Goal: Task Accomplishment & Management: Use online tool/utility

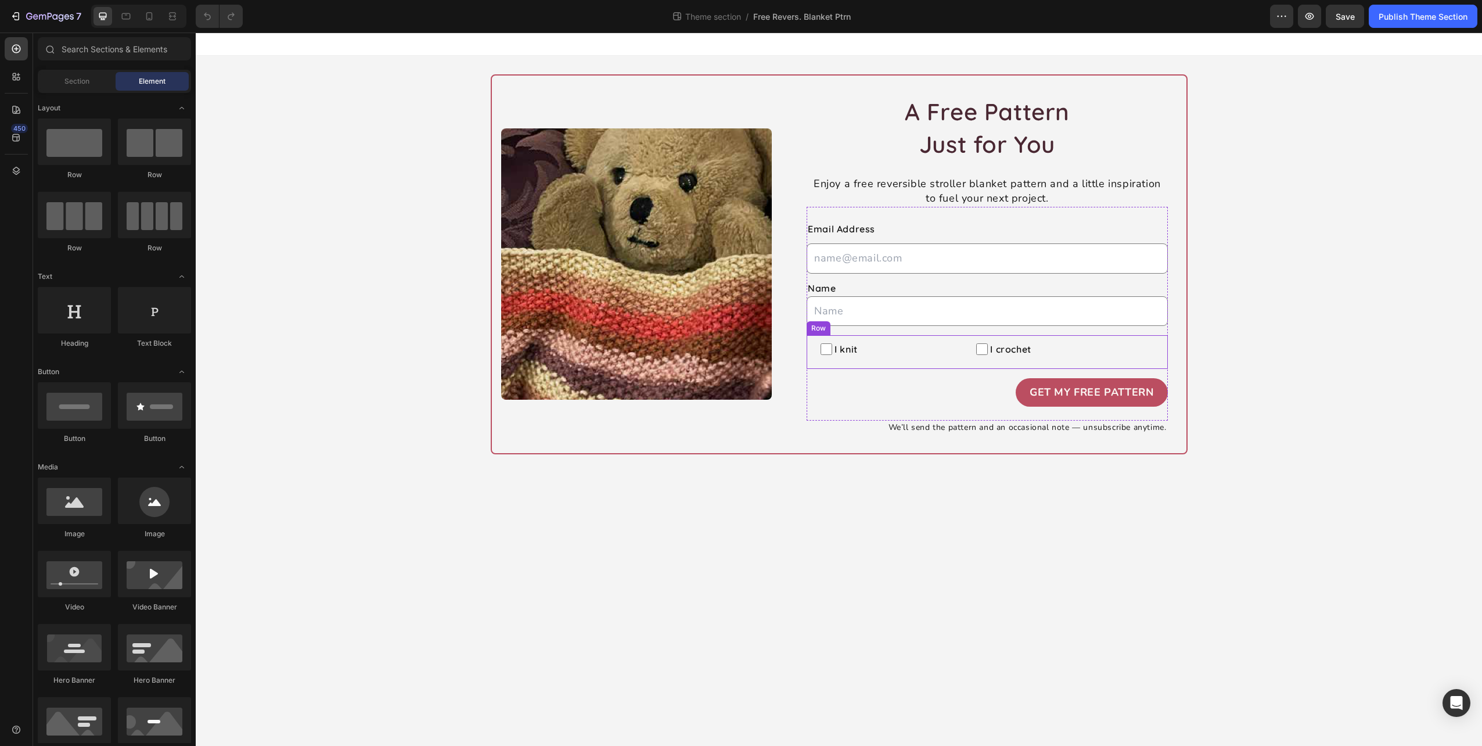
click at [956, 350] on div "I knit Checkbox I crochet Checkbox Row" at bounding box center [987, 352] width 361 height 34
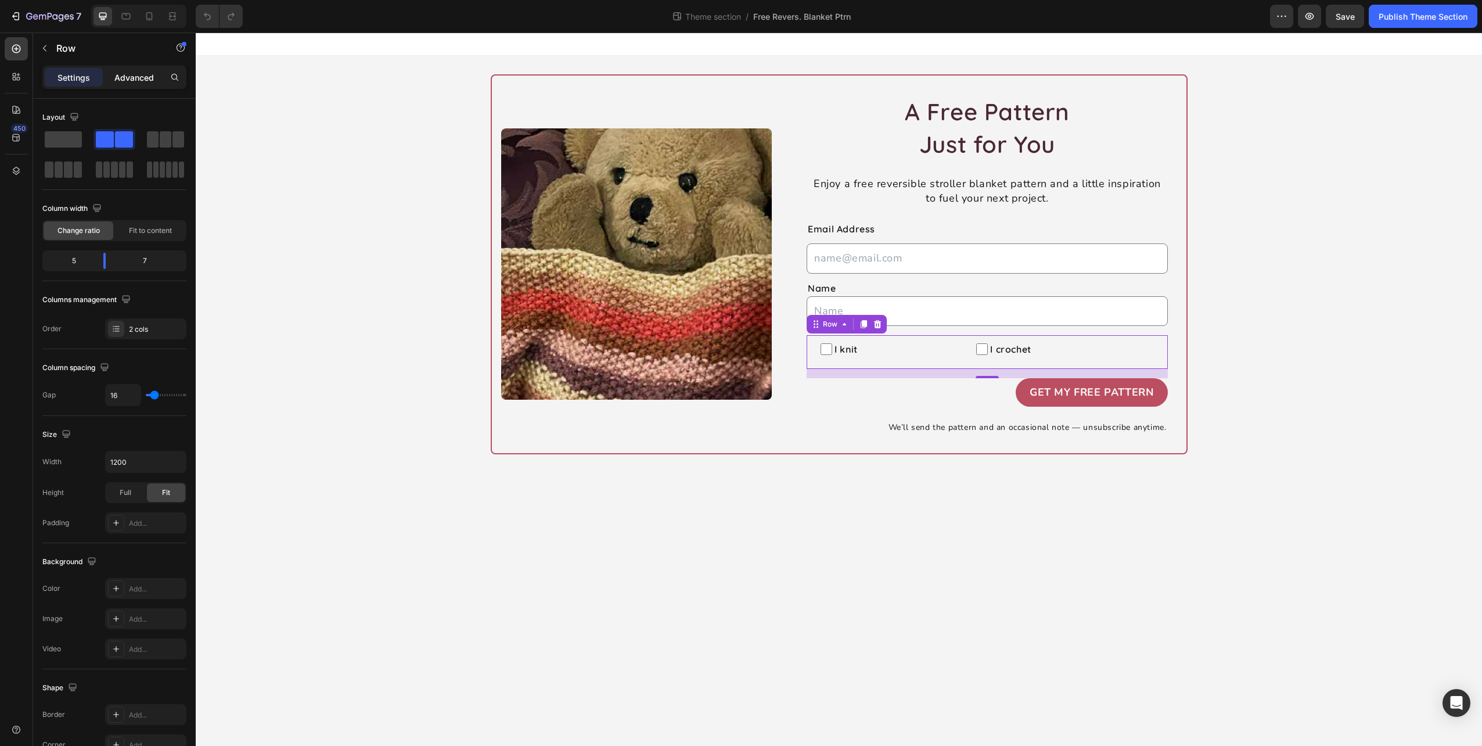
click at [137, 74] on p "Advanced" at bounding box center [134, 77] width 40 height 12
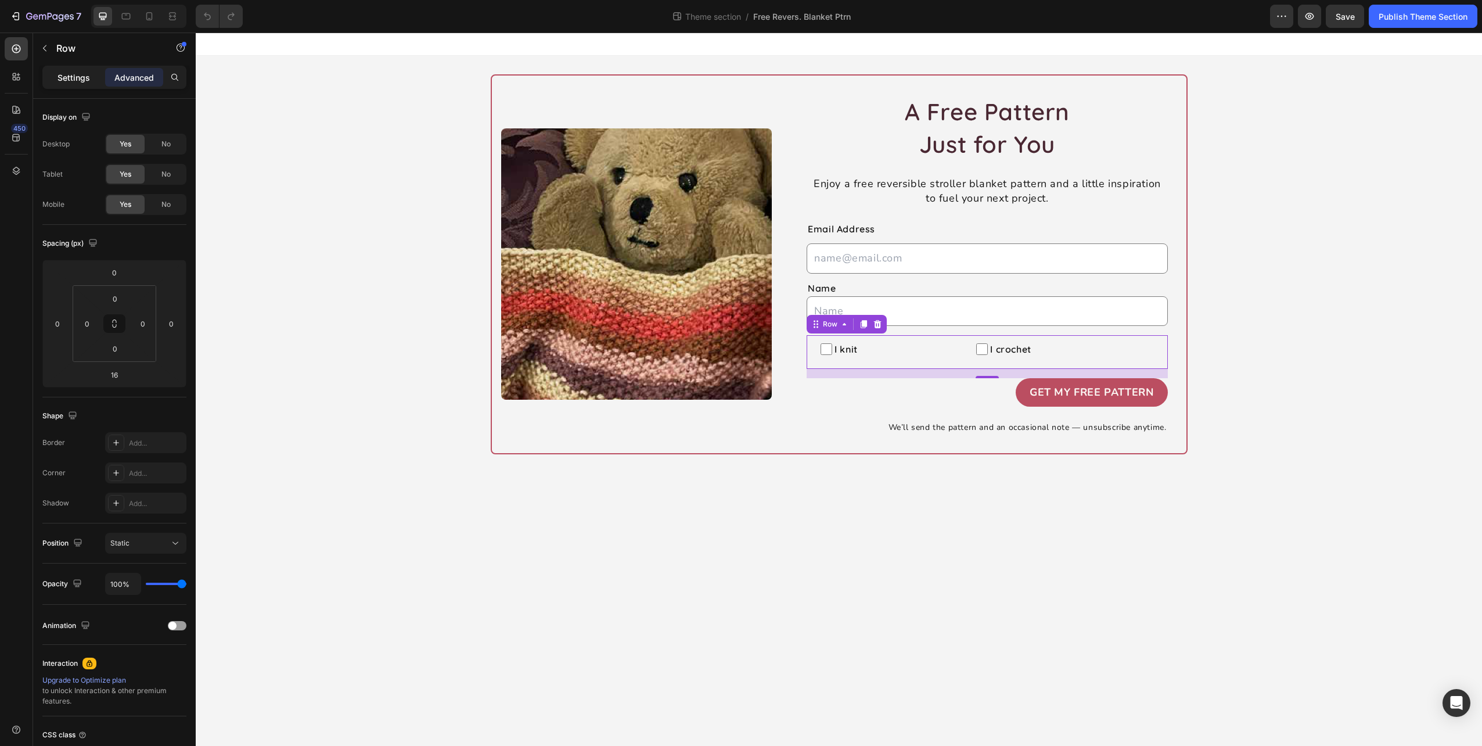
click at [76, 81] on p "Settings" at bounding box center [74, 77] width 33 height 12
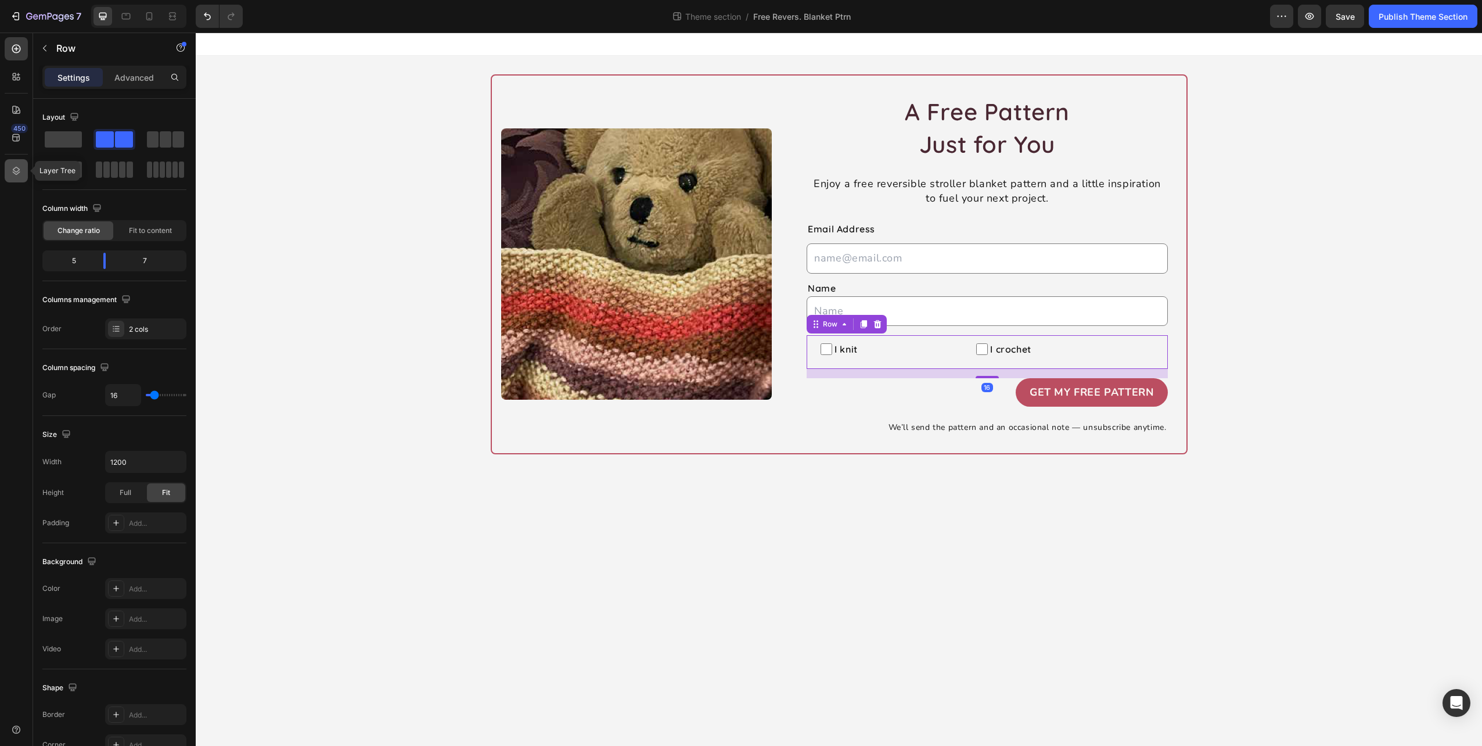
click at [15, 165] on icon at bounding box center [16, 171] width 12 height 12
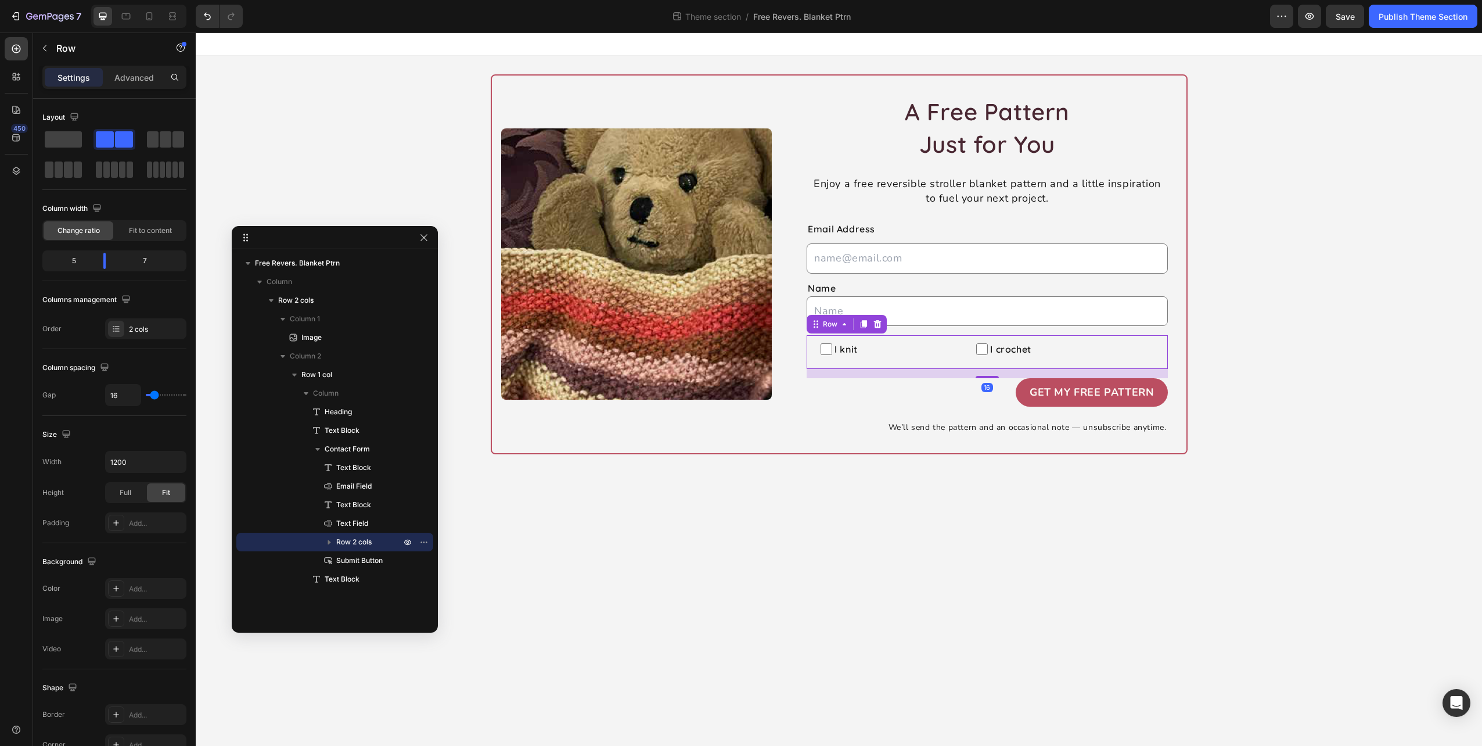
click at [331, 543] on icon "button" at bounding box center [330, 542] width 12 height 12
click at [368, 579] on span "Checkbox" at bounding box center [375, 579] width 30 height 12
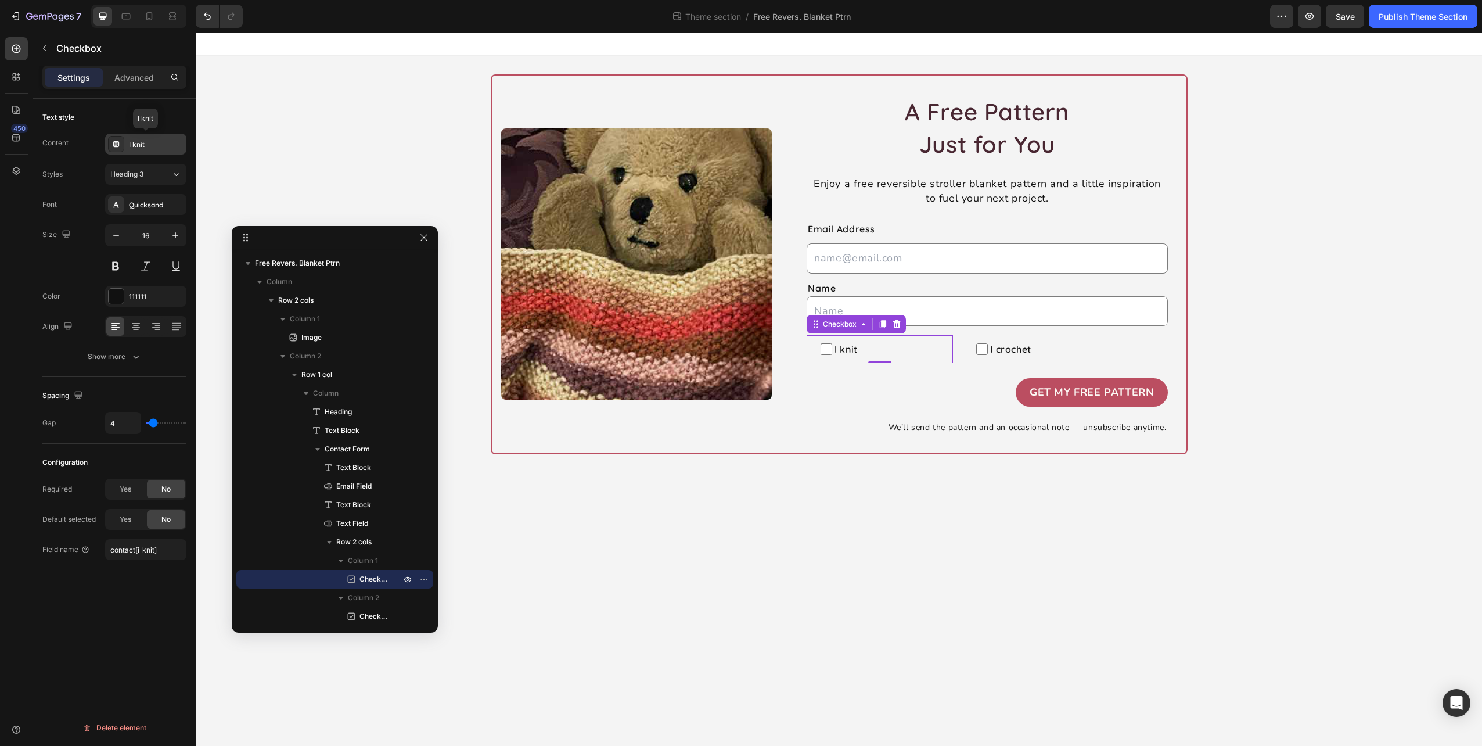
click at [163, 139] on div "I knit" at bounding box center [156, 144] width 55 height 10
click at [162, 110] on div "Text style" at bounding box center [114, 117] width 144 height 19
click at [163, 139] on div "I knit" at bounding box center [156, 144] width 55 height 10
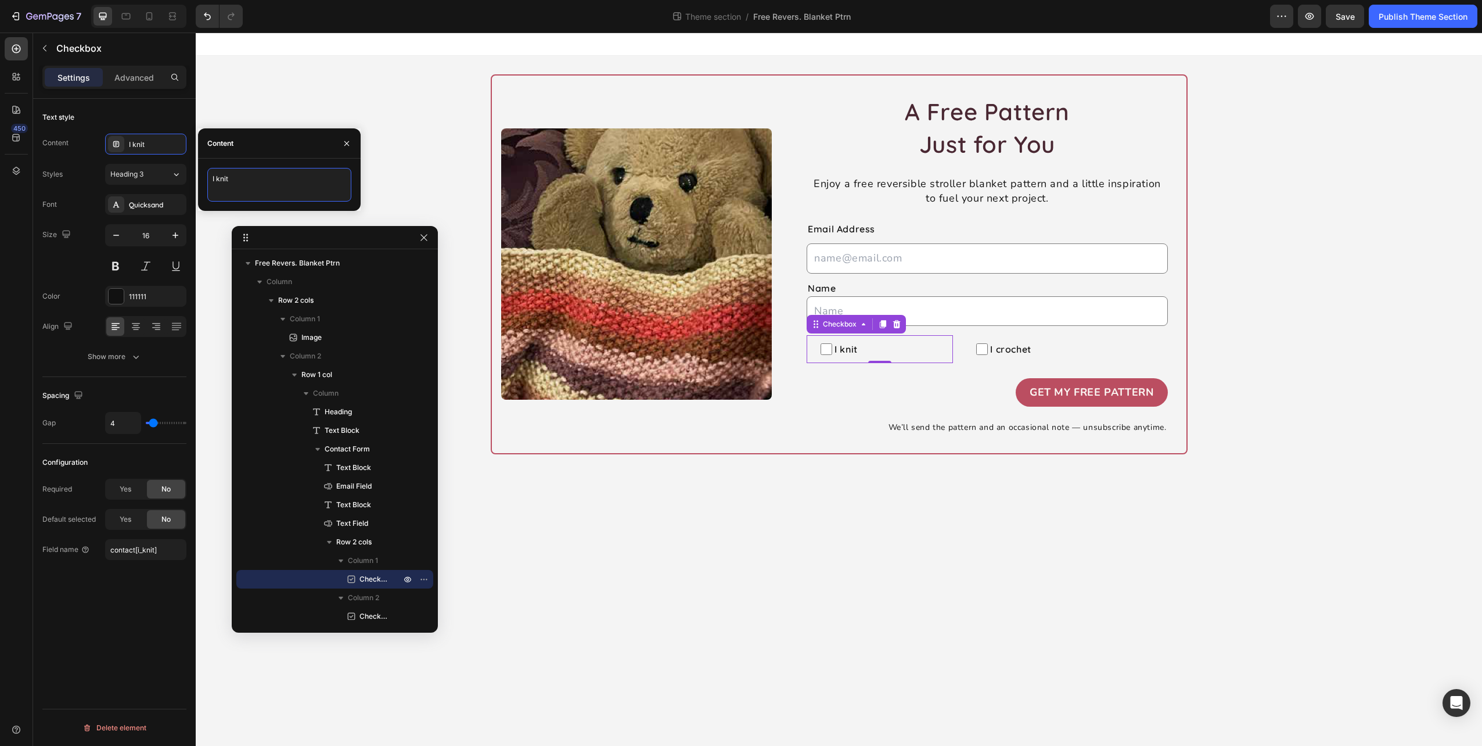
click at [250, 176] on textarea "I knit" at bounding box center [279, 185] width 144 height 34
click at [250, 194] on textarea "I knit" at bounding box center [279, 185] width 144 height 34
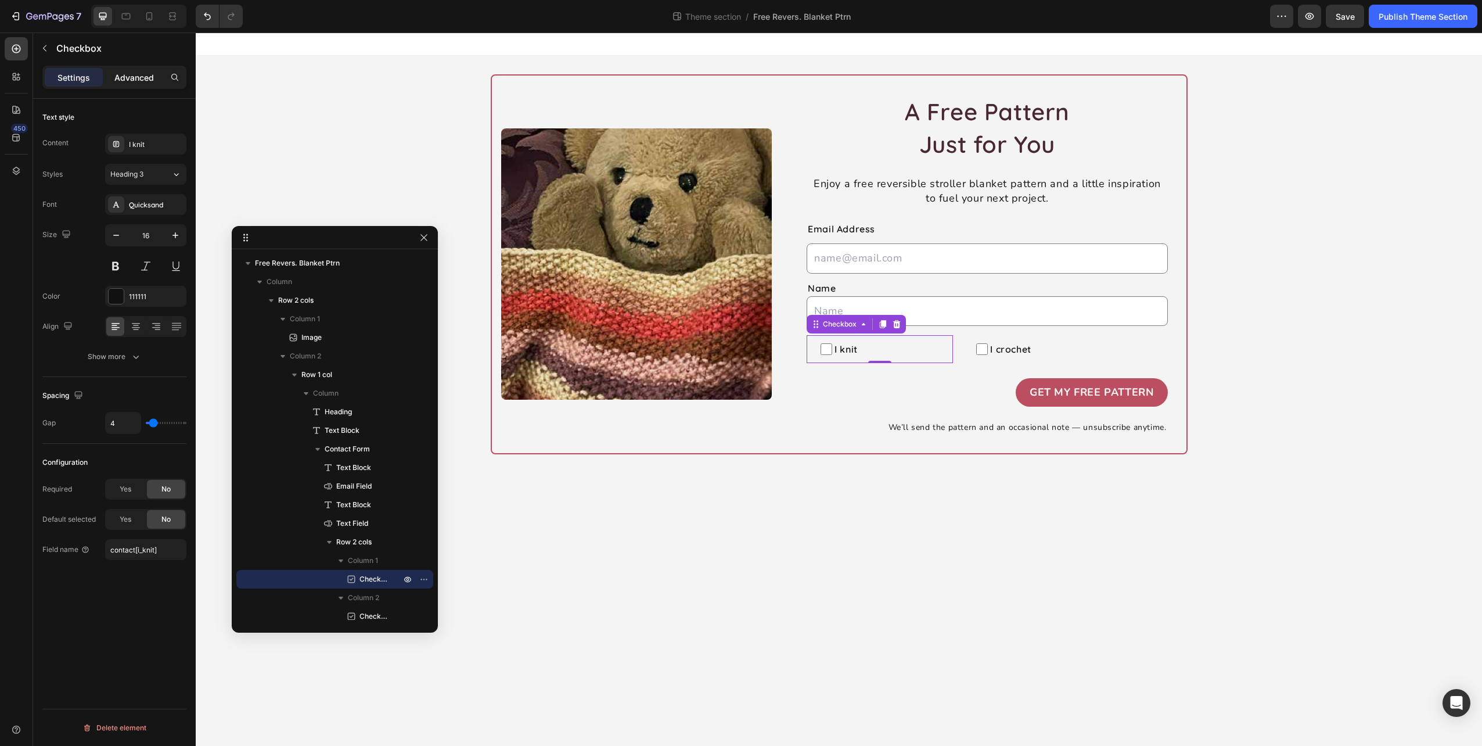
click at [143, 72] on p "Advanced" at bounding box center [134, 77] width 40 height 12
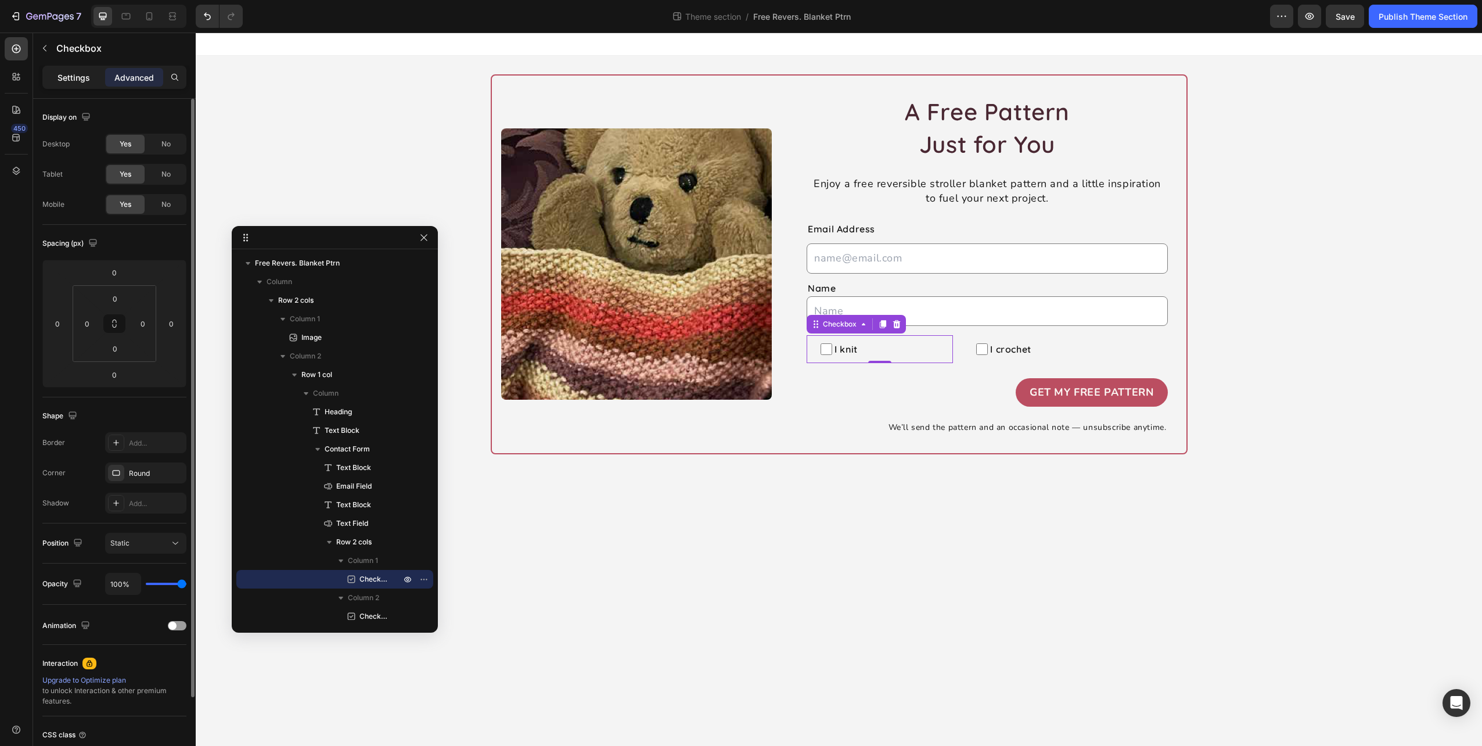
click at [76, 80] on p "Settings" at bounding box center [74, 77] width 33 height 12
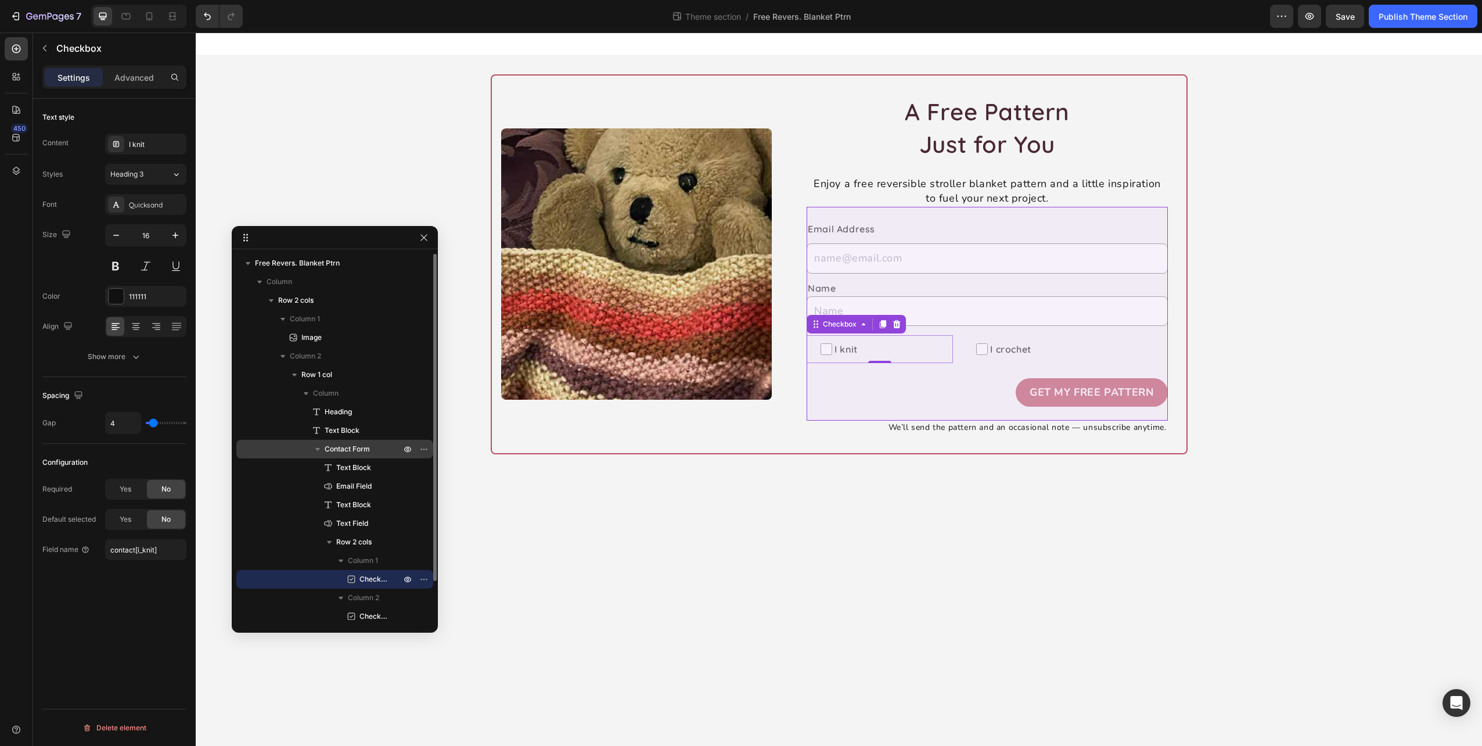
click at [345, 452] on span "Contact Form" at bounding box center [347, 449] width 45 height 12
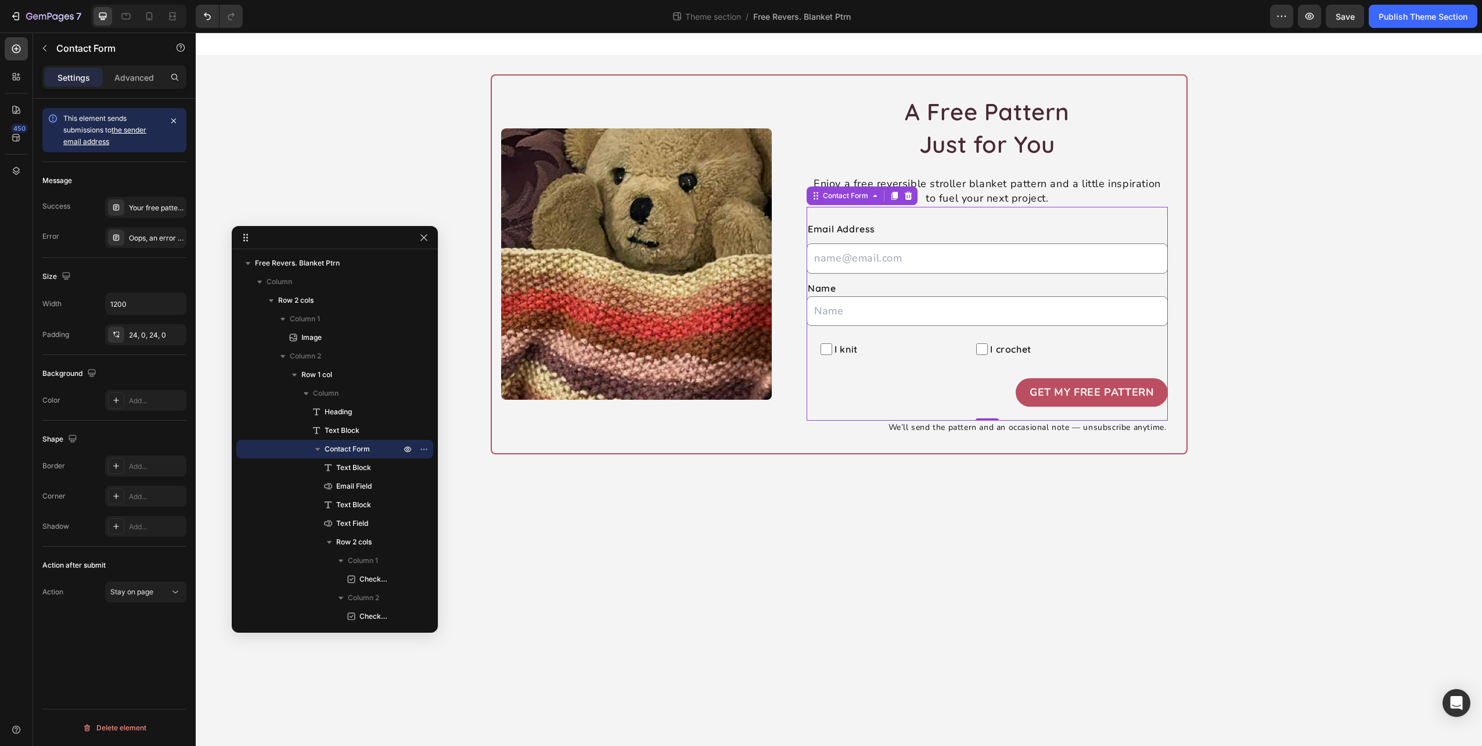
click at [134, 129] on link "the sender email address" at bounding box center [104, 135] width 83 height 20
click at [137, 78] on p "Advanced" at bounding box center [134, 77] width 40 height 12
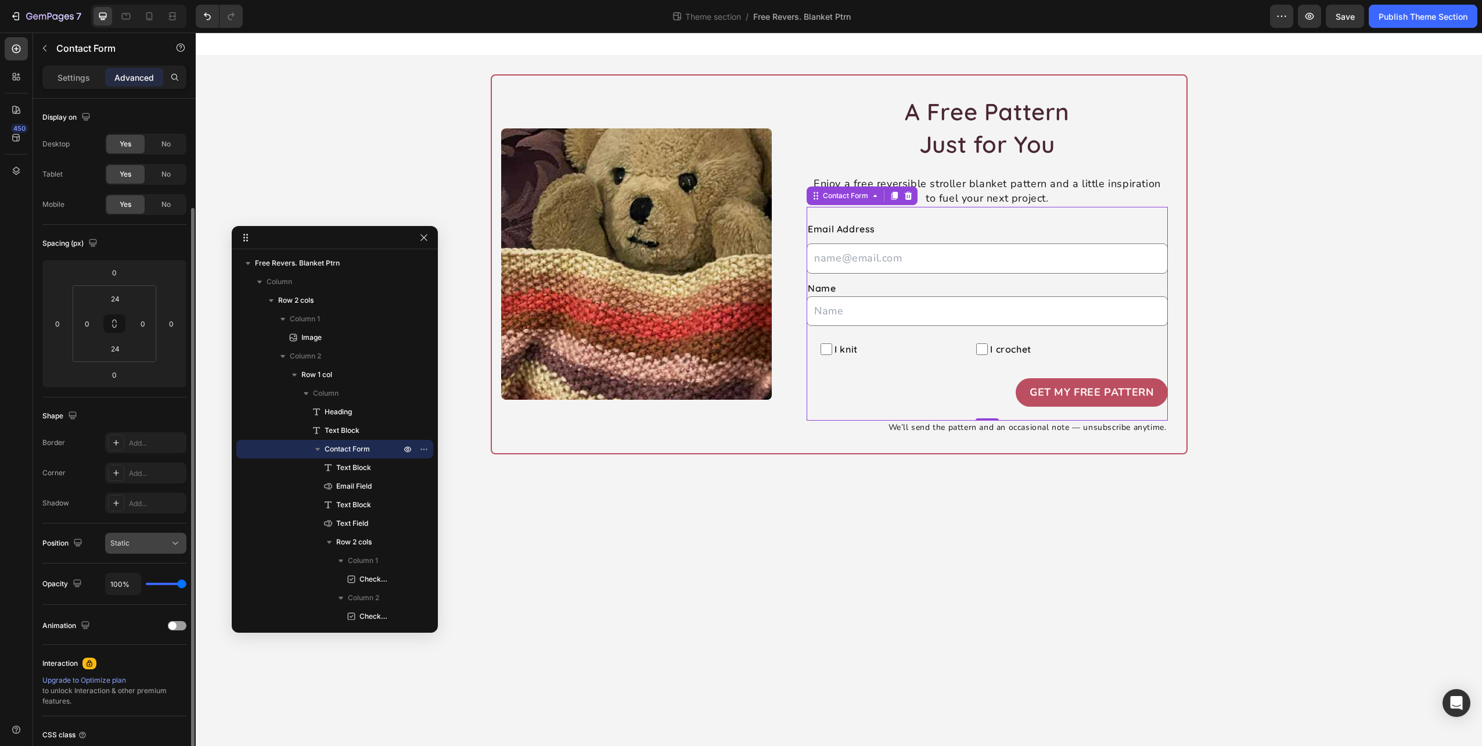
scroll to position [93, 0]
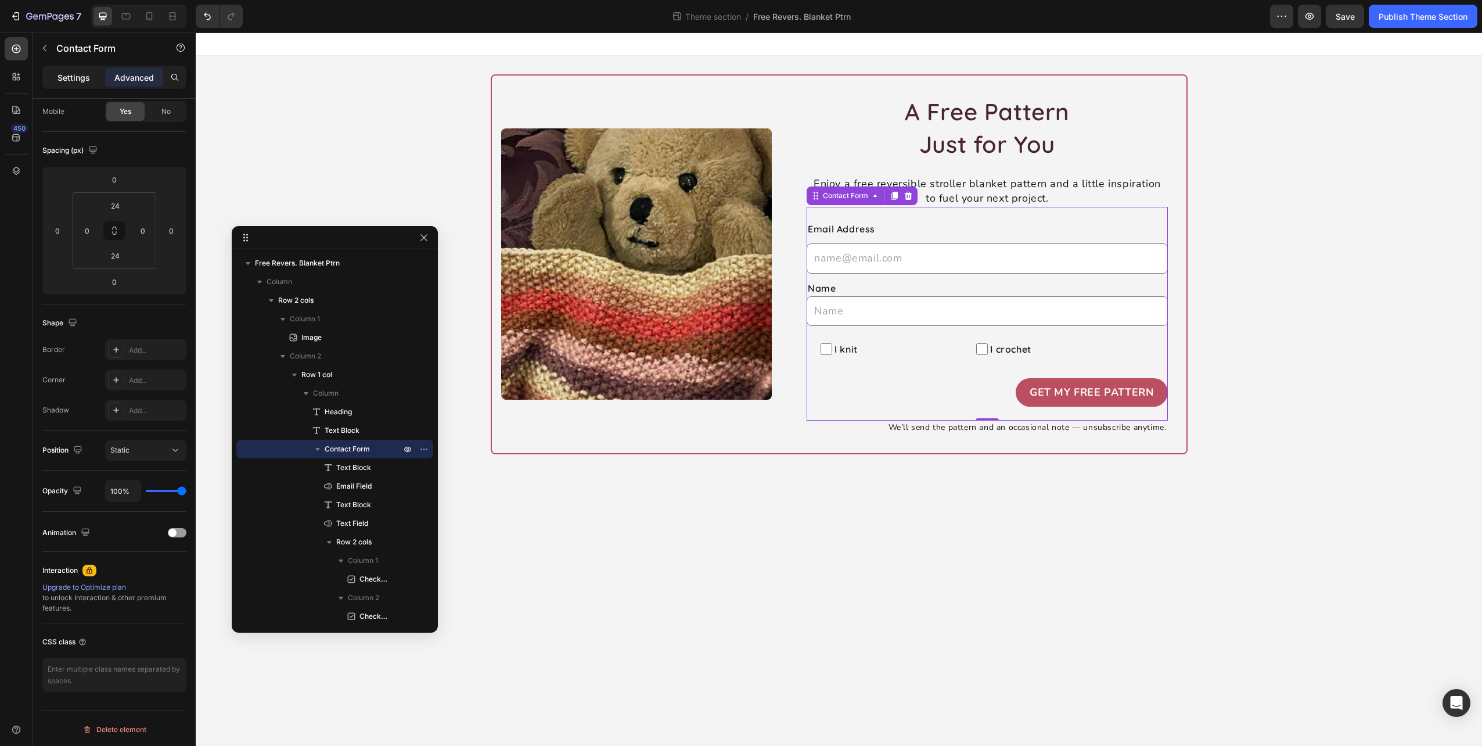
click at [79, 71] on p "Settings" at bounding box center [74, 77] width 33 height 12
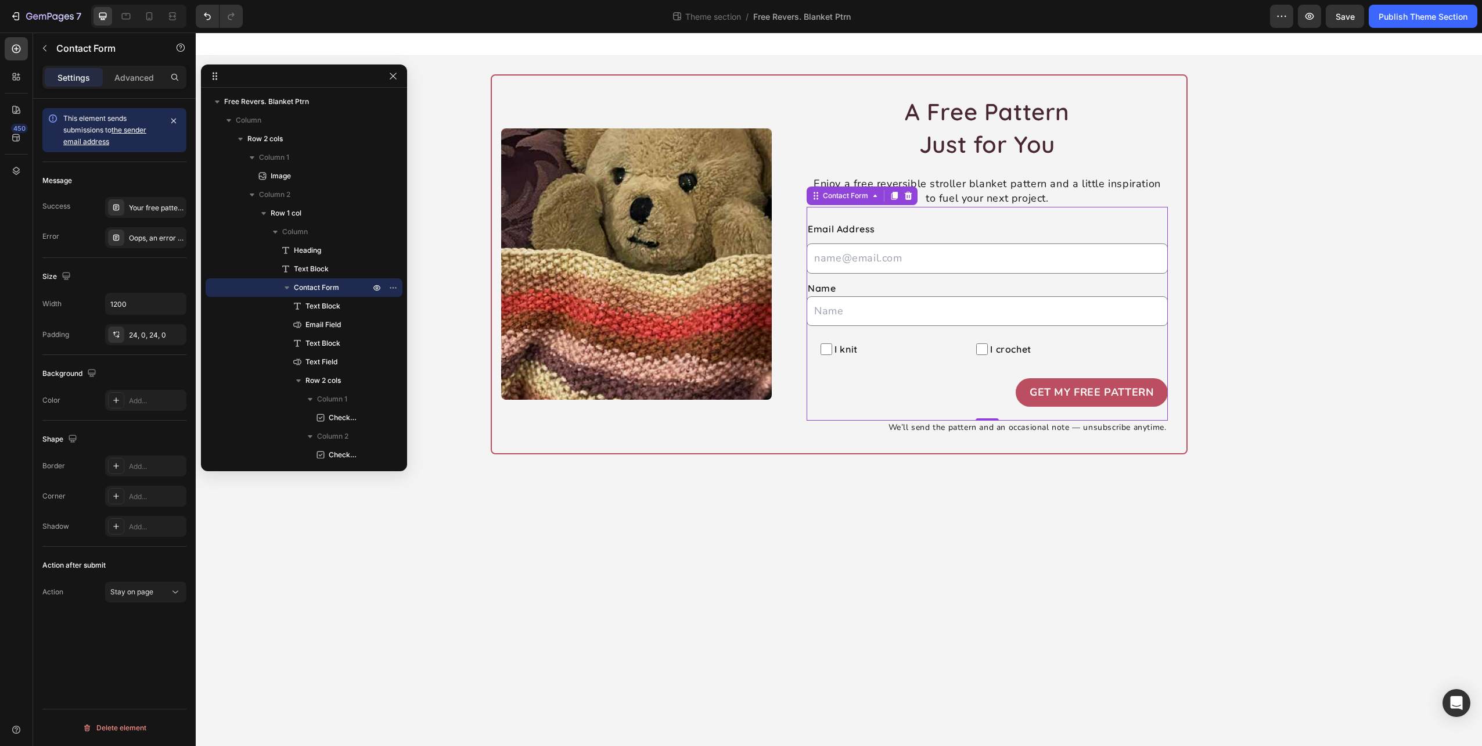
drag, startPoint x: 310, startPoint y: 235, endPoint x: 278, endPoint y: 73, distance: 165.1
click at [77, 74] on p "Settings" at bounding box center [74, 77] width 33 height 12
click at [155, 658] on div "This element sends submissions to the sender email address Message Success Your…" at bounding box center [114, 439] width 163 height 680
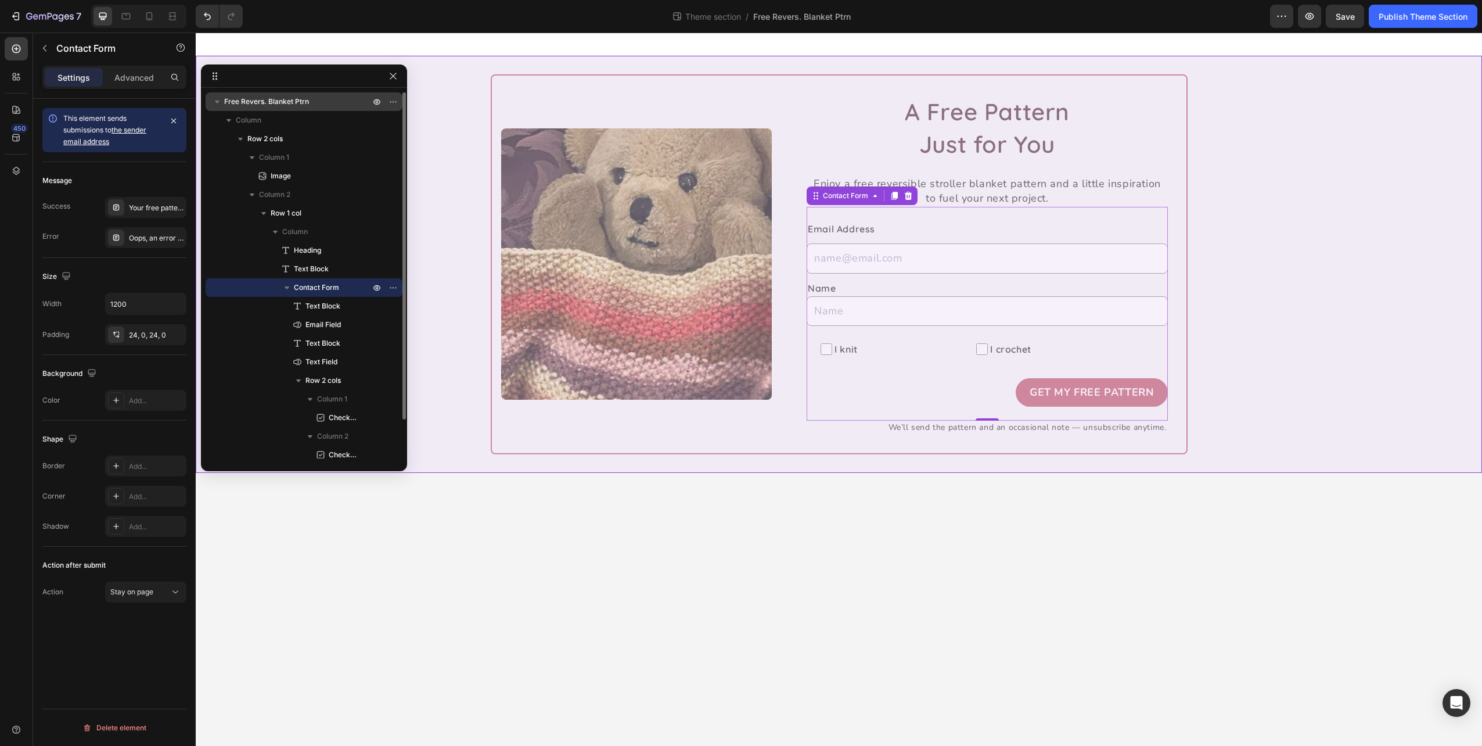
click at [264, 102] on span "Free Revers. Blanket Ptrn" at bounding box center [266, 102] width 85 height 12
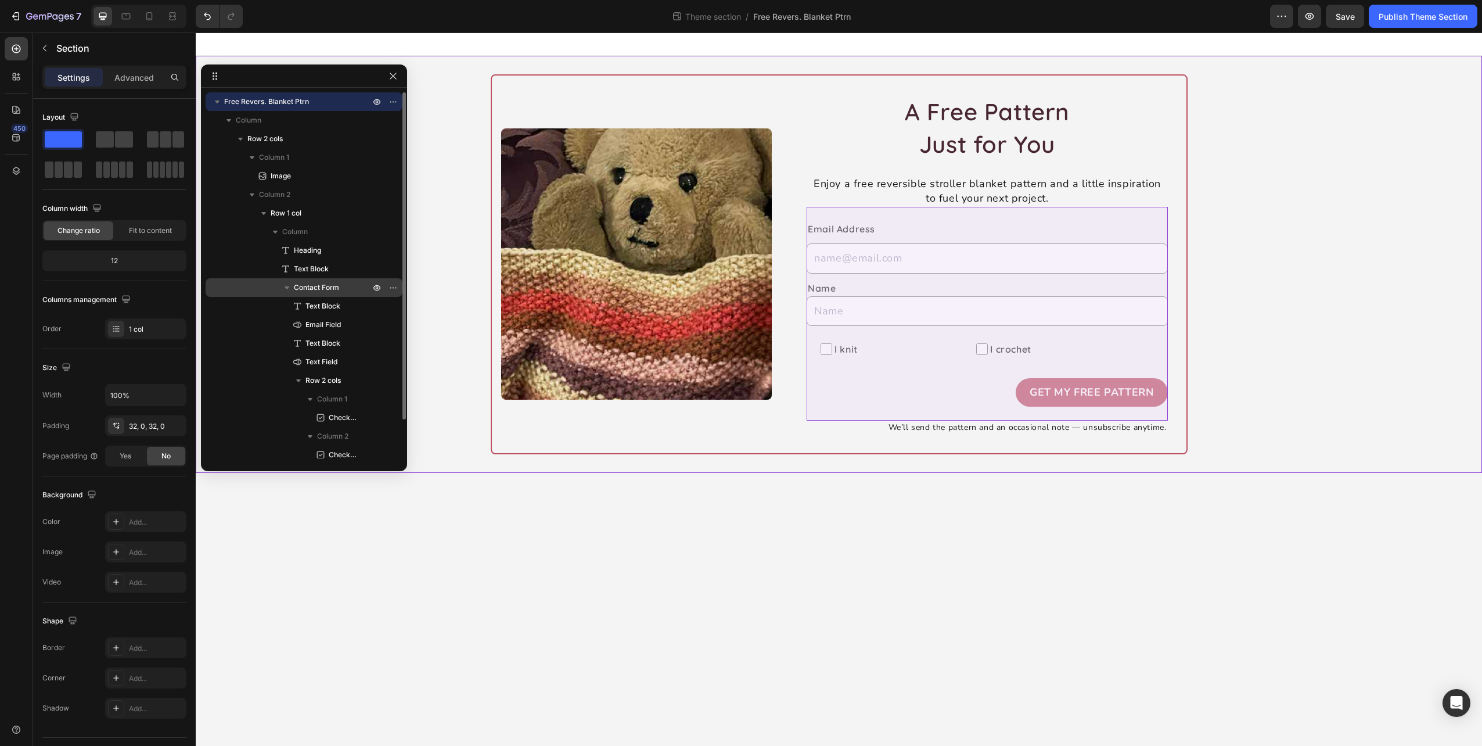
click at [323, 288] on span "Contact Form" at bounding box center [316, 288] width 45 height 12
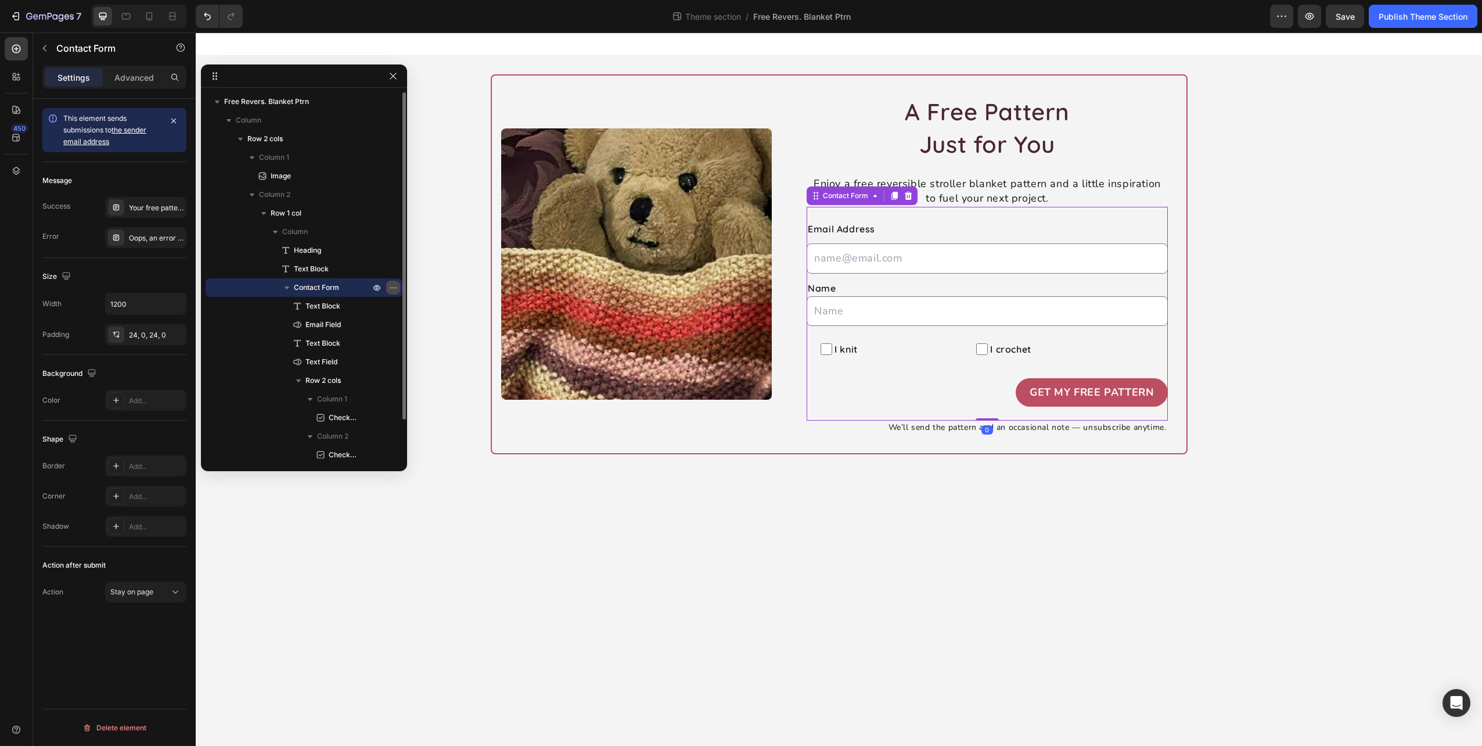
click at [389, 286] on icon "button" at bounding box center [393, 287] width 9 height 9
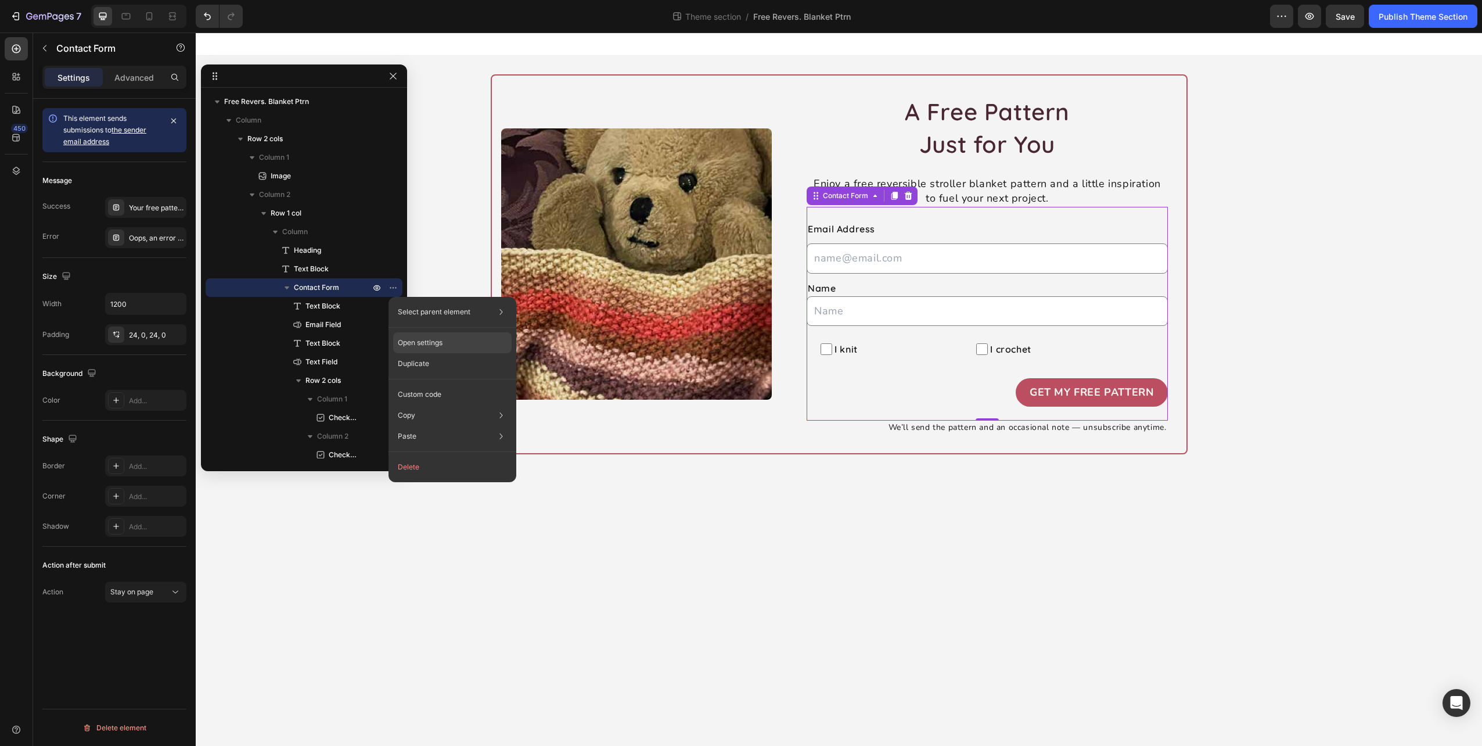
click at [440, 341] on p "Open settings" at bounding box center [420, 343] width 45 height 10
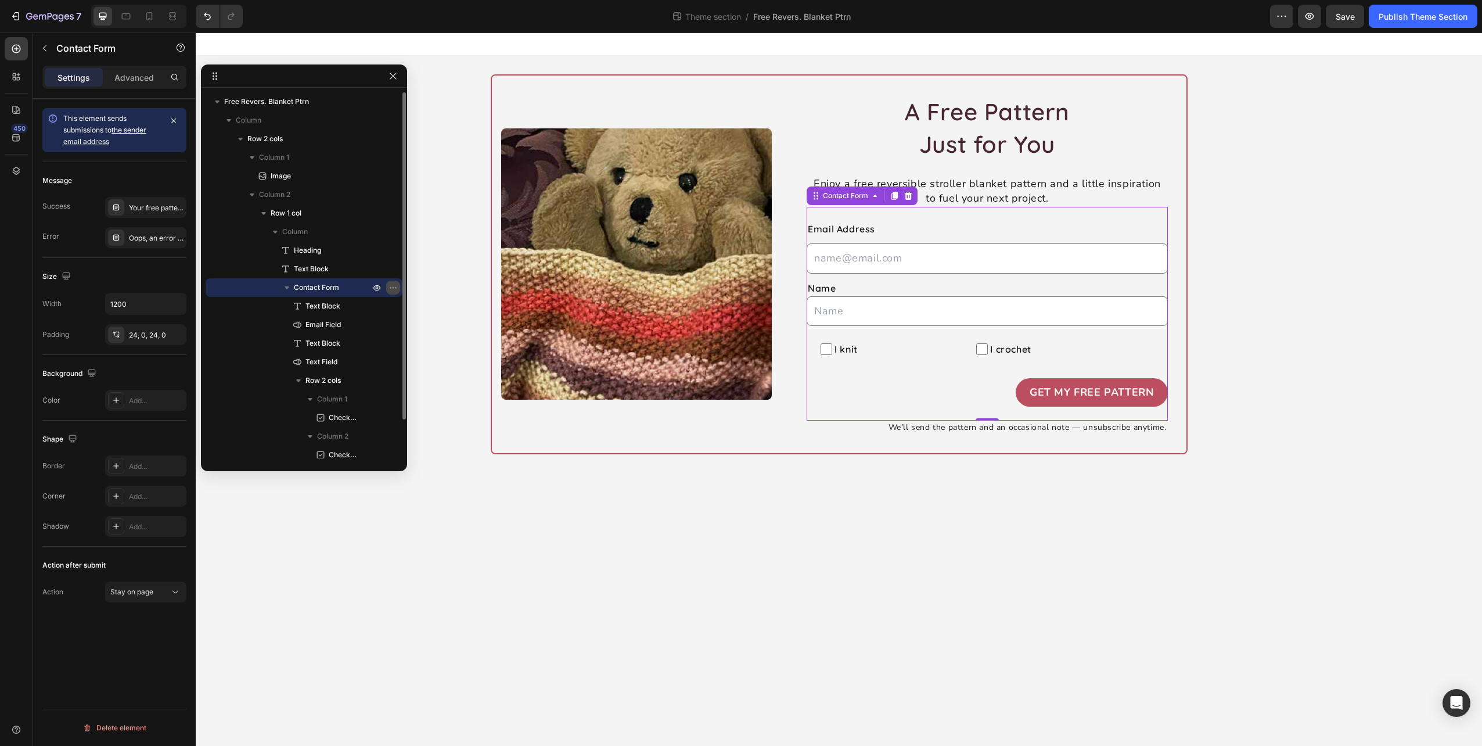
click at [390, 285] on icon "button" at bounding box center [393, 287] width 9 height 9
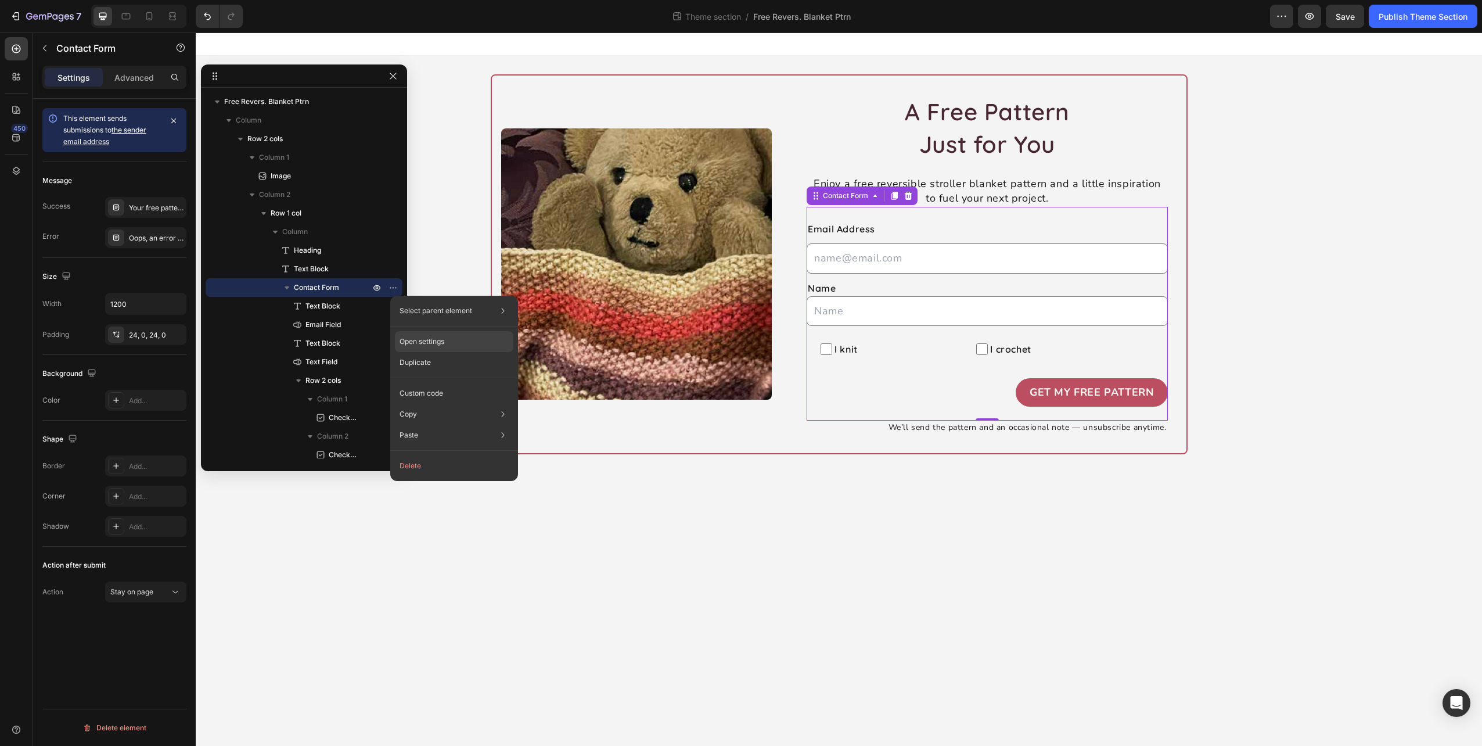
click at [439, 337] on p "Open settings" at bounding box center [422, 341] width 45 height 10
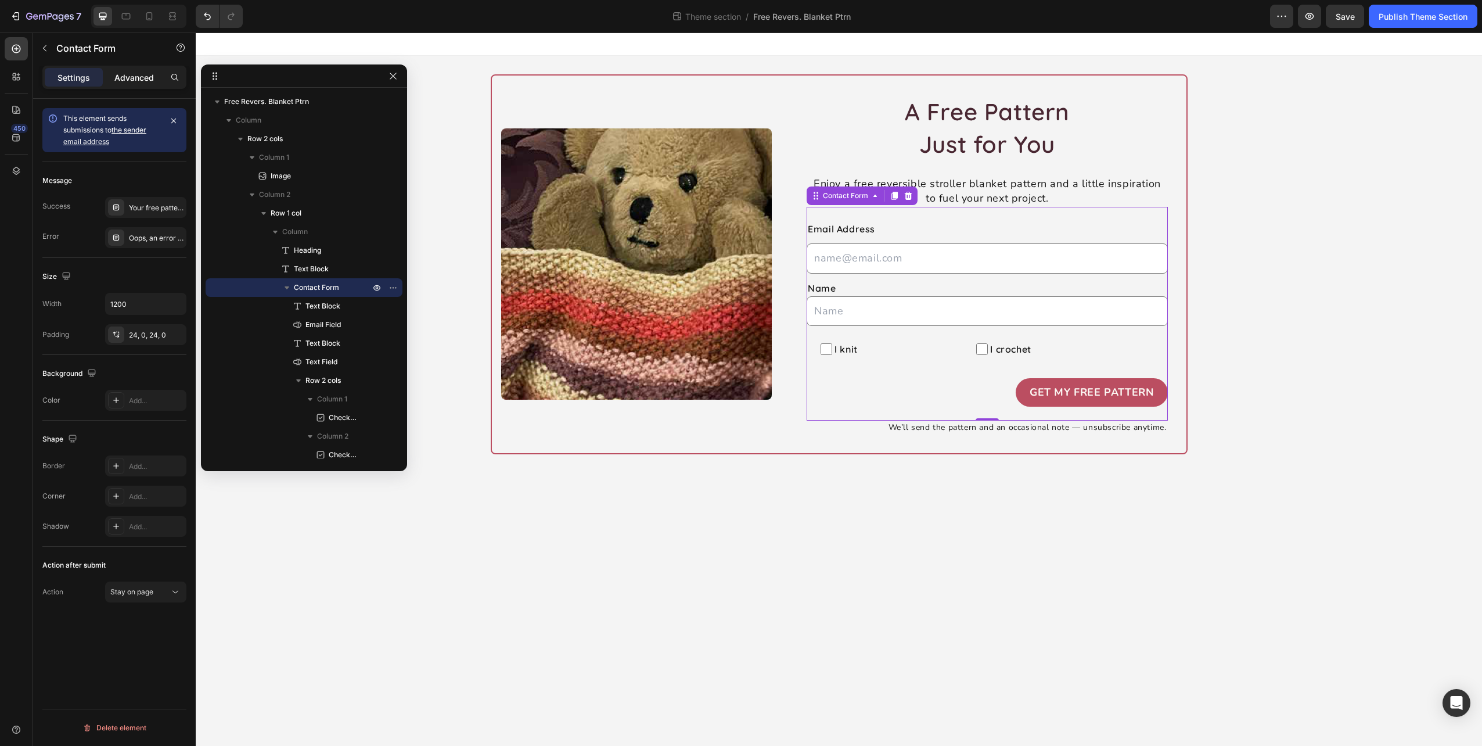
click at [144, 71] on p "Advanced" at bounding box center [134, 77] width 40 height 12
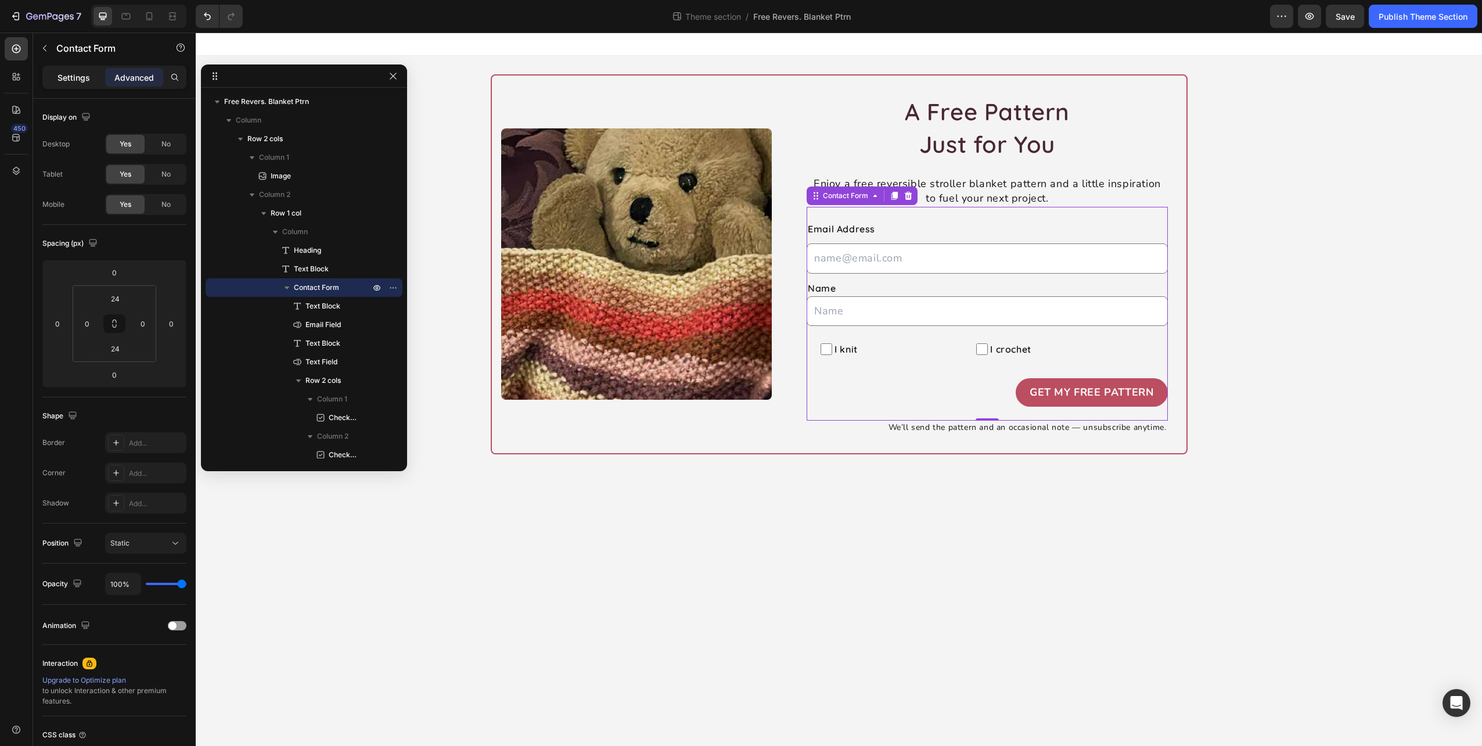
click at [77, 73] on p "Settings" at bounding box center [74, 77] width 33 height 12
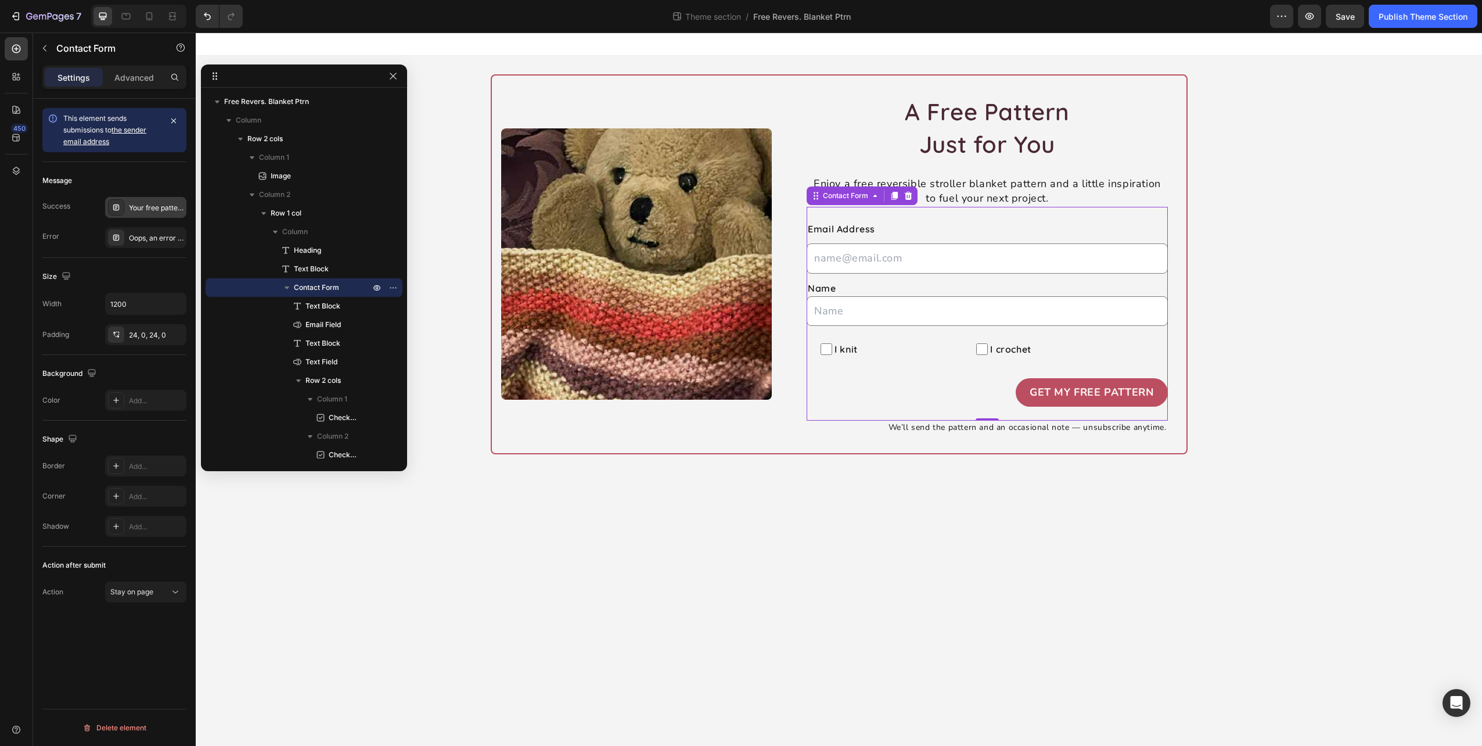
click at [135, 206] on div "Your free pattern will be emailed to you soon! Redirecting you now…" at bounding box center [156, 208] width 55 height 10
click at [163, 172] on div "Message" at bounding box center [114, 180] width 144 height 19
click at [143, 594] on span "Stay on page" at bounding box center [131, 592] width 43 height 10
click at [145, 590] on span "Stay on page" at bounding box center [131, 591] width 43 height 9
click at [1099, 395] on div "Get My Free Pattern" at bounding box center [1092, 392] width 124 height 15
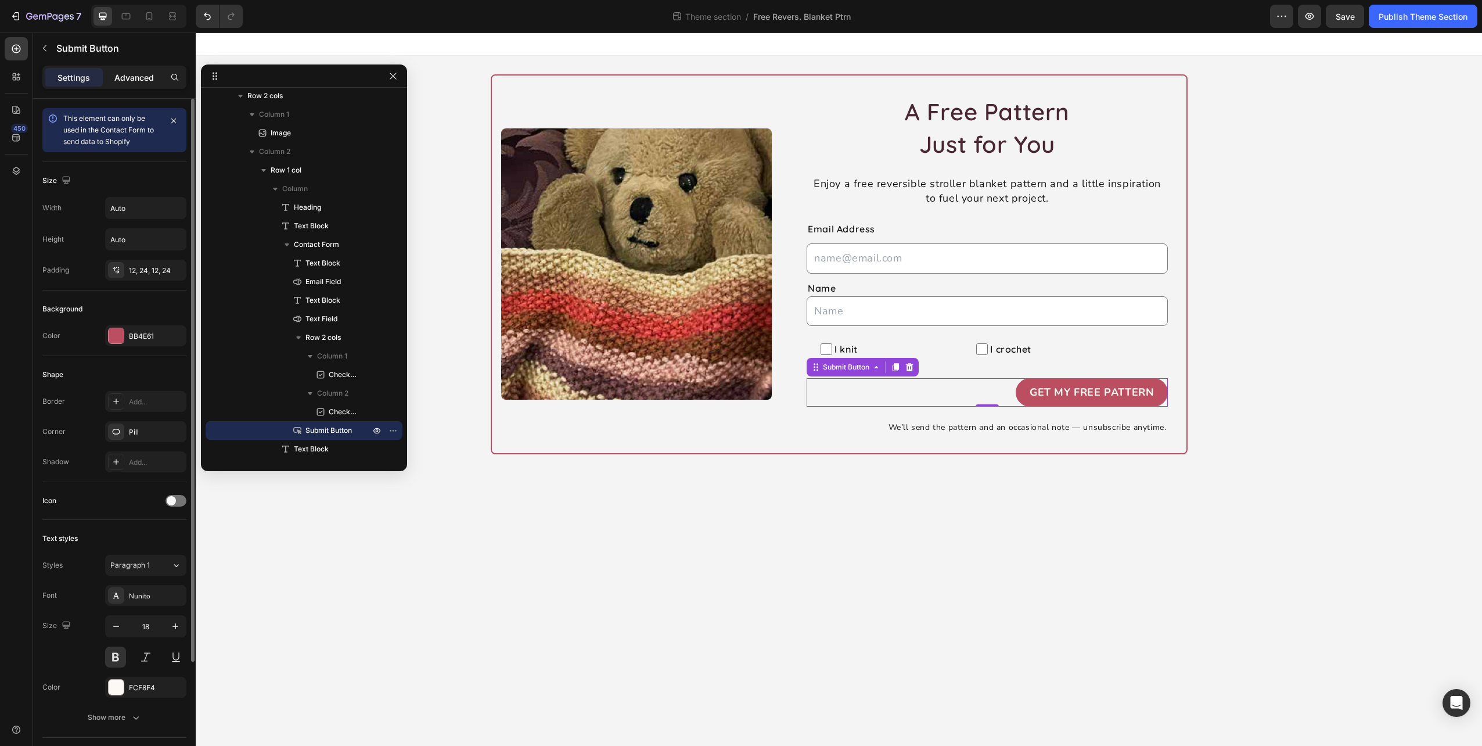
click at [143, 73] on p "Advanced" at bounding box center [134, 77] width 40 height 12
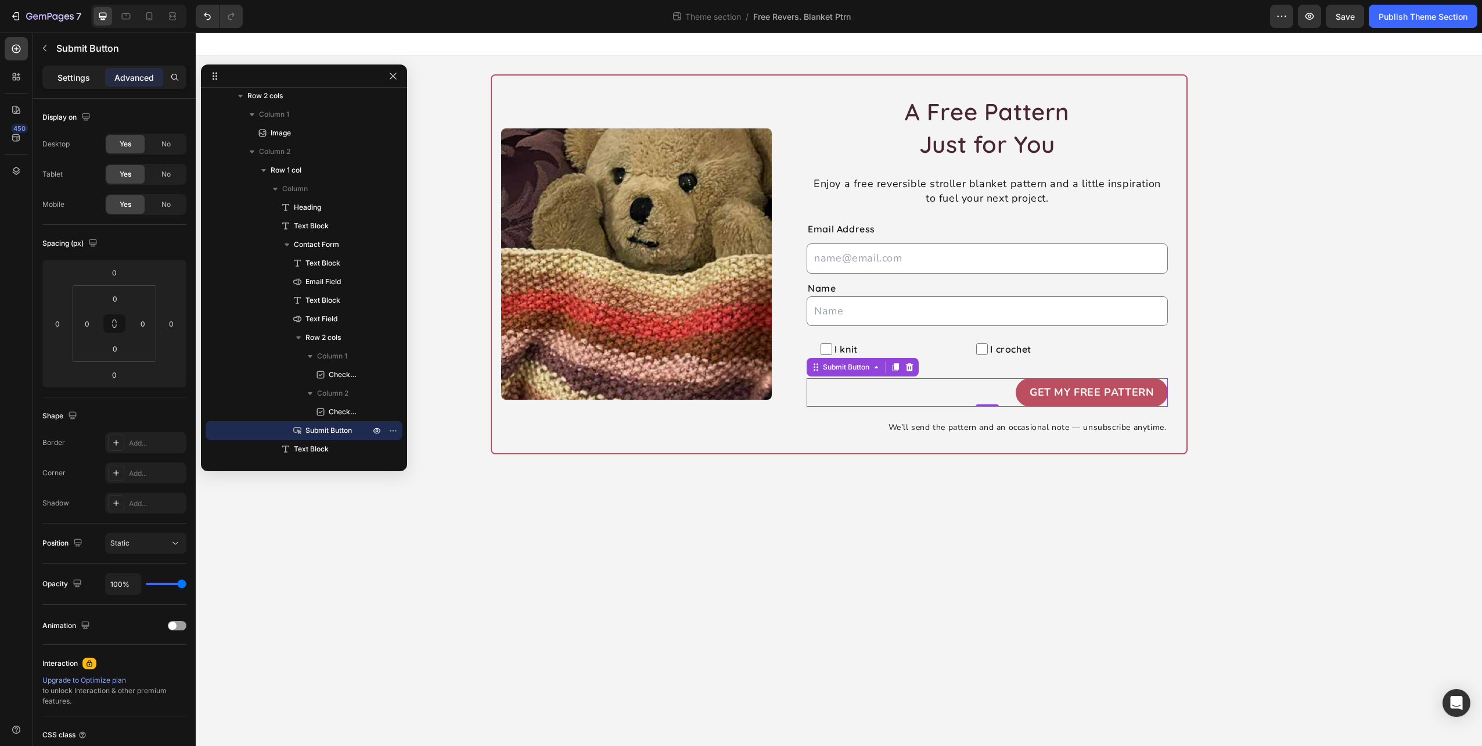
click at [76, 69] on div "Settings" at bounding box center [74, 77] width 58 height 19
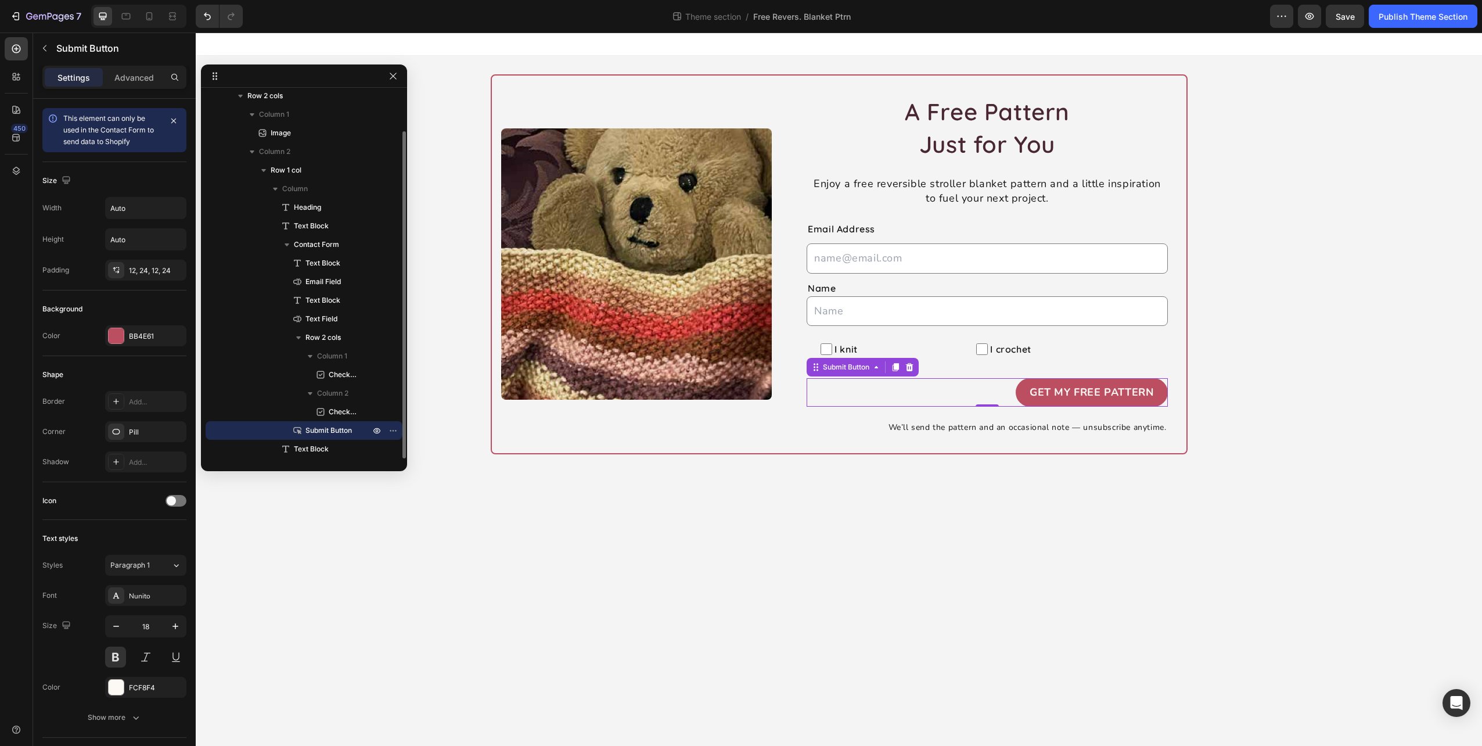
click at [326, 428] on span "Submit Button" at bounding box center [329, 431] width 46 height 12
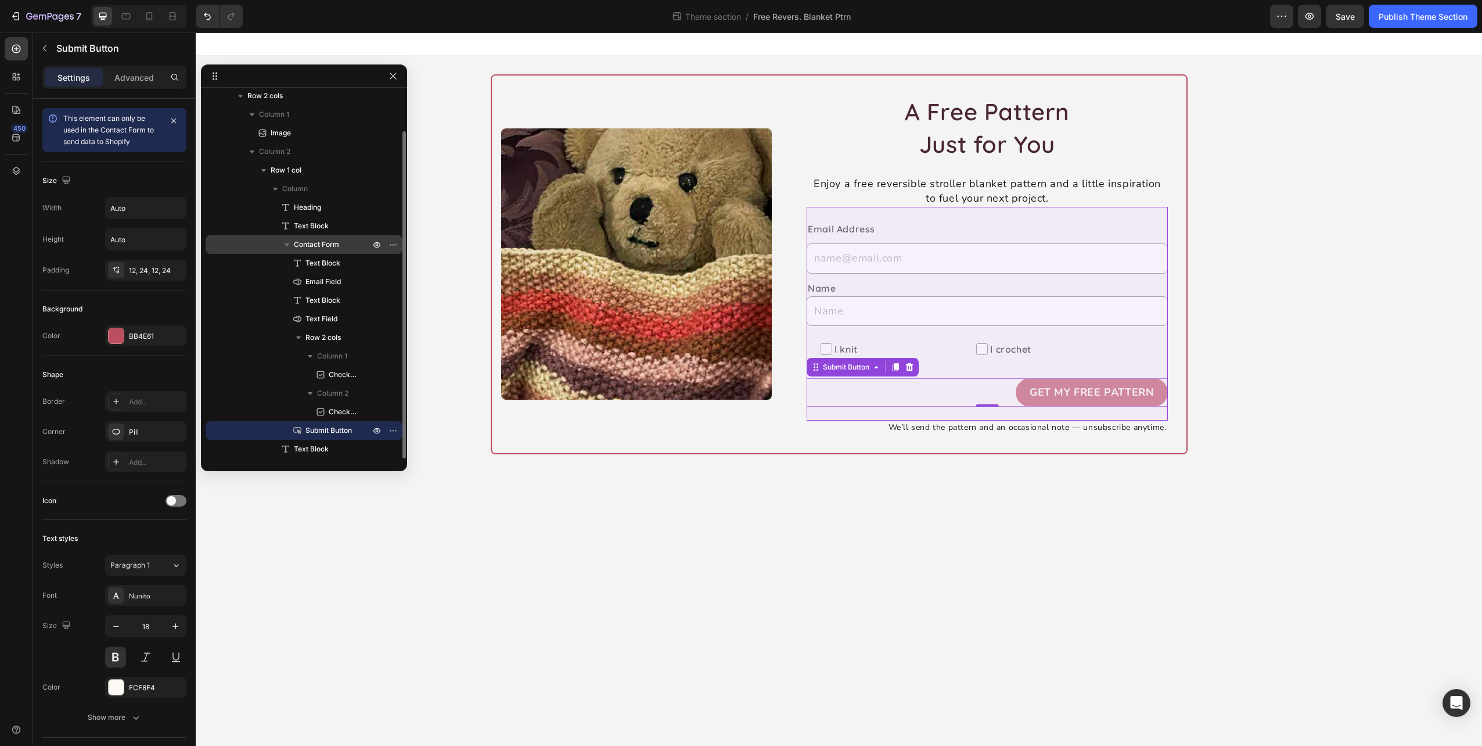
click at [329, 239] on span "Contact Form" at bounding box center [316, 245] width 45 height 12
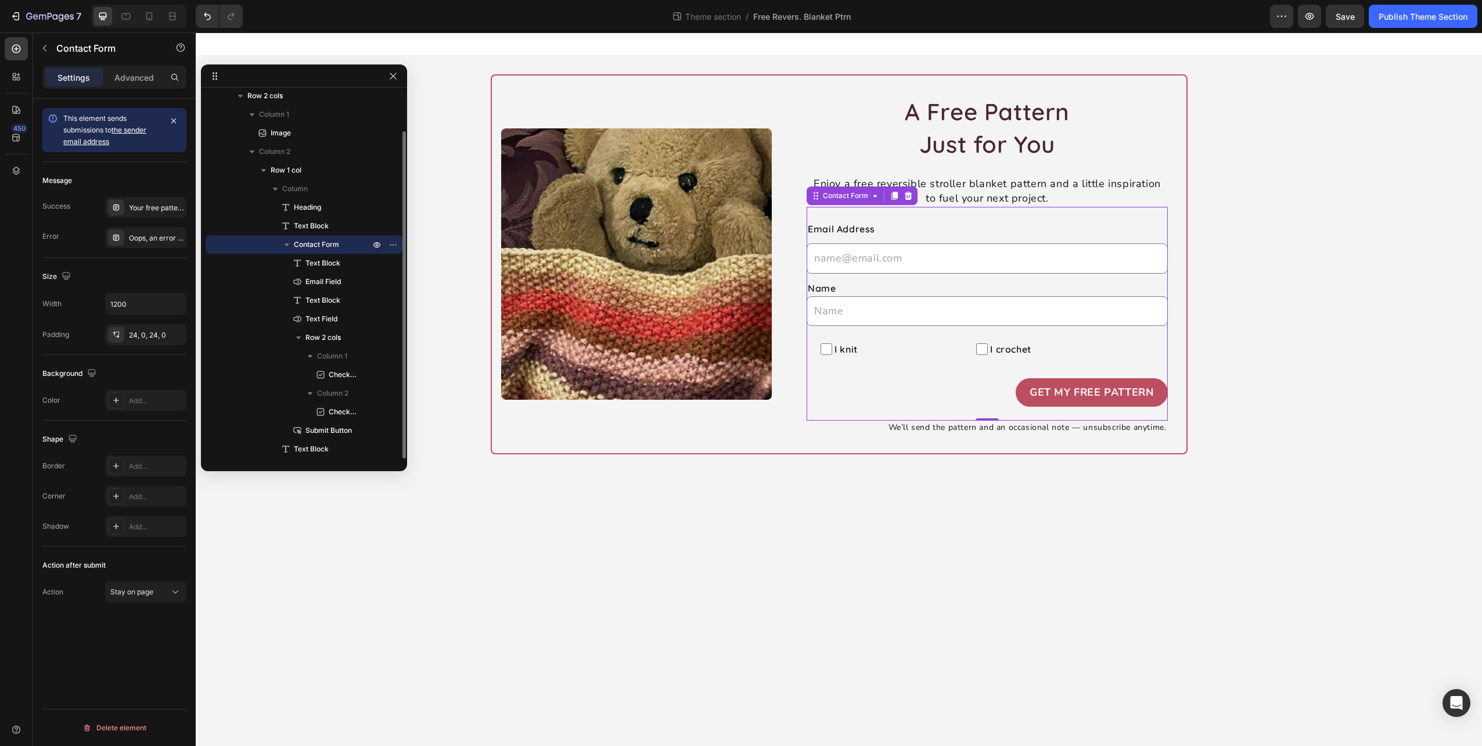
click at [291, 248] on icon "button" at bounding box center [287, 245] width 12 height 12
click at [986, 414] on div "Email Address Text Block Email Field Name Text Block Text Field I knit Checkbox…" at bounding box center [987, 314] width 361 height 214
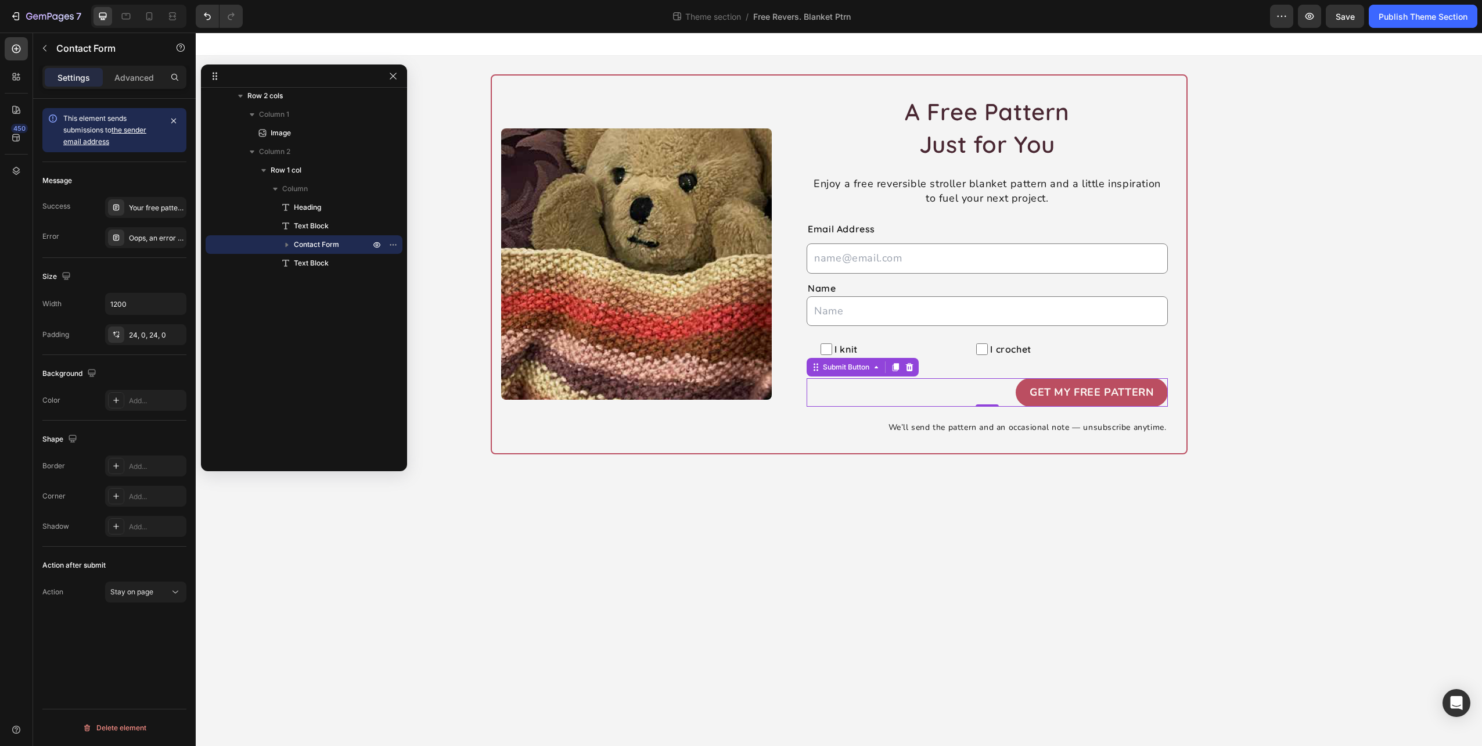
click at [965, 404] on div "Get My Free Pattern Submit Button 0" at bounding box center [987, 392] width 361 height 28
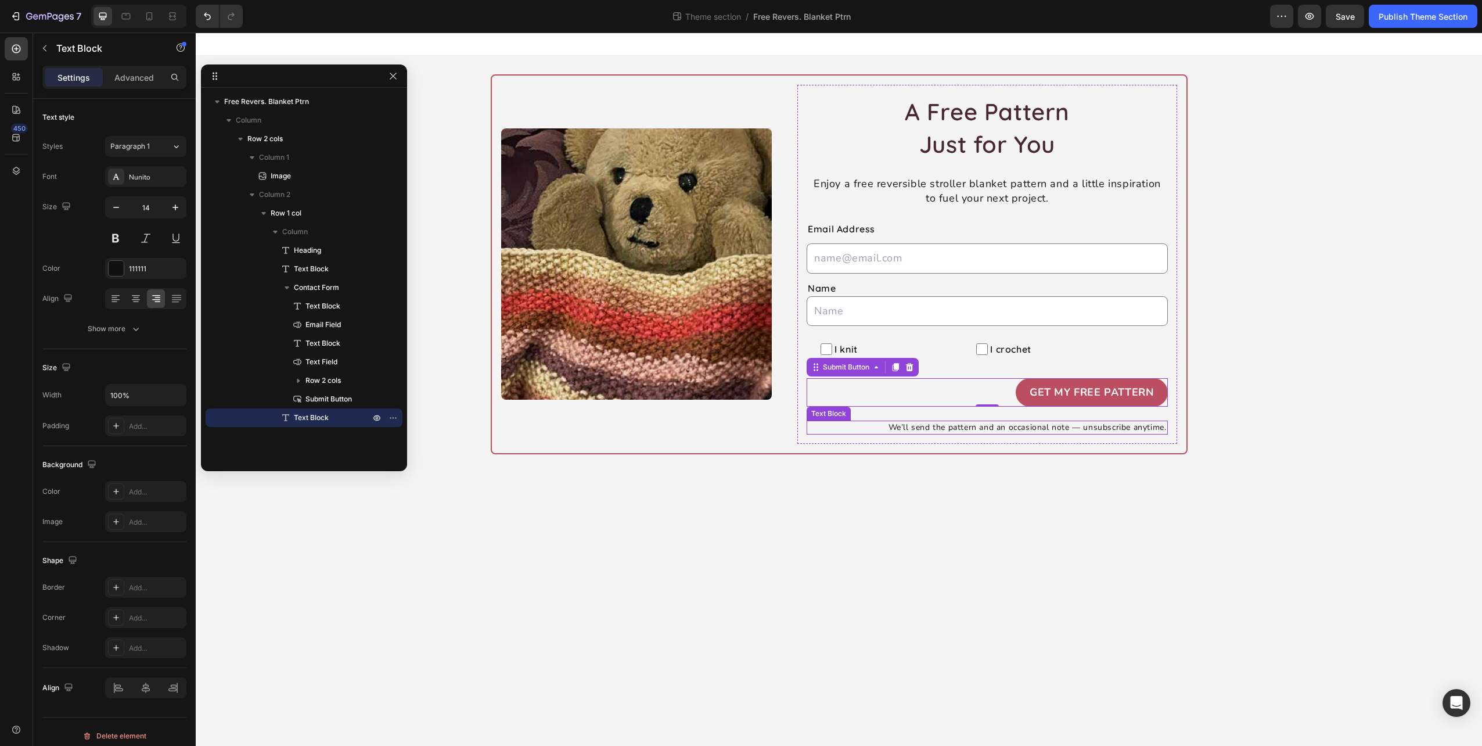
click at [1032, 429] on p "We’ll send the pattern and an occasional note — unsubscribe anytime." at bounding box center [987, 428] width 358 height 12
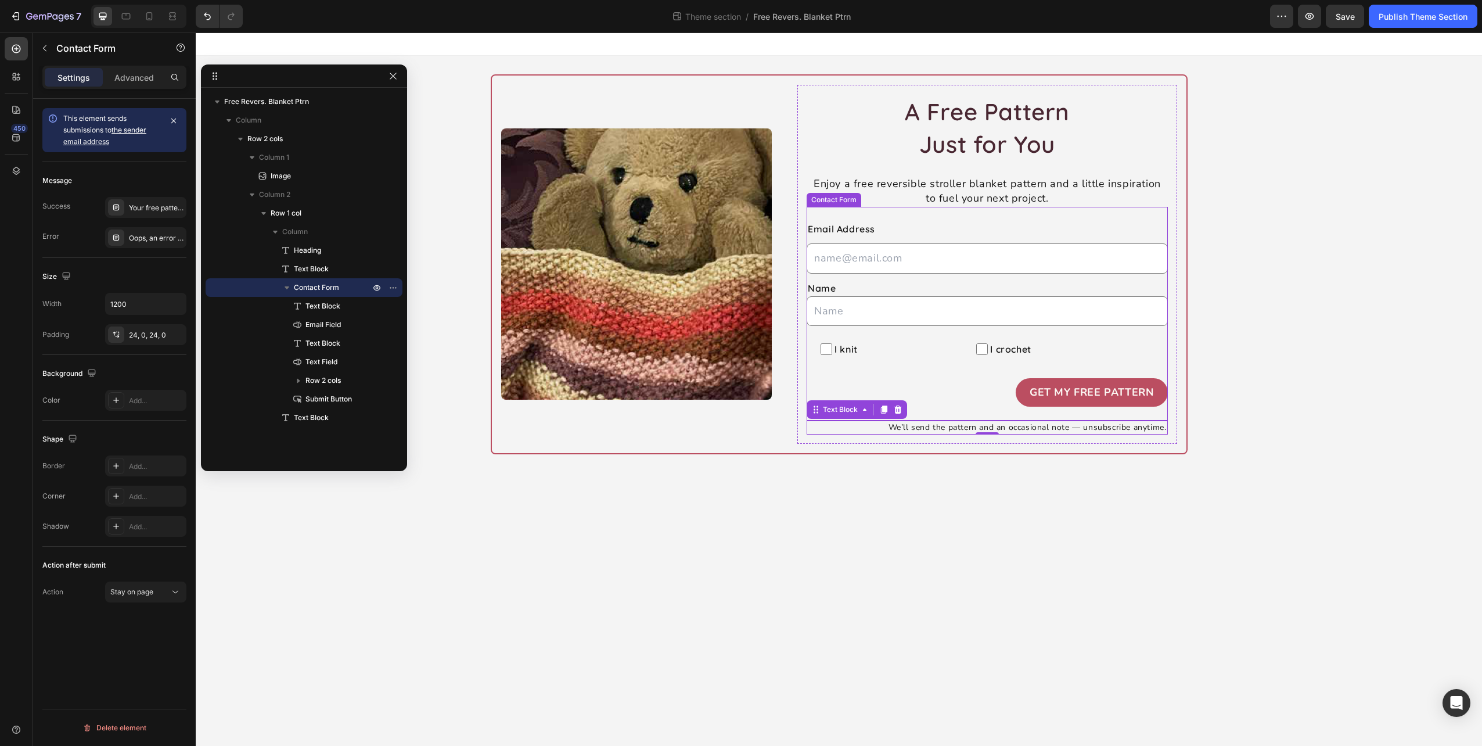
click at [1003, 411] on div "Email Address Text Block Email Field Name Text Block Text Field I knit Checkbox…" at bounding box center [987, 314] width 361 height 214
click at [287, 287] on icon "button" at bounding box center [287, 287] width 5 height 3
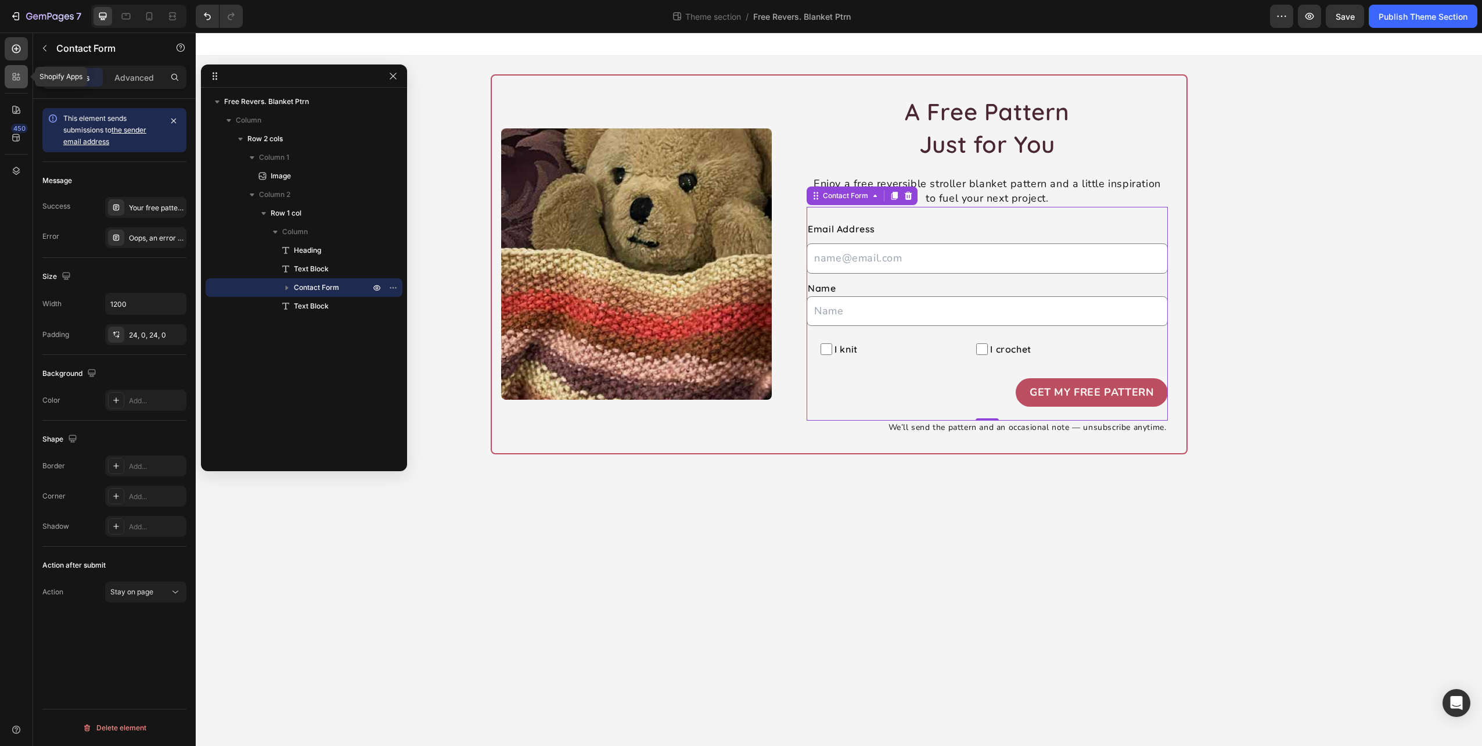
click at [21, 77] on icon at bounding box center [16, 77] width 12 height 12
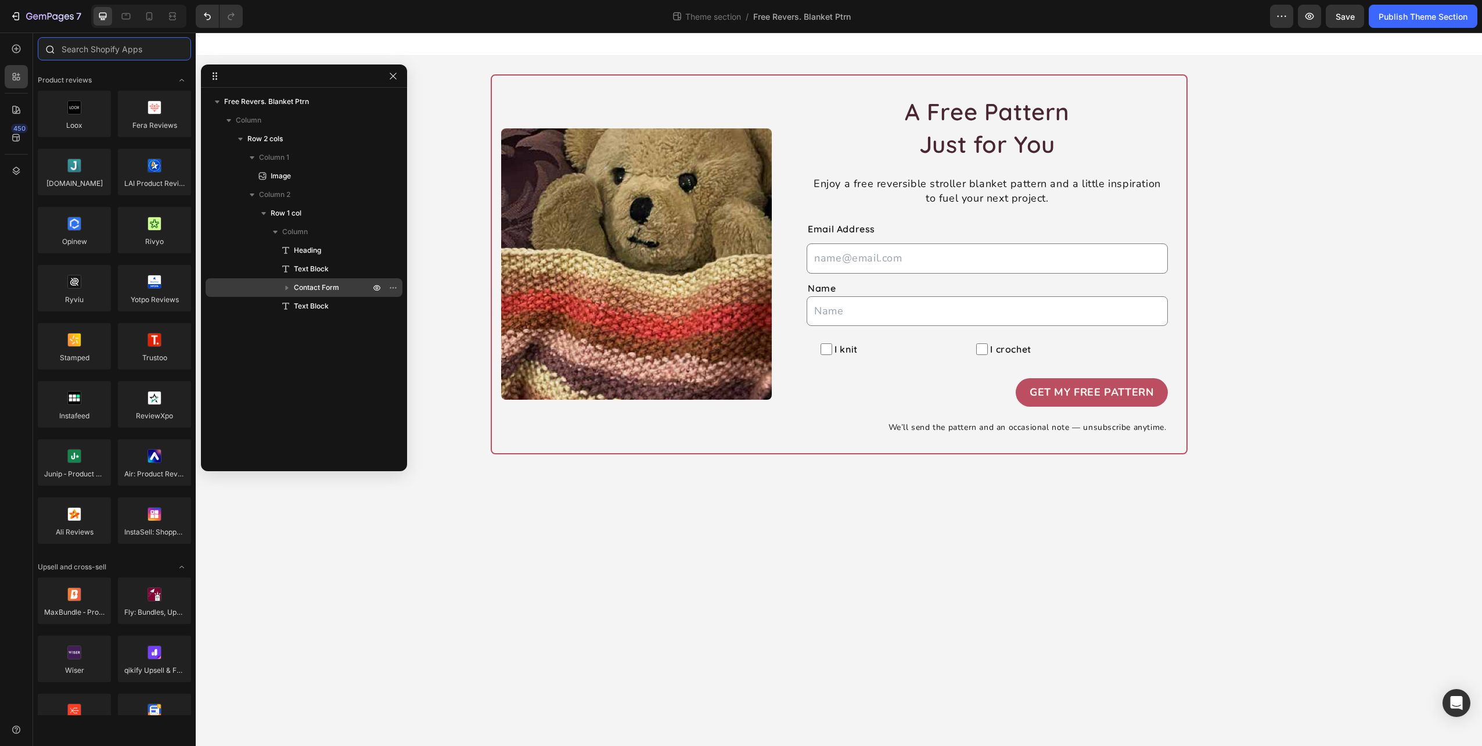
click at [110, 45] on input "text" at bounding box center [114, 48] width 153 height 23
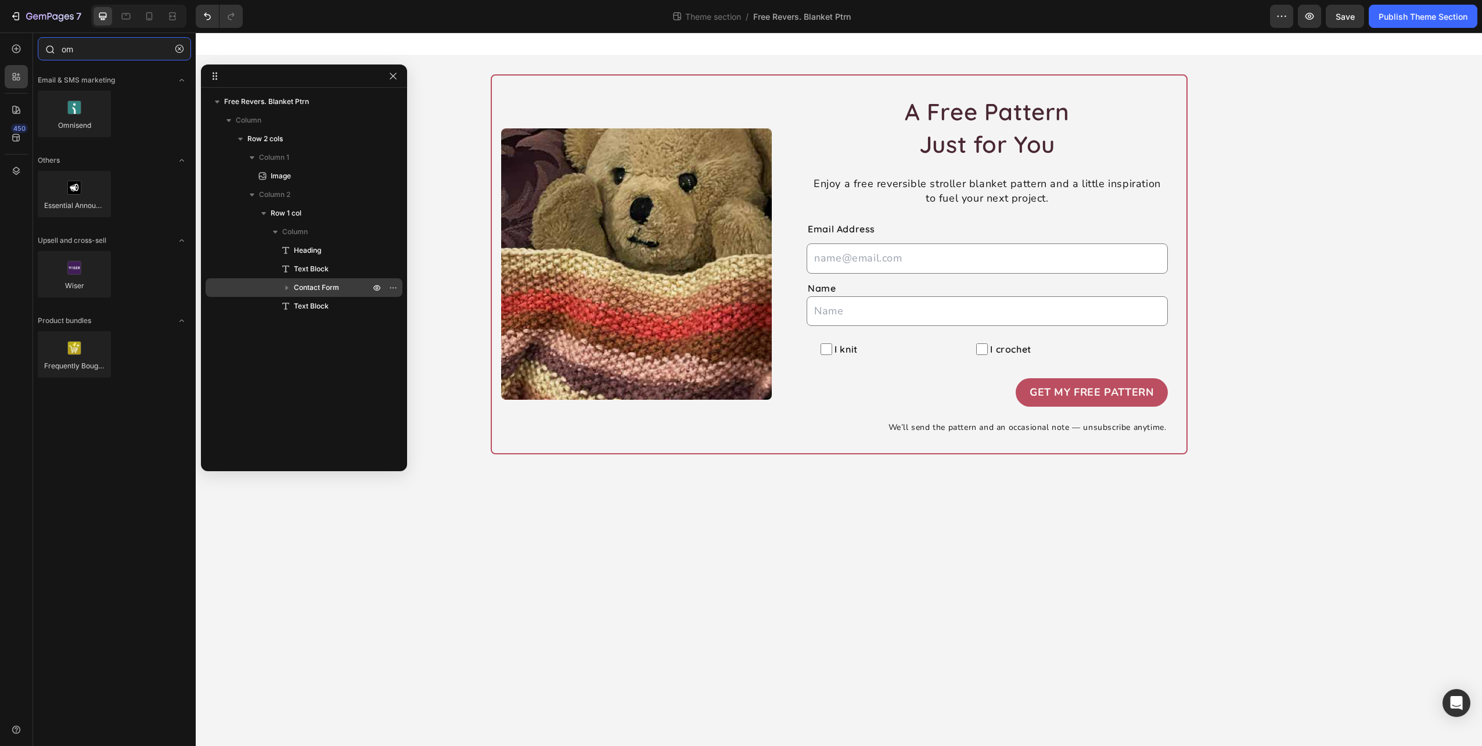
type input "o"
type input "n"
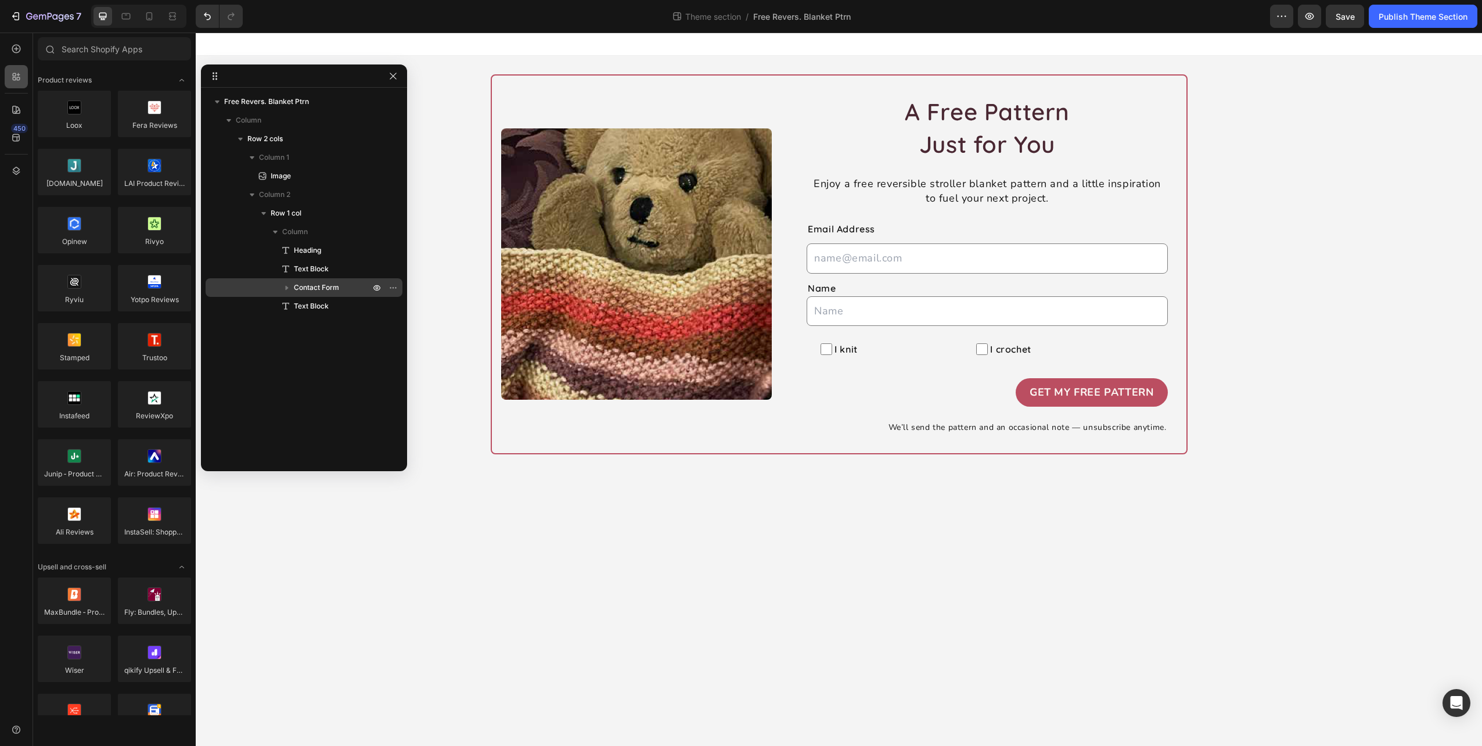
click at [16, 70] on div at bounding box center [16, 76] width 23 height 23
click at [18, 134] on icon at bounding box center [16, 138] width 8 height 8
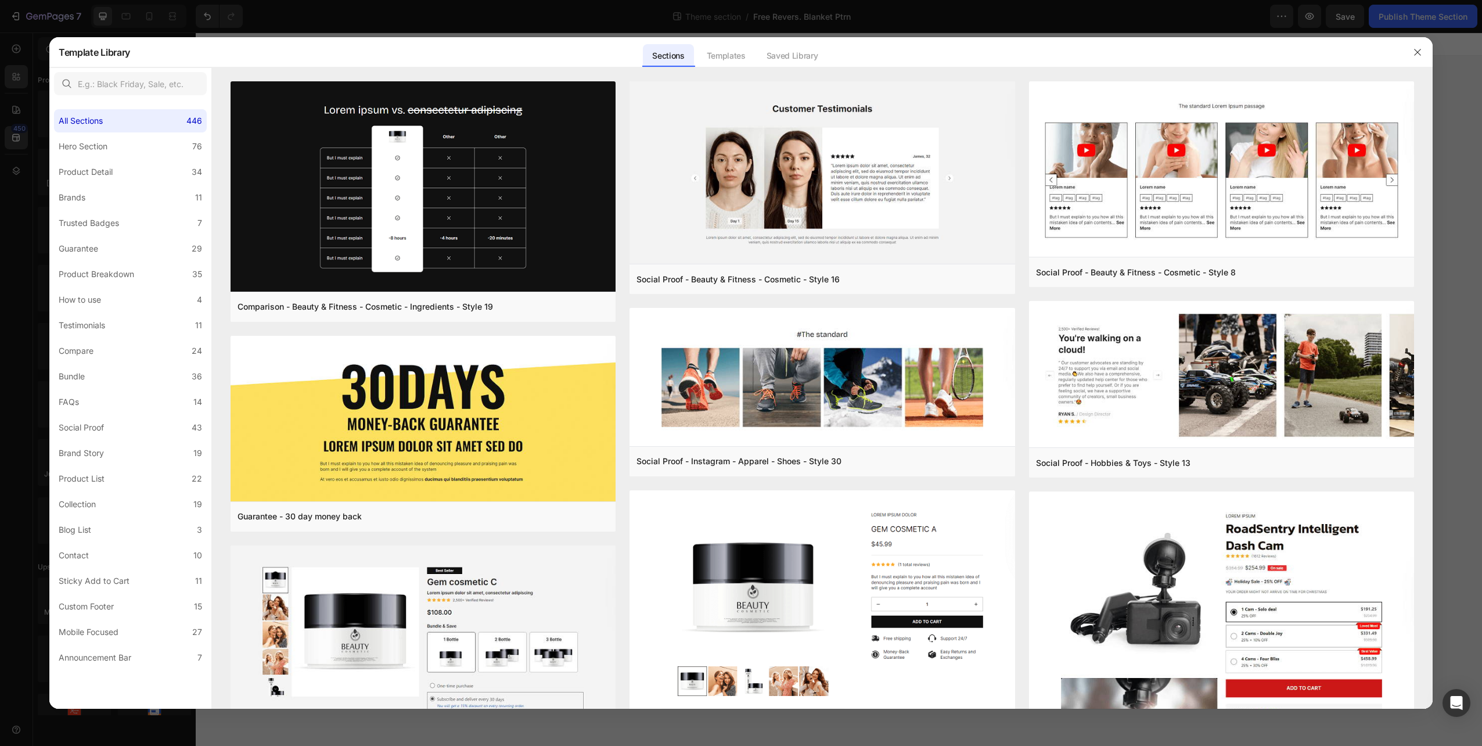
click at [673, 54] on div "Sections" at bounding box center [668, 55] width 51 height 23
click at [132, 84] on input "text" at bounding box center [130, 83] width 153 height 23
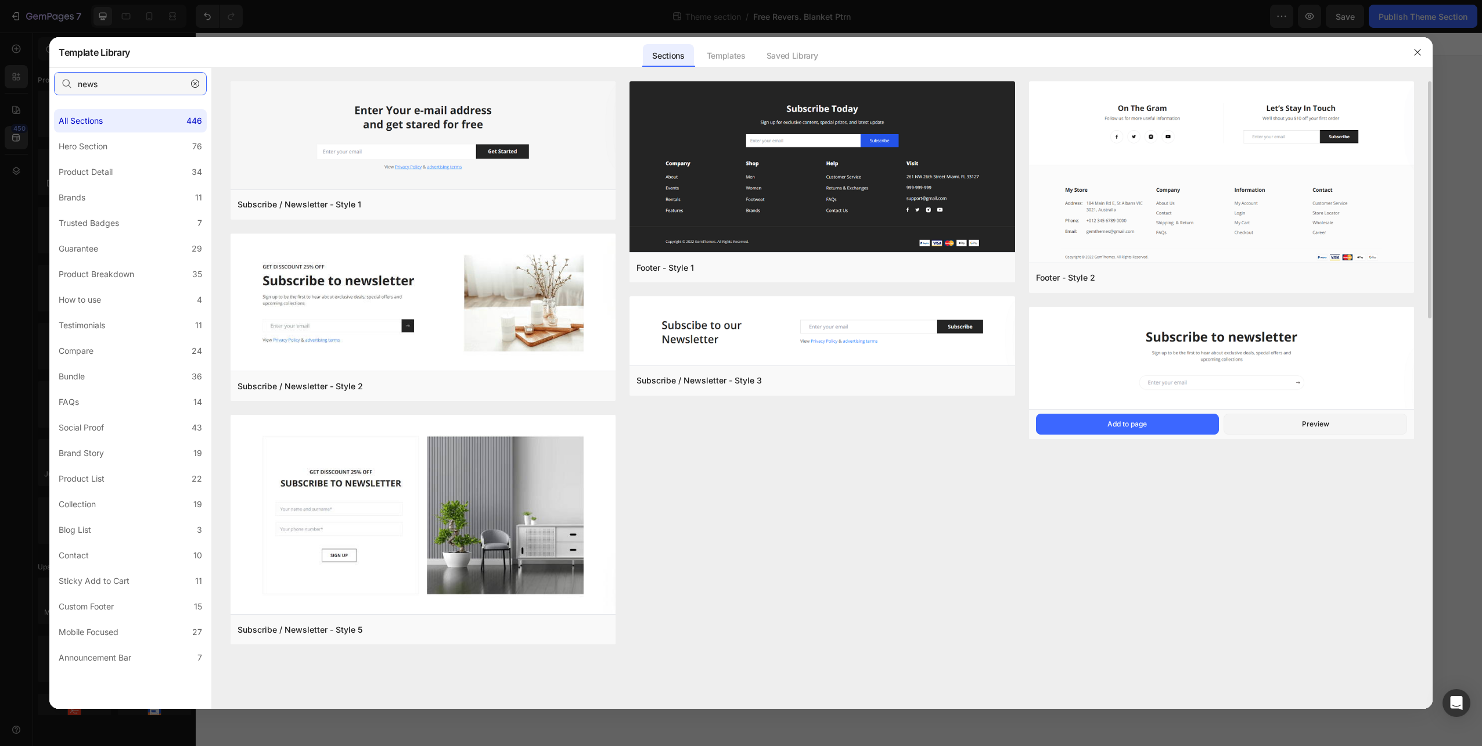
type input "news"
click at [1281, 360] on img at bounding box center [1221, 359] width 385 height 105
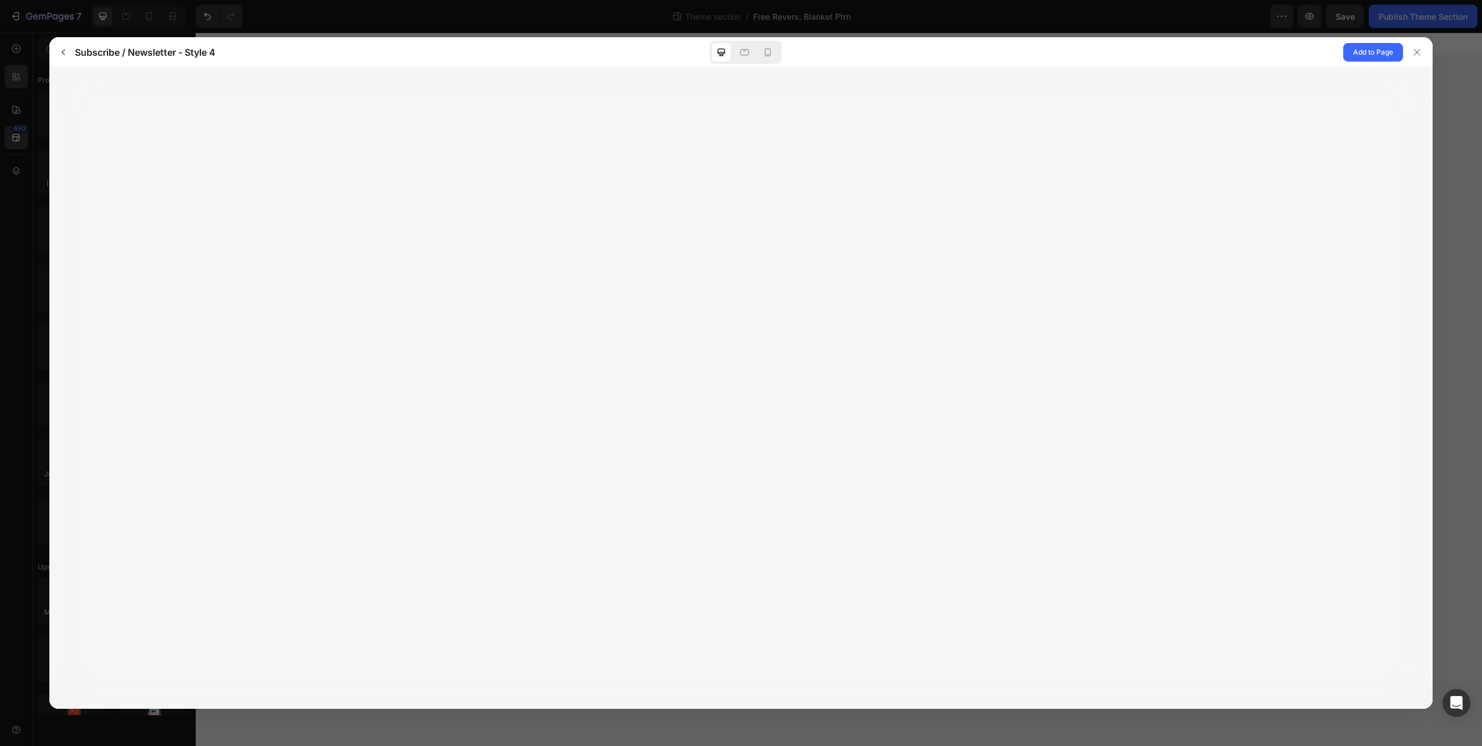
click at [858, 131] on div at bounding box center [741, 387] width 1384 height 641
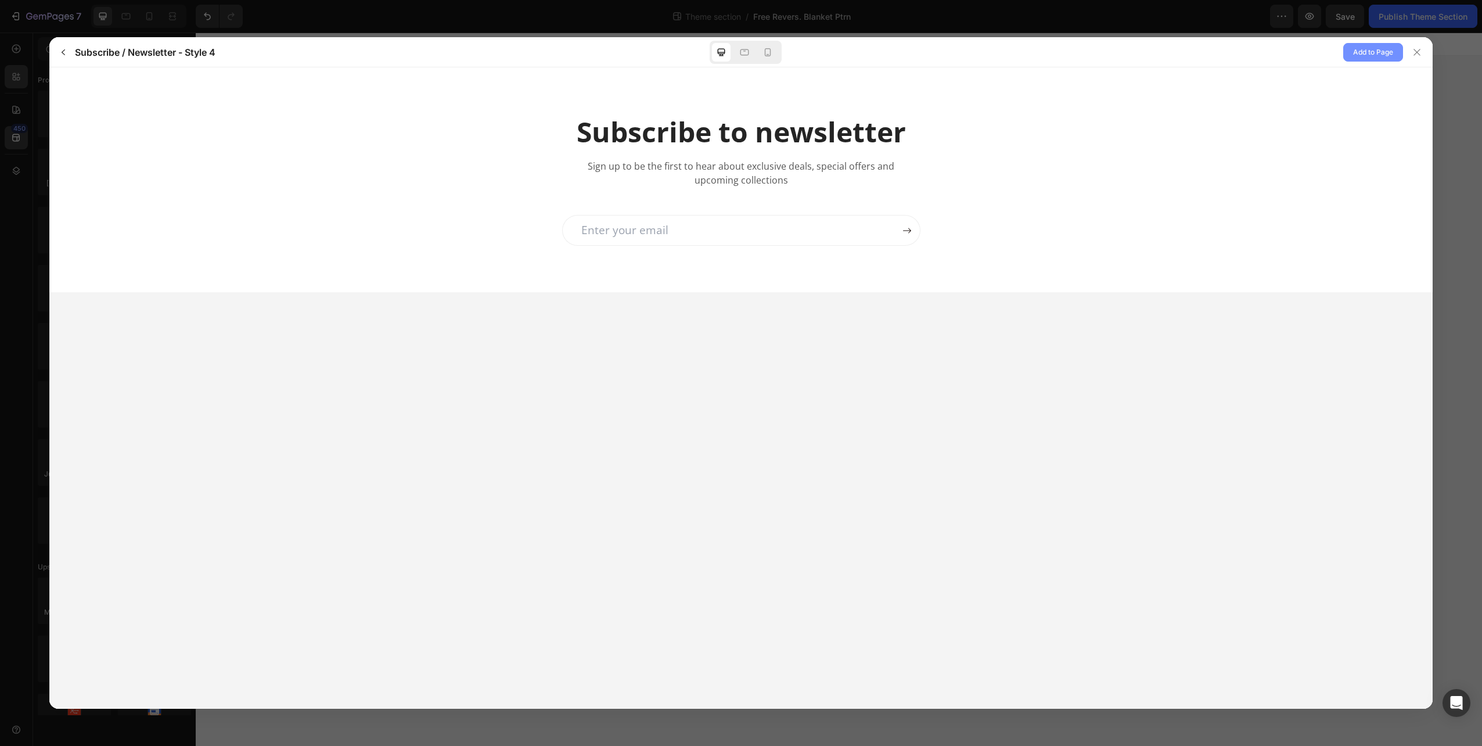
click at [1383, 50] on span "Add to Page" at bounding box center [1374, 52] width 40 height 14
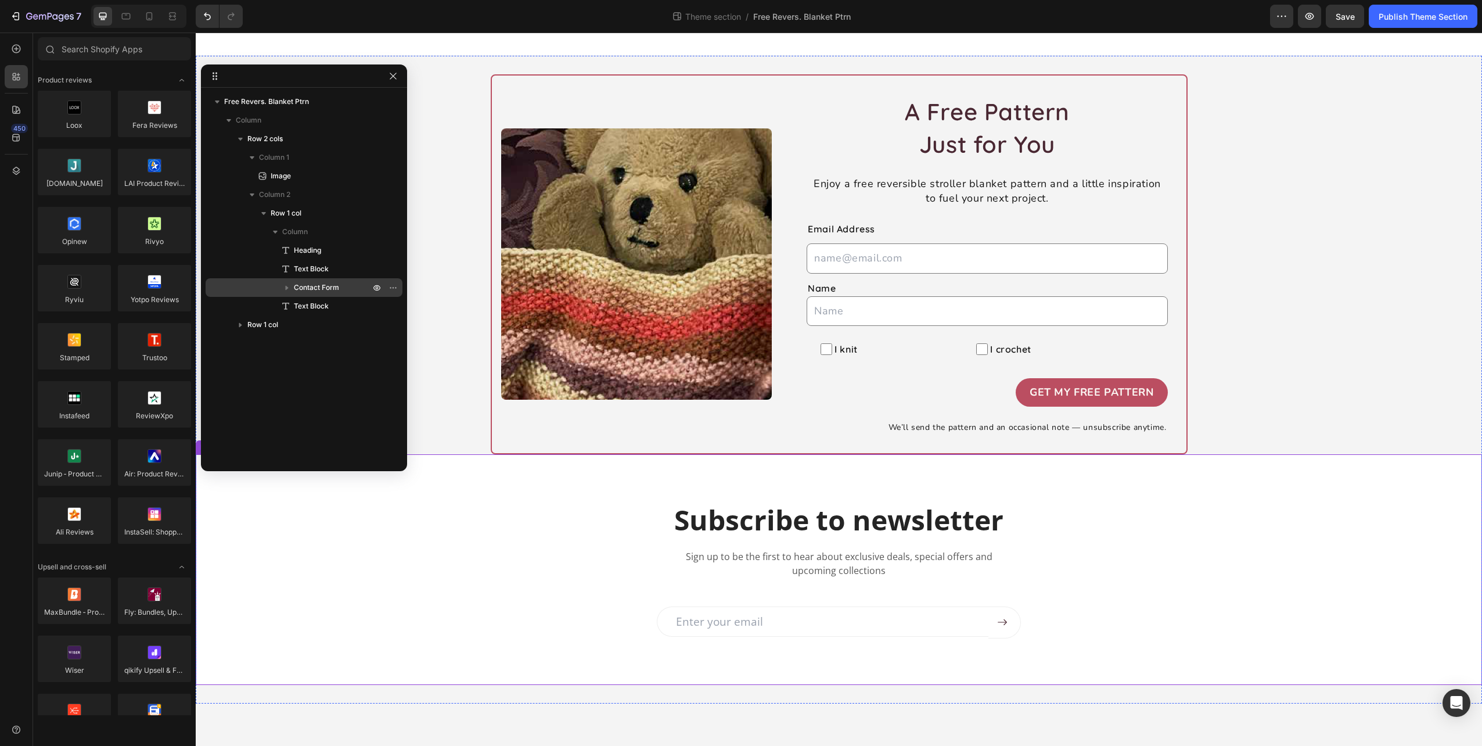
click at [963, 494] on div "Subscribe to newsletter Heading Sign up to be the first to hear about exclusive…" at bounding box center [839, 569] width 1287 height 231
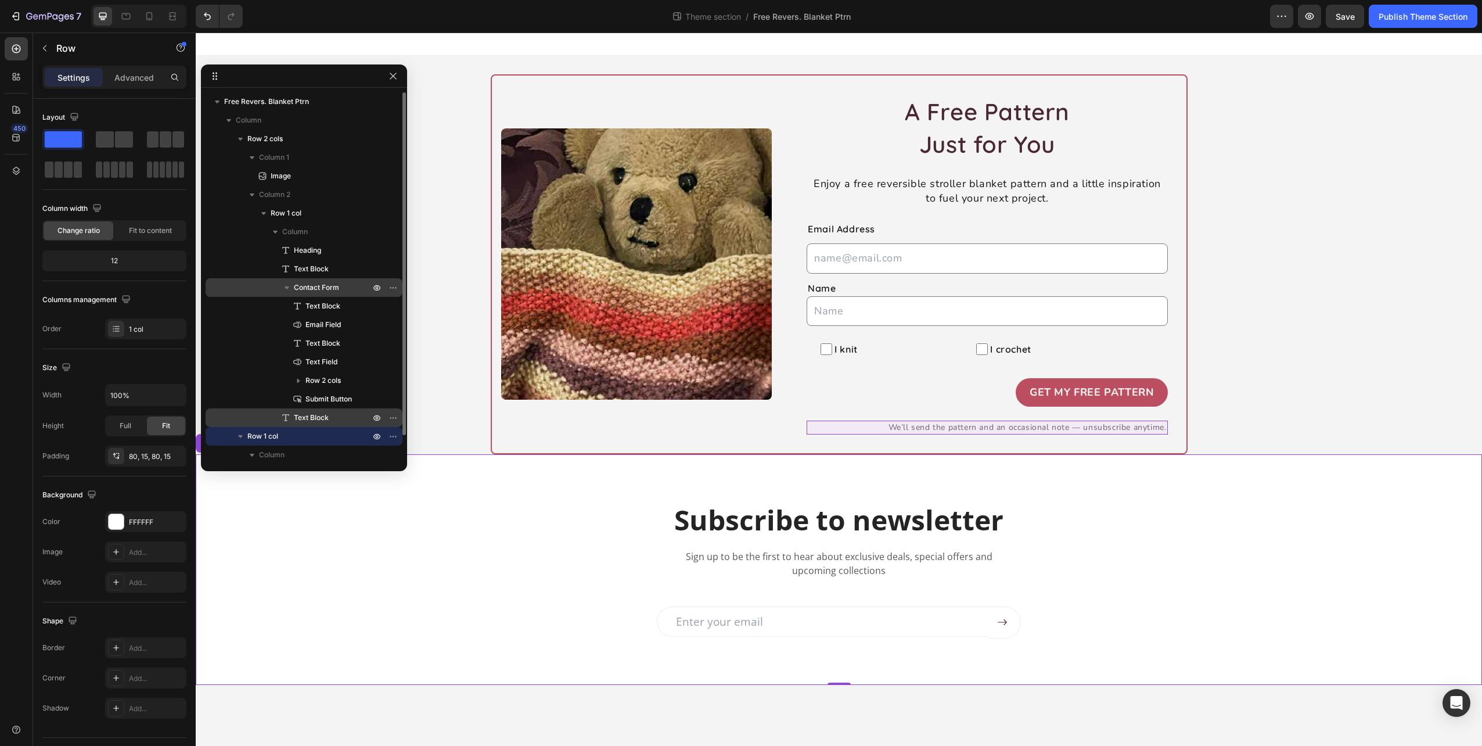
scroll to position [24, 0]
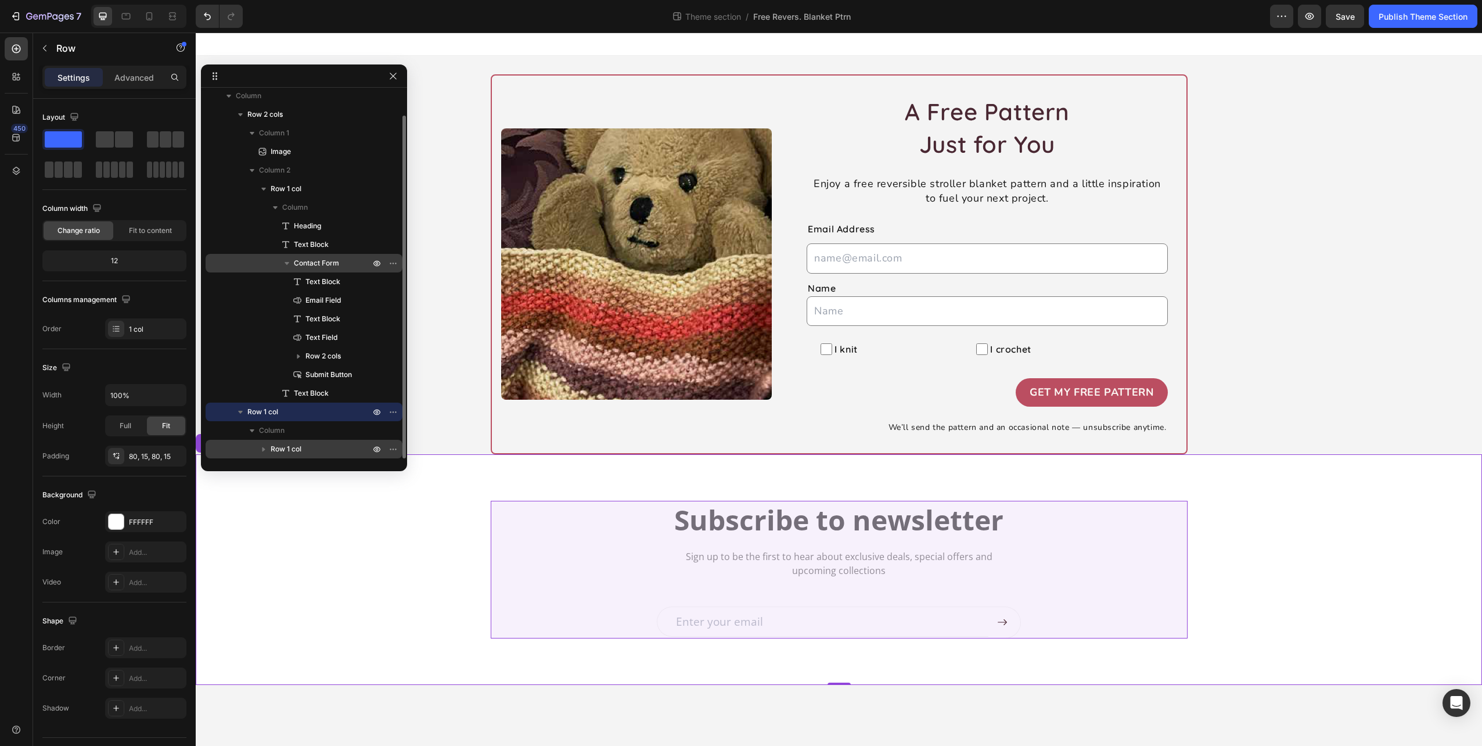
click at [263, 446] on icon "button" at bounding box center [264, 449] width 12 height 12
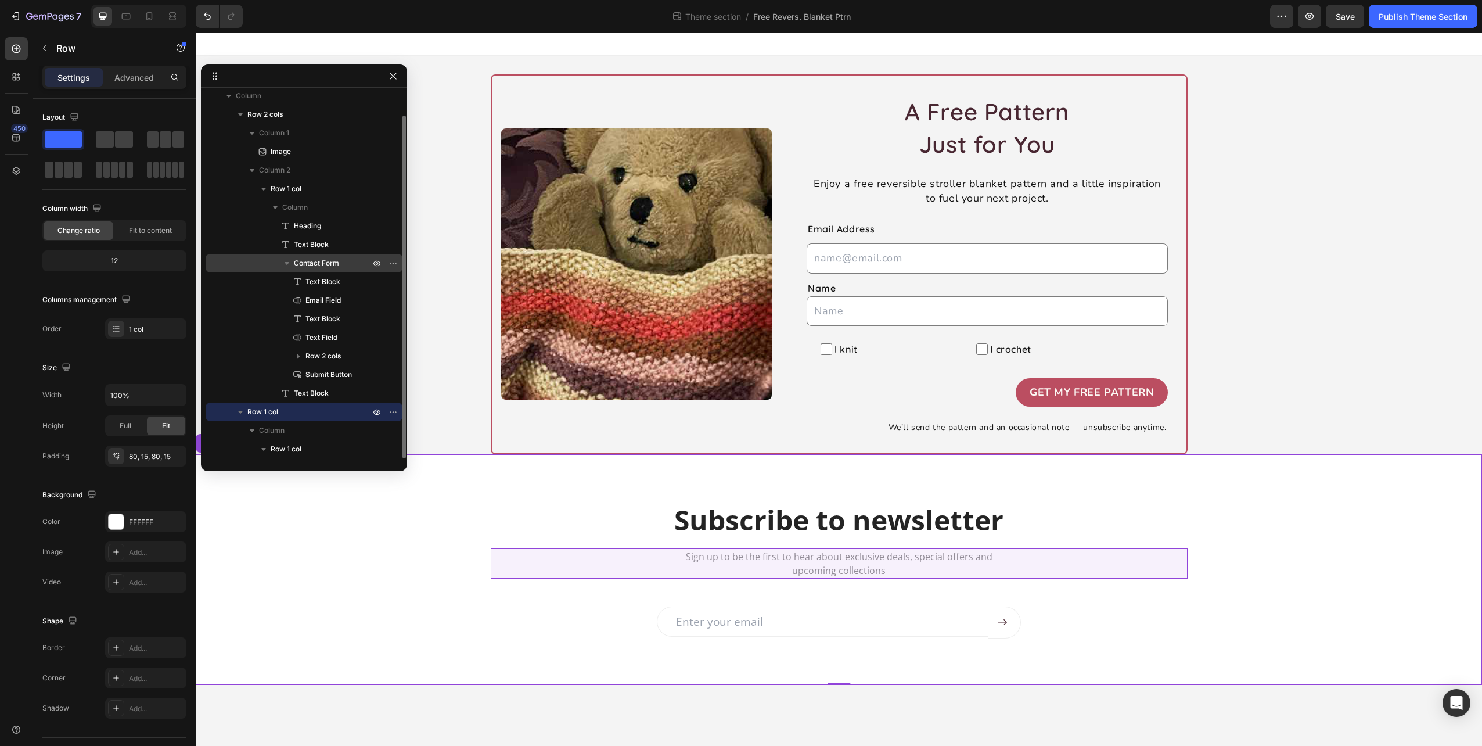
scroll to position [99, 0]
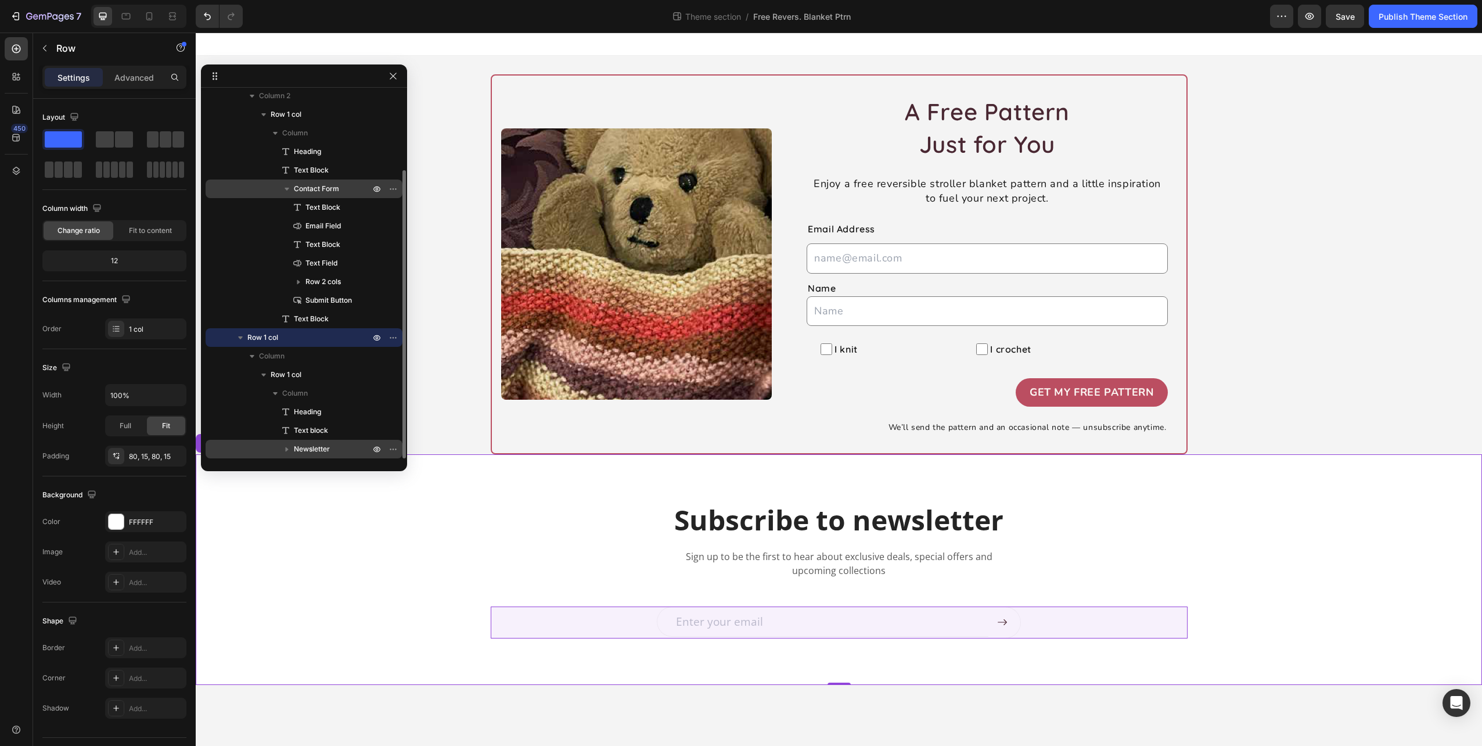
click at [287, 450] on icon "button" at bounding box center [287, 449] width 3 height 5
click at [317, 448] on span "Newsletter" at bounding box center [312, 449] width 36 height 12
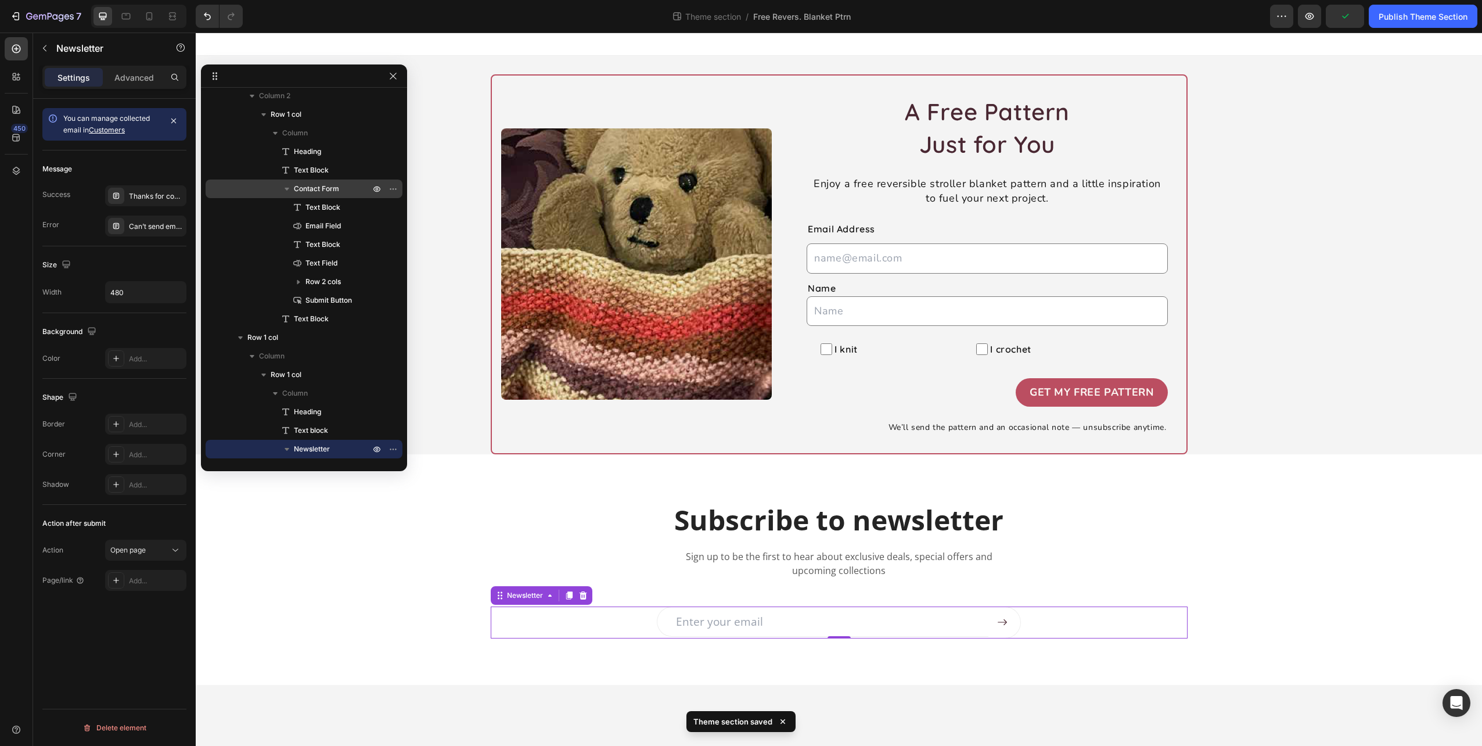
click at [120, 128] on link "Customers" at bounding box center [107, 129] width 36 height 9
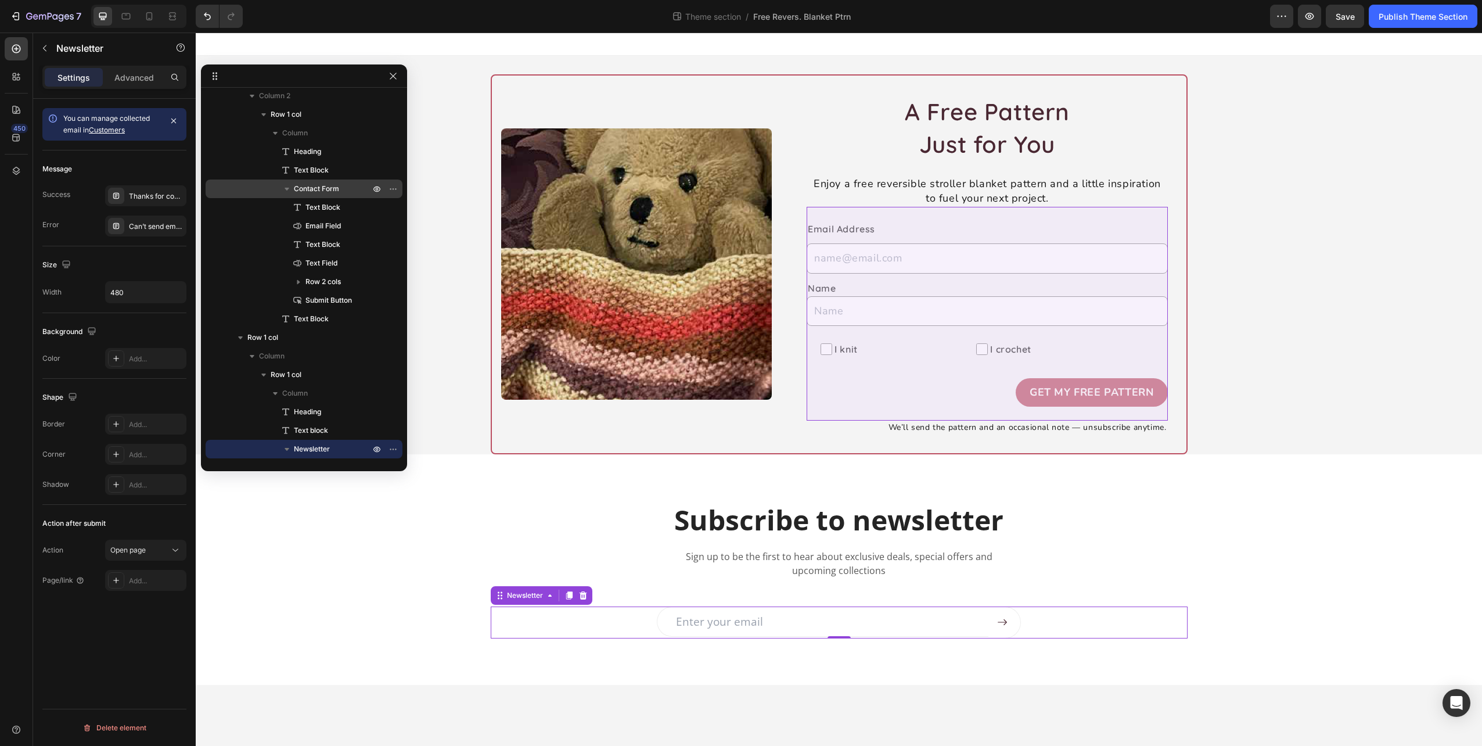
click at [329, 192] on span "Contact Form" at bounding box center [316, 189] width 45 height 12
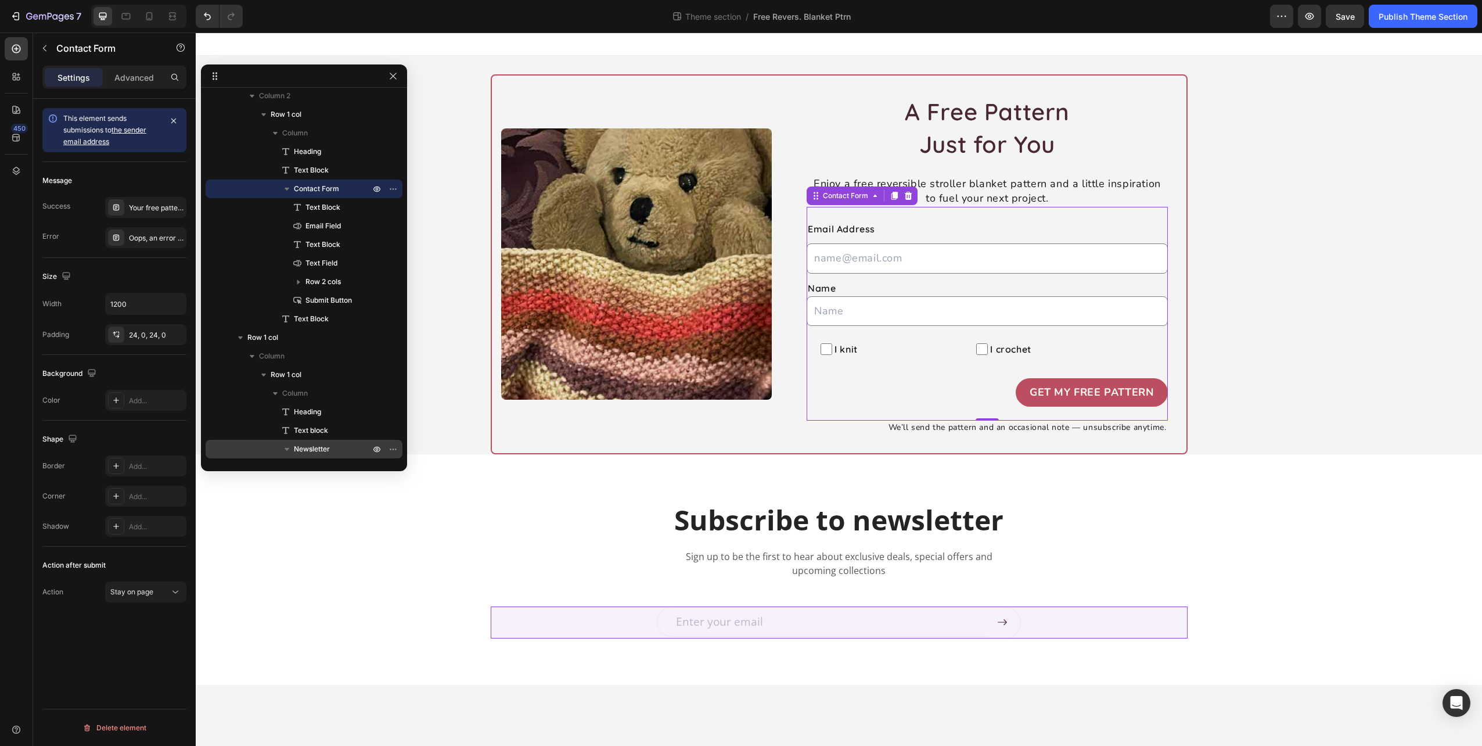
click at [316, 447] on span "Newsletter" at bounding box center [312, 449] width 36 height 12
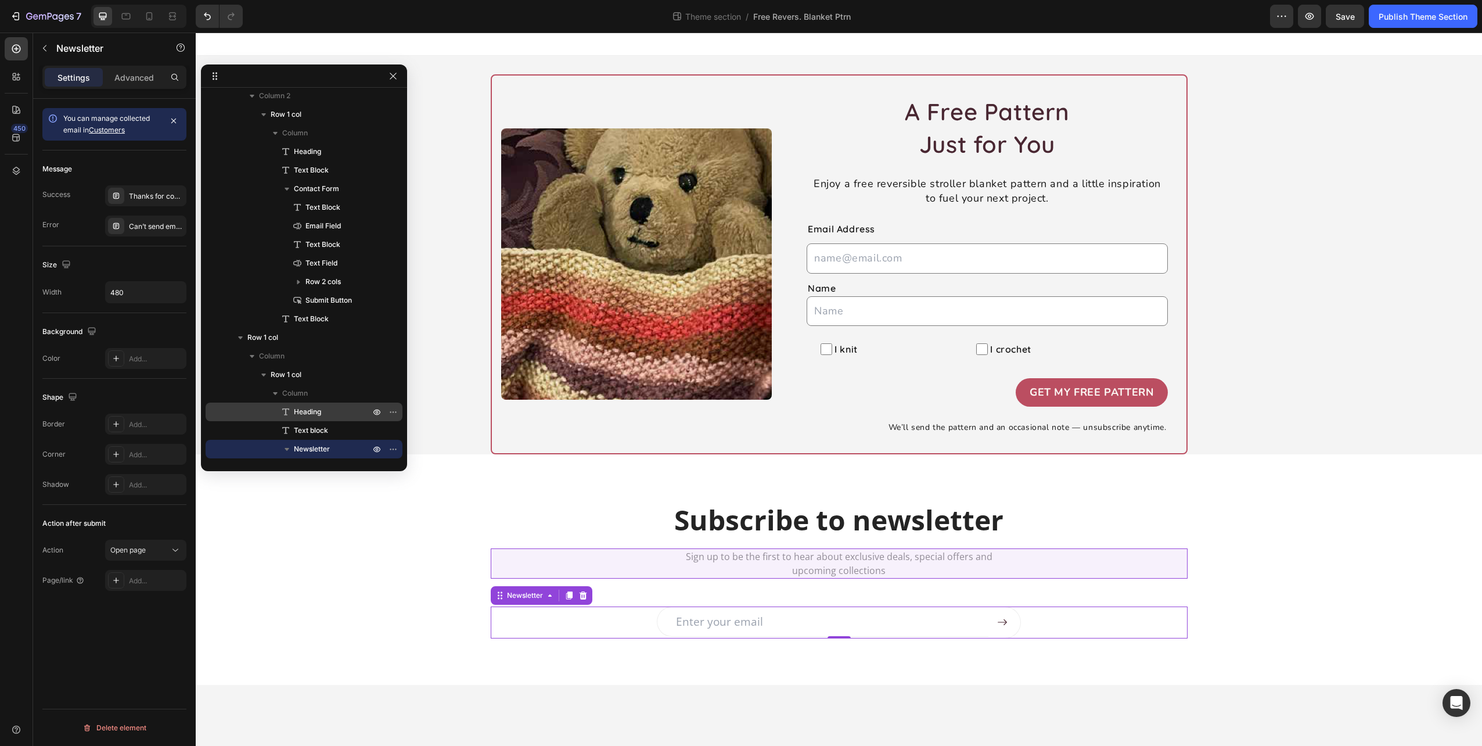
scroll to position [117, 0]
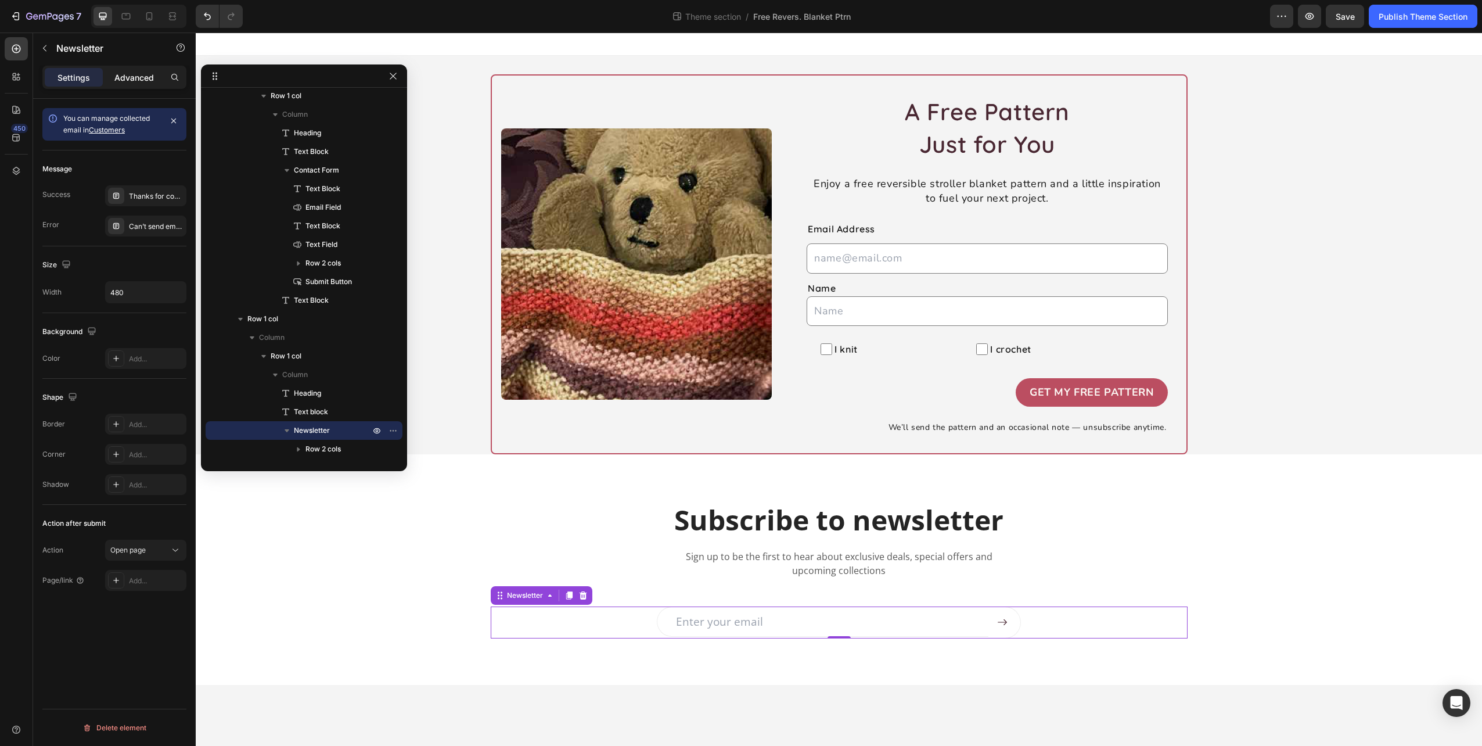
click at [142, 74] on p "Advanced" at bounding box center [134, 77] width 40 height 12
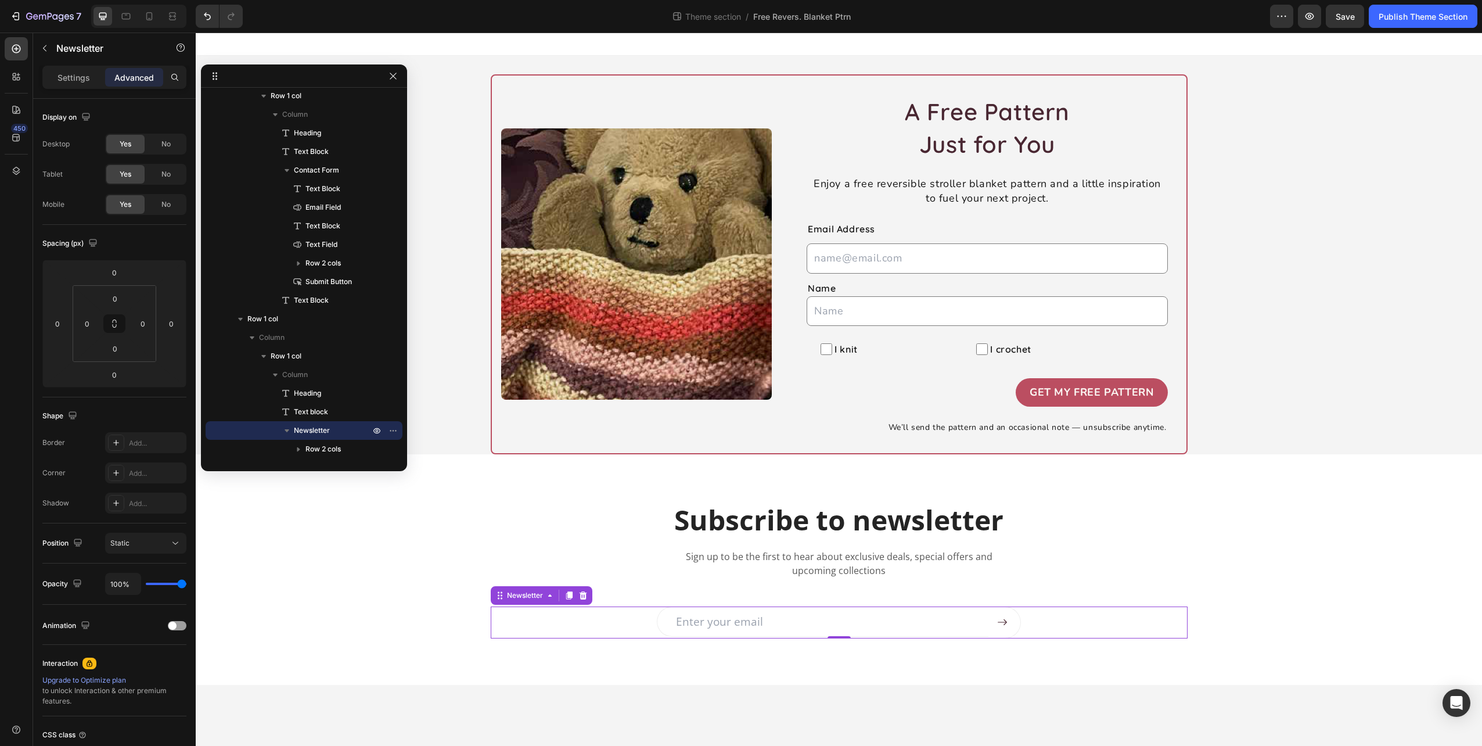
click at [55, 86] on div "Settings Advanced" at bounding box center [114, 77] width 144 height 23
click at [75, 79] on p "Settings" at bounding box center [74, 77] width 33 height 12
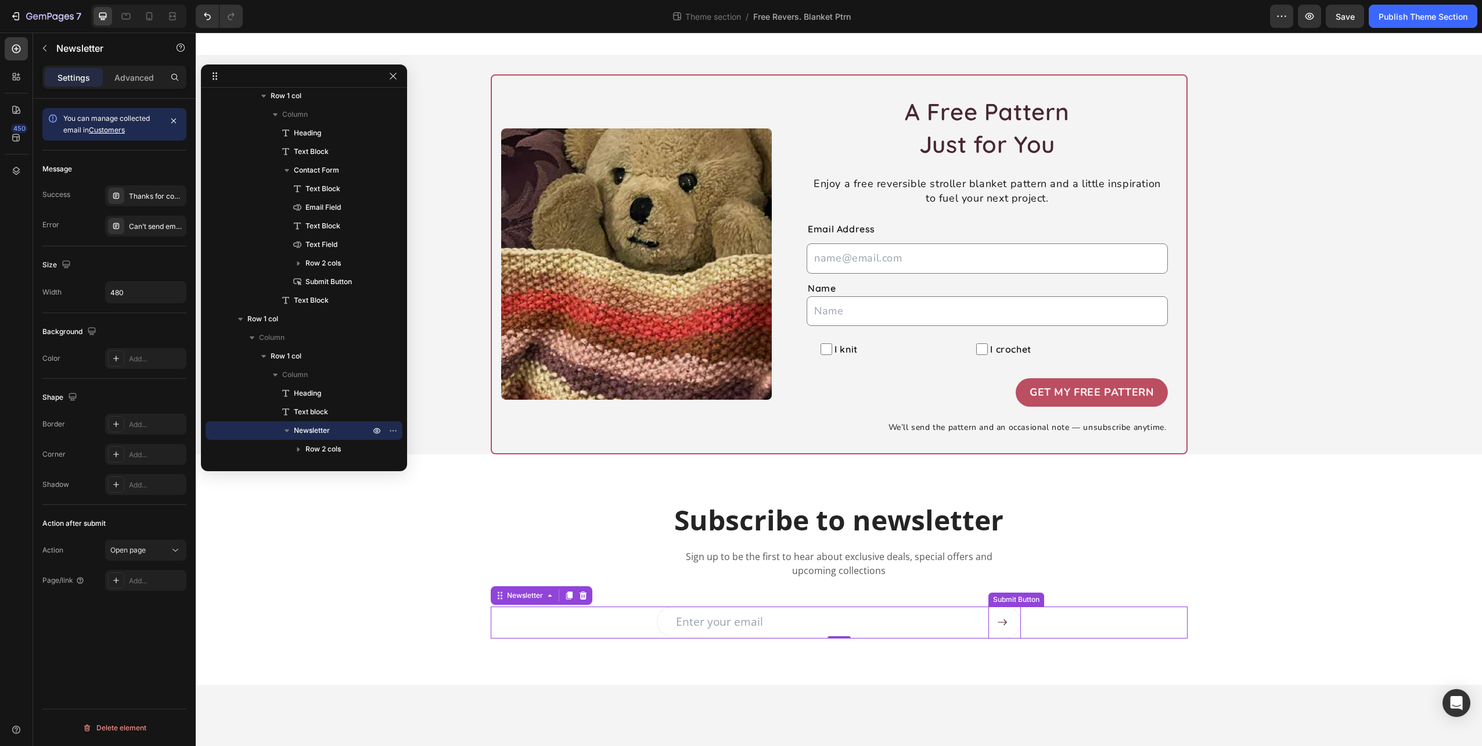
click at [1008, 623] on div at bounding box center [1004, 622] width 15 height 10
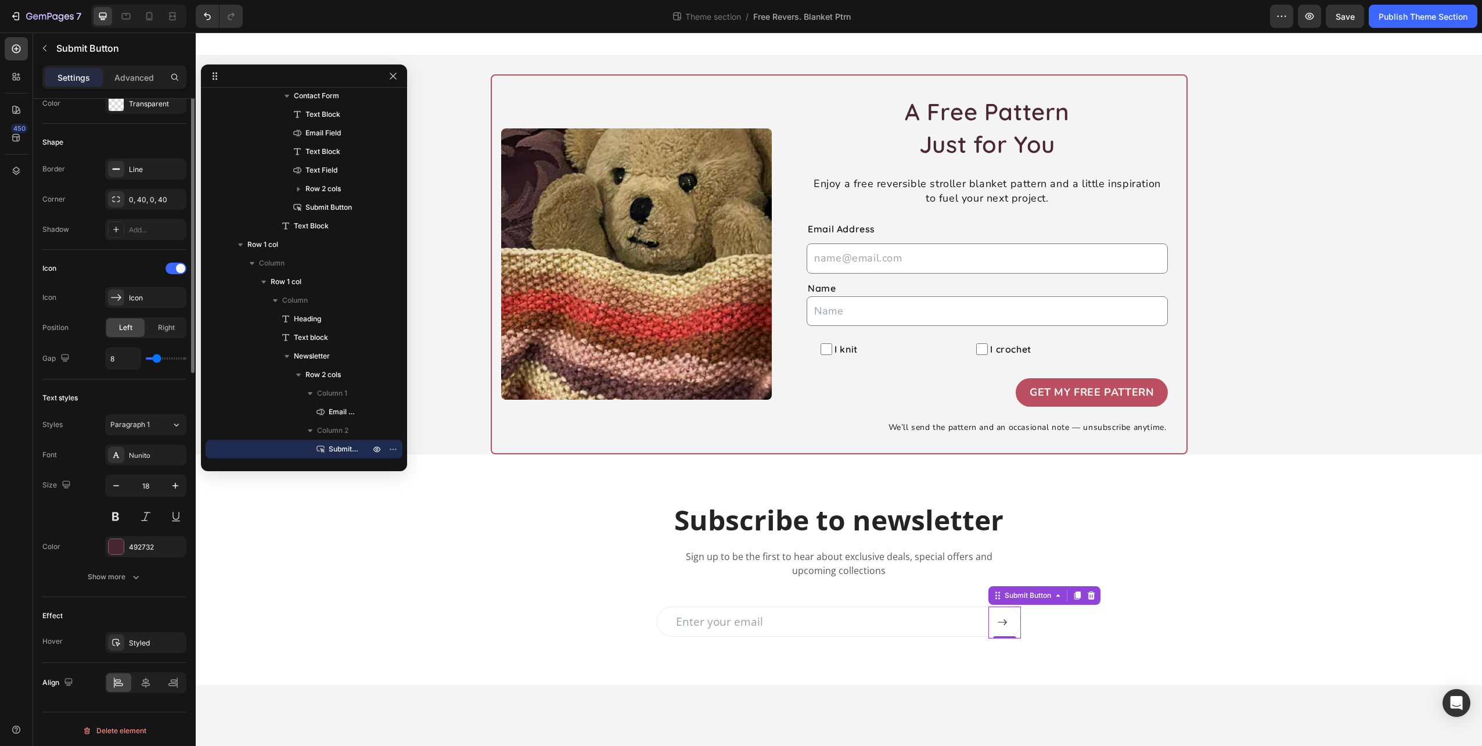
scroll to position [0, 0]
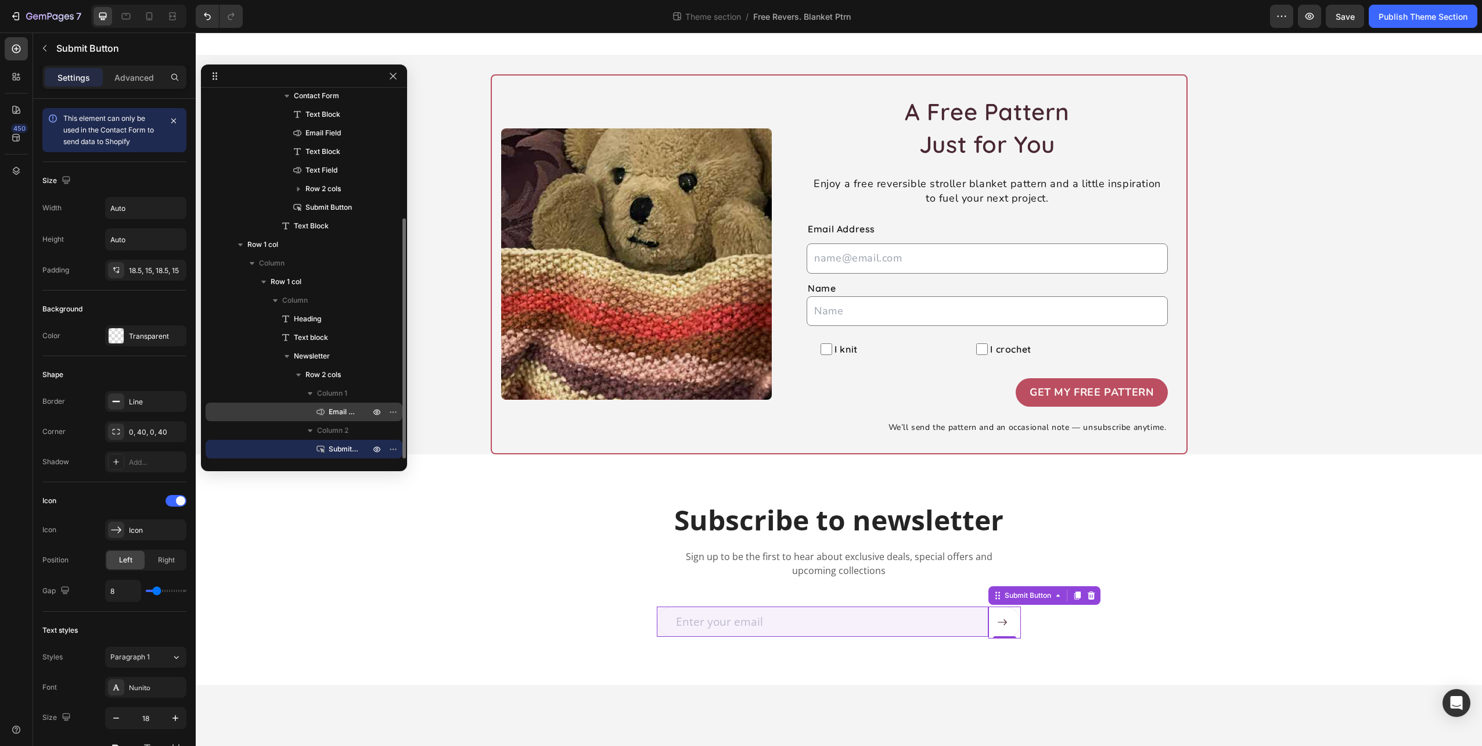
click at [339, 414] on span "Email Field" at bounding box center [344, 412] width 30 height 12
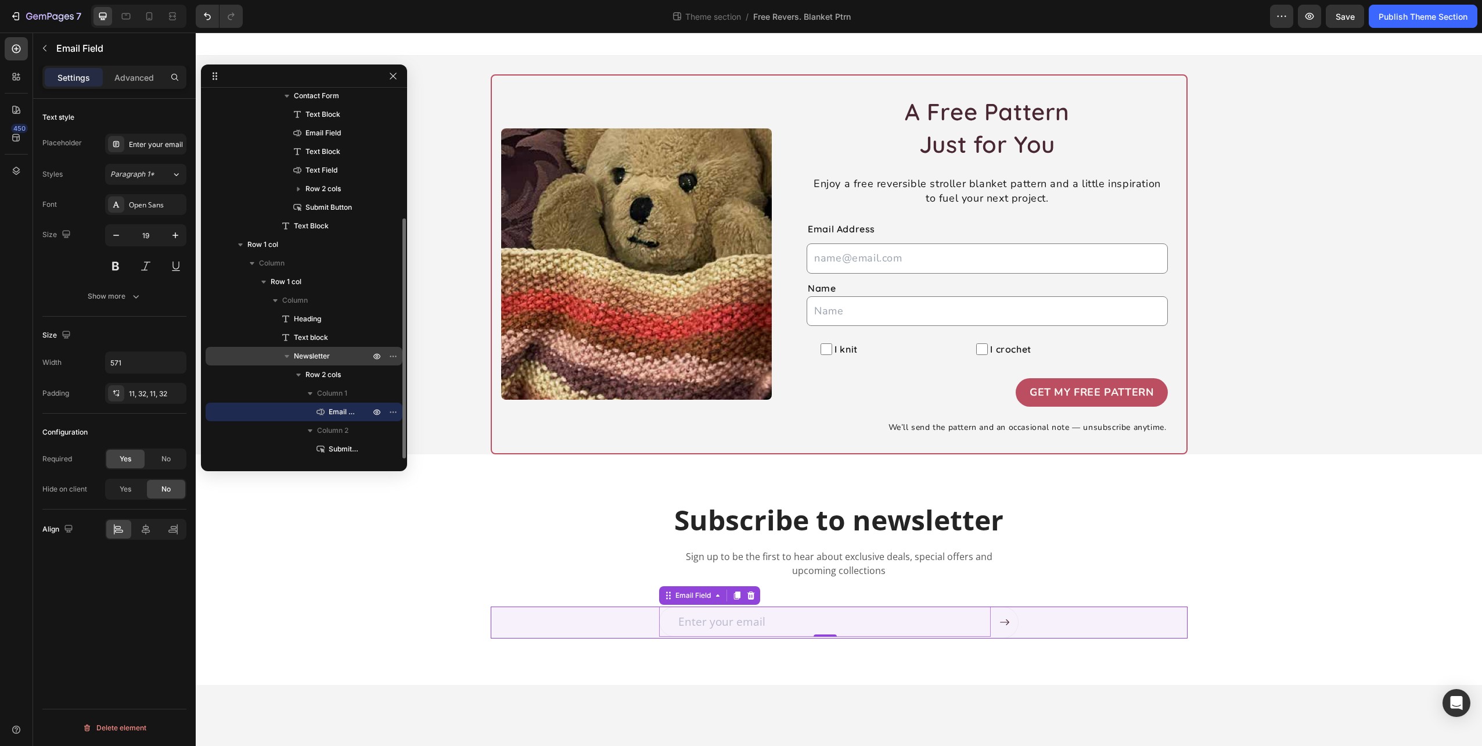
click at [322, 355] on span "Newsletter" at bounding box center [312, 356] width 36 height 12
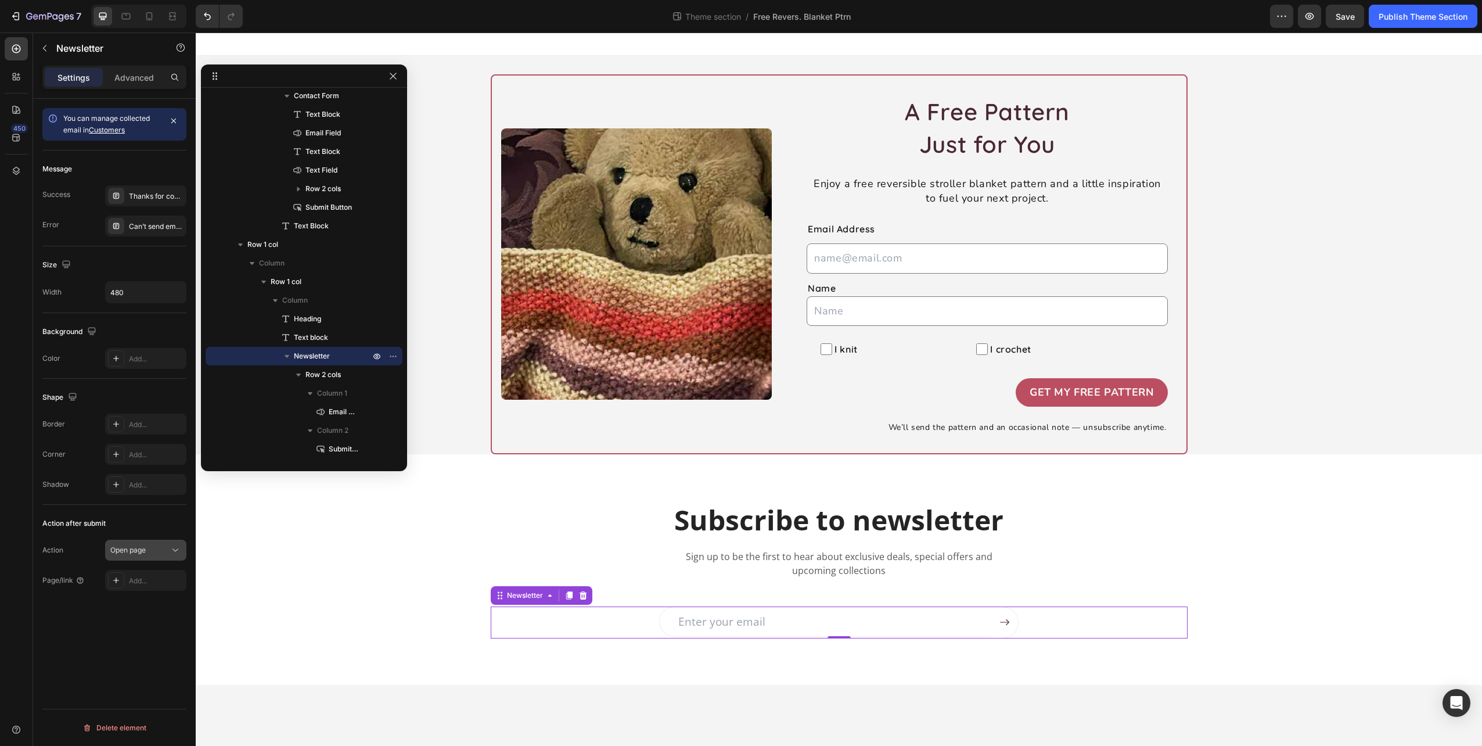
click at [130, 545] on span "Open page" at bounding box center [127, 550] width 35 height 10
click at [128, 77] on p "Advanced" at bounding box center [134, 77] width 40 height 12
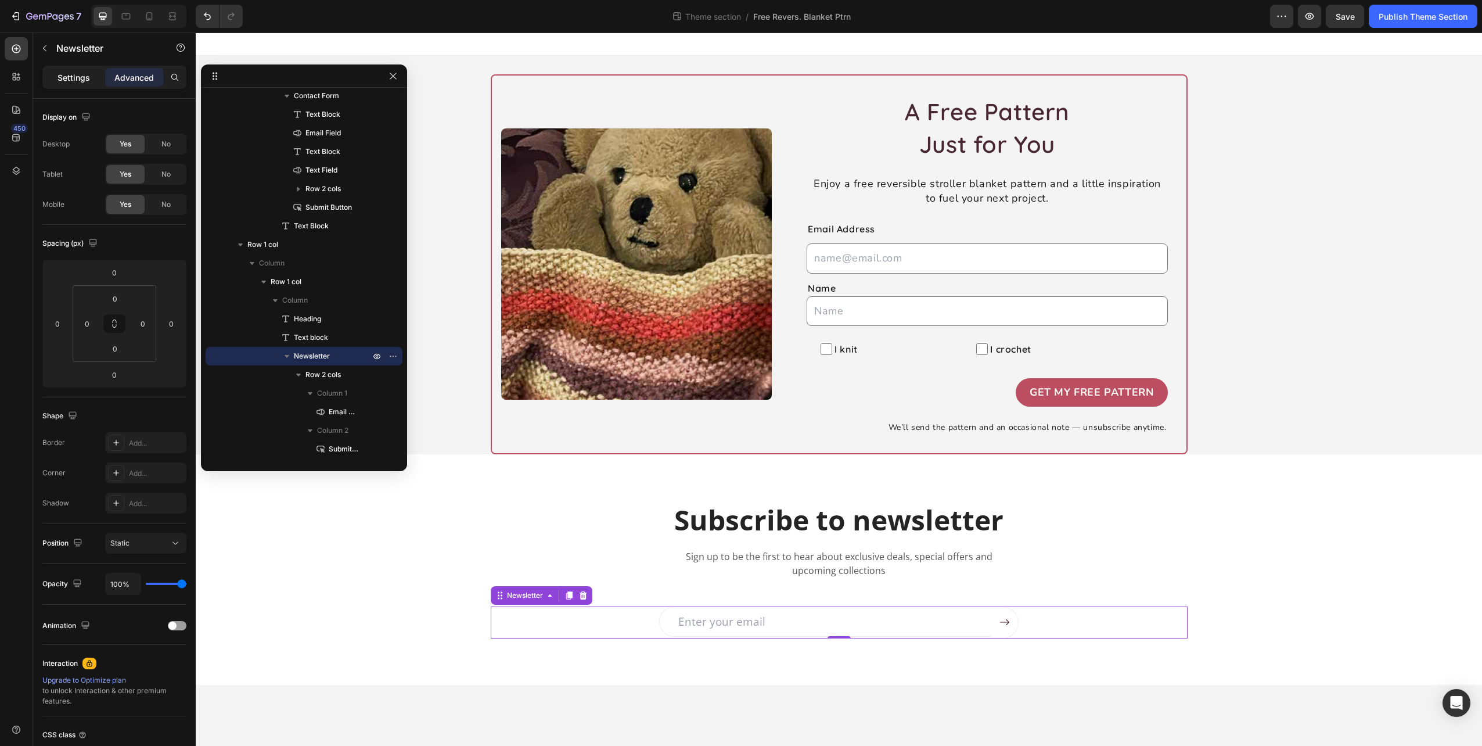
click at [71, 76] on p "Settings" at bounding box center [74, 77] width 33 height 12
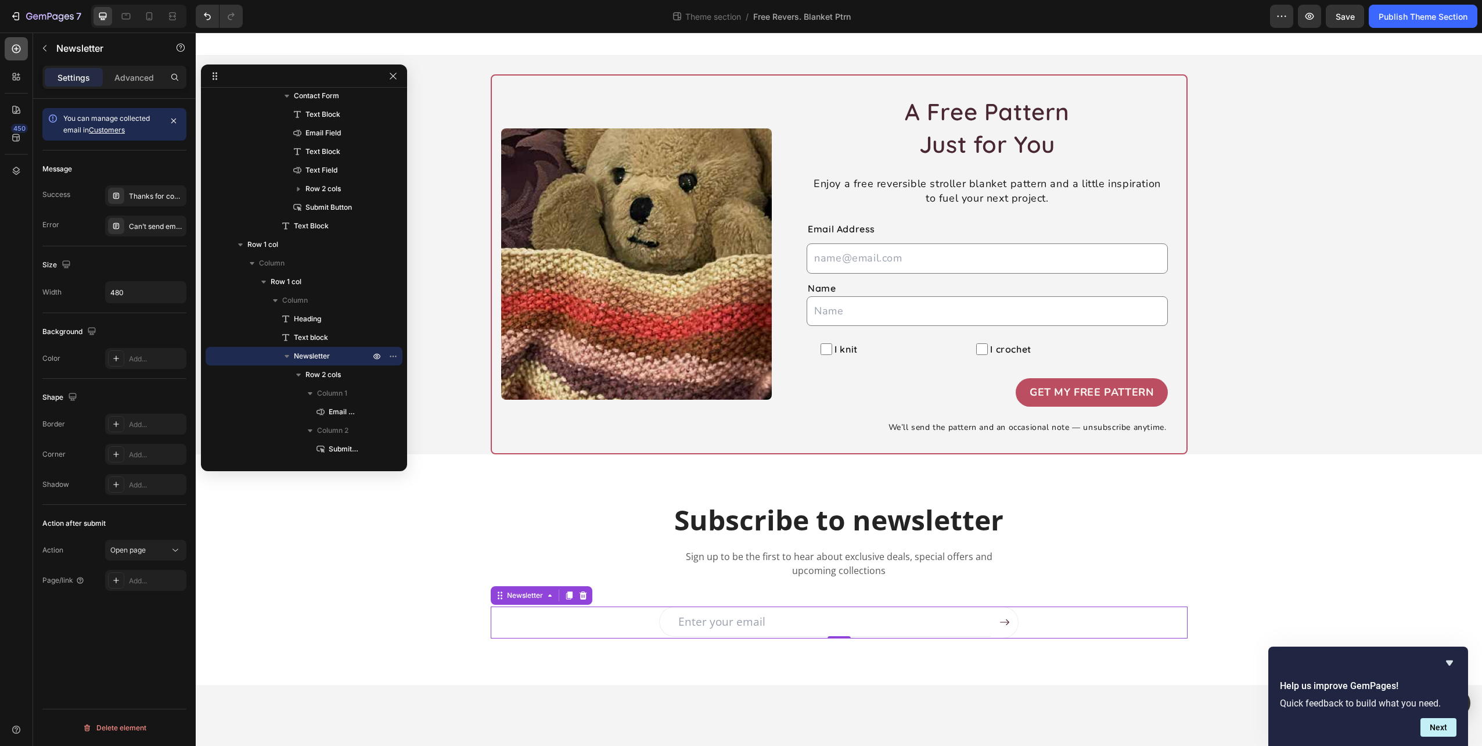
click at [19, 44] on icon at bounding box center [16, 49] width 12 height 12
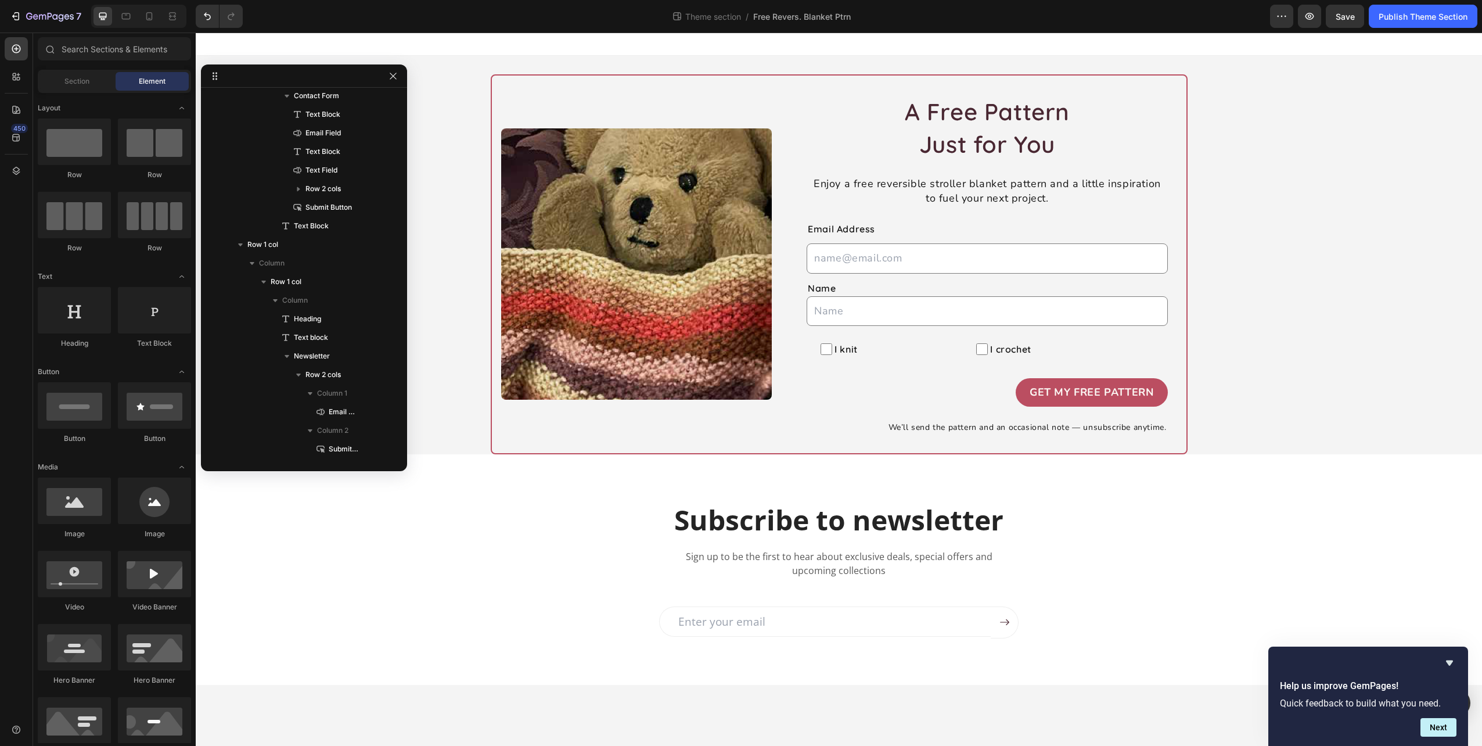
click at [149, 79] on span "Element" at bounding box center [152, 81] width 27 height 10
click at [87, 81] on span "Section" at bounding box center [76, 81] width 25 height 10
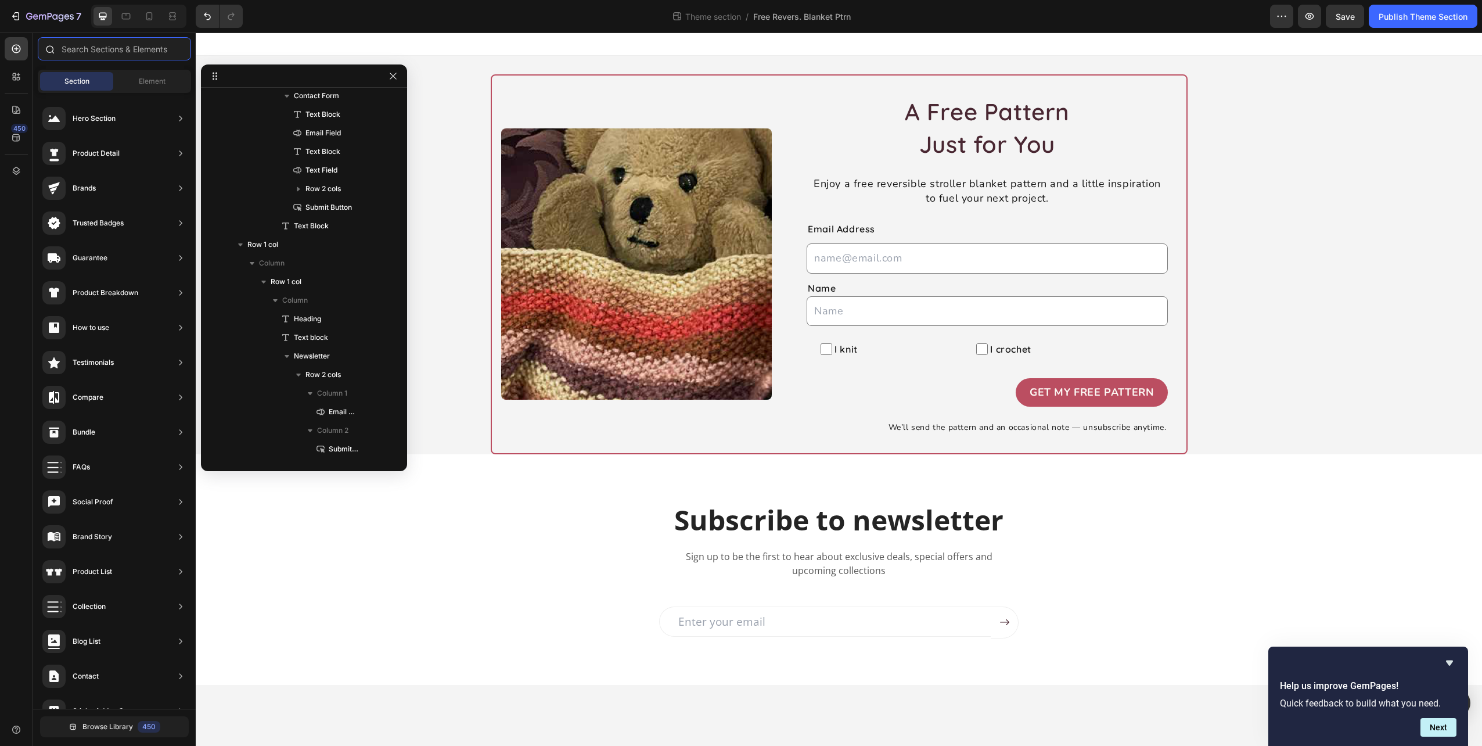
click at [116, 52] on input "text" at bounding box center [114, 48] width 153 height 23
click at [128, 53] on input "text" at bounding box center [114, 48] width 153 height 23
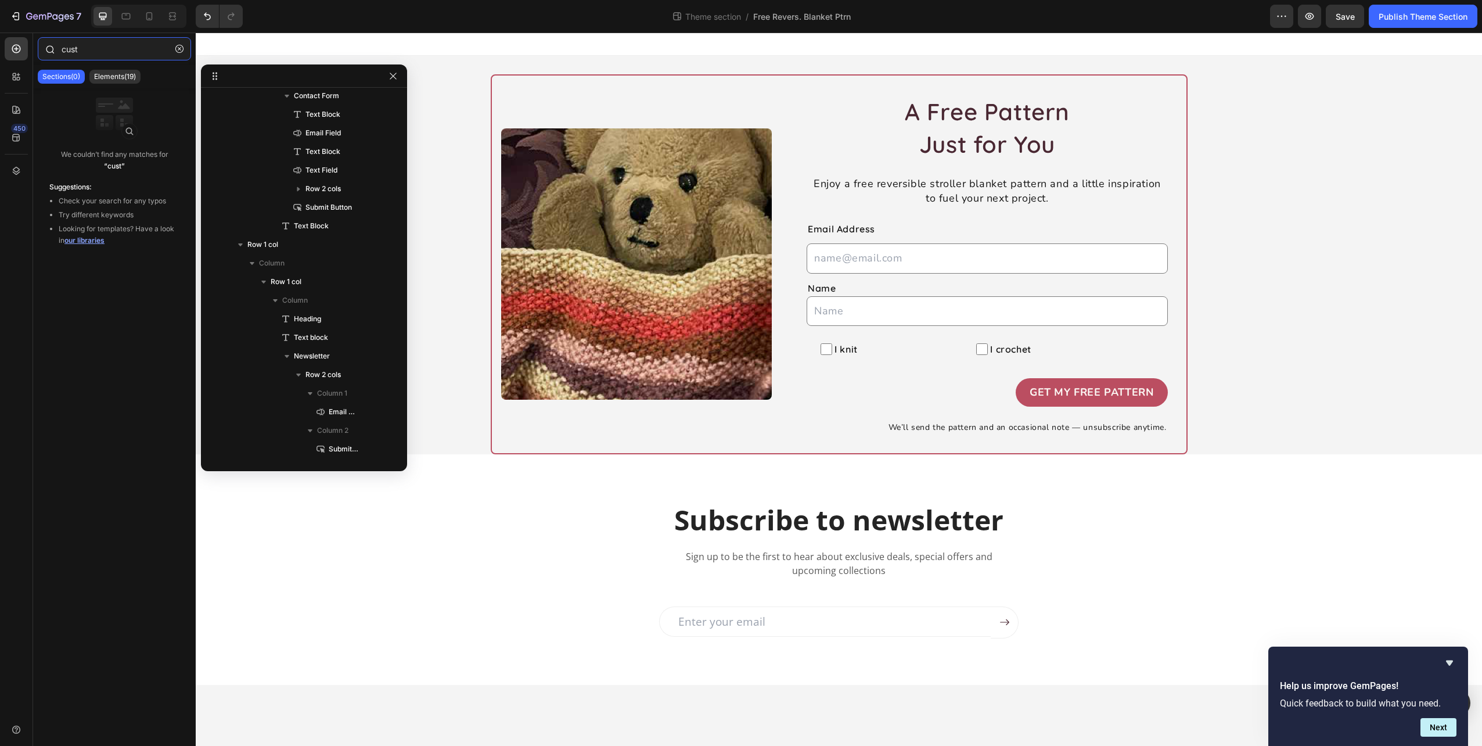
click at [69, 46] on input "cust" at bounding box center [114, 48] width 153 height 23
click at [107, 77] on p "Elements(19)" at bounding box center [115, 76] width 42 height 9
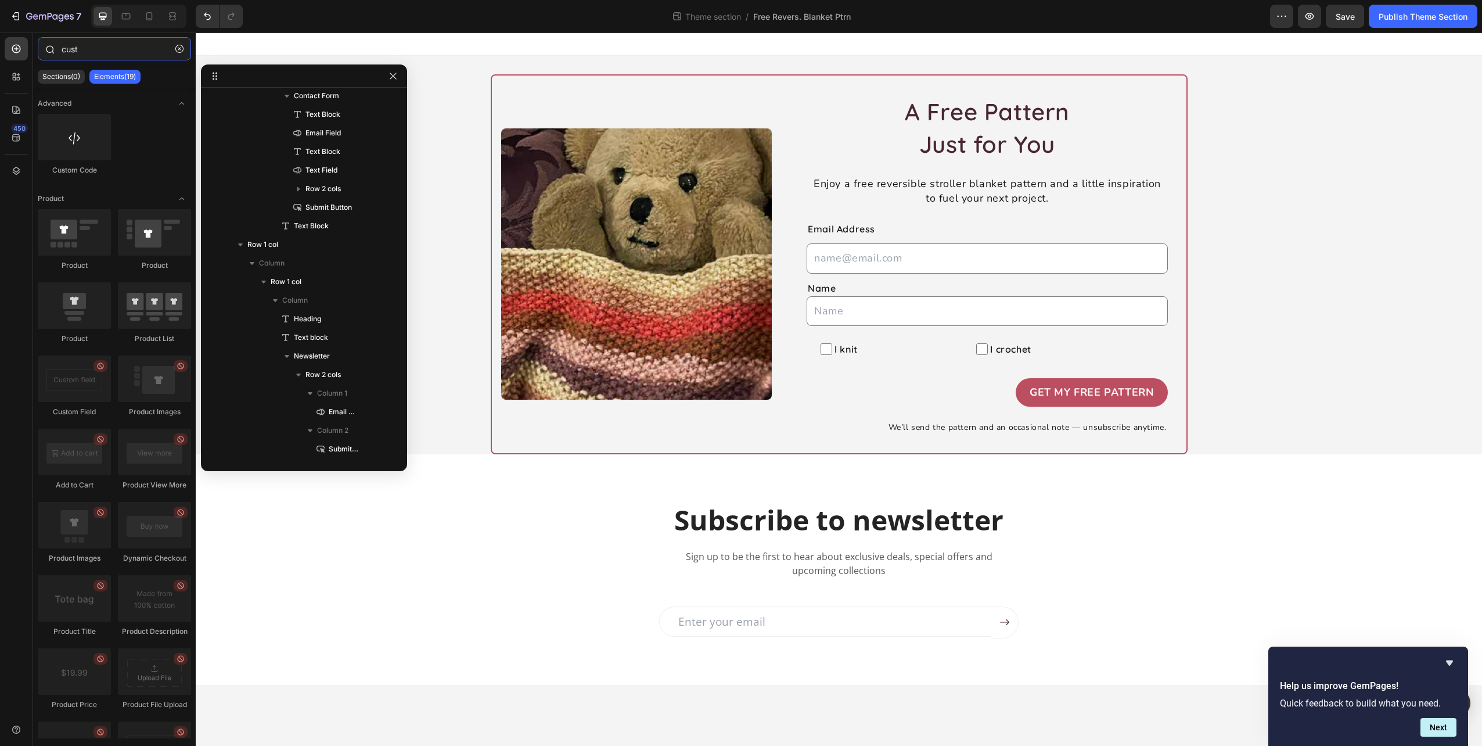
click at [112, 41] on input "cust" at bounding box center [114, 48] width 153 height 23
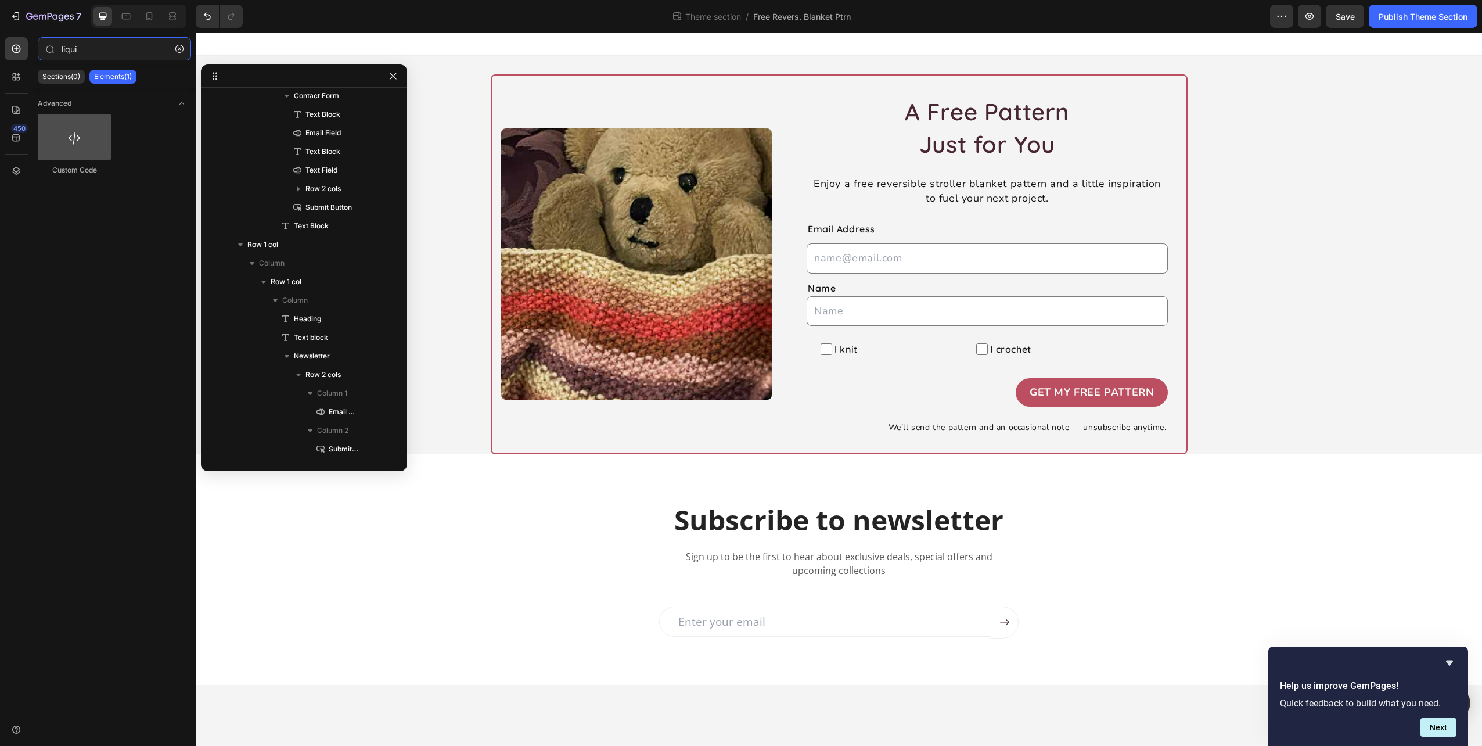
type input "liqui"
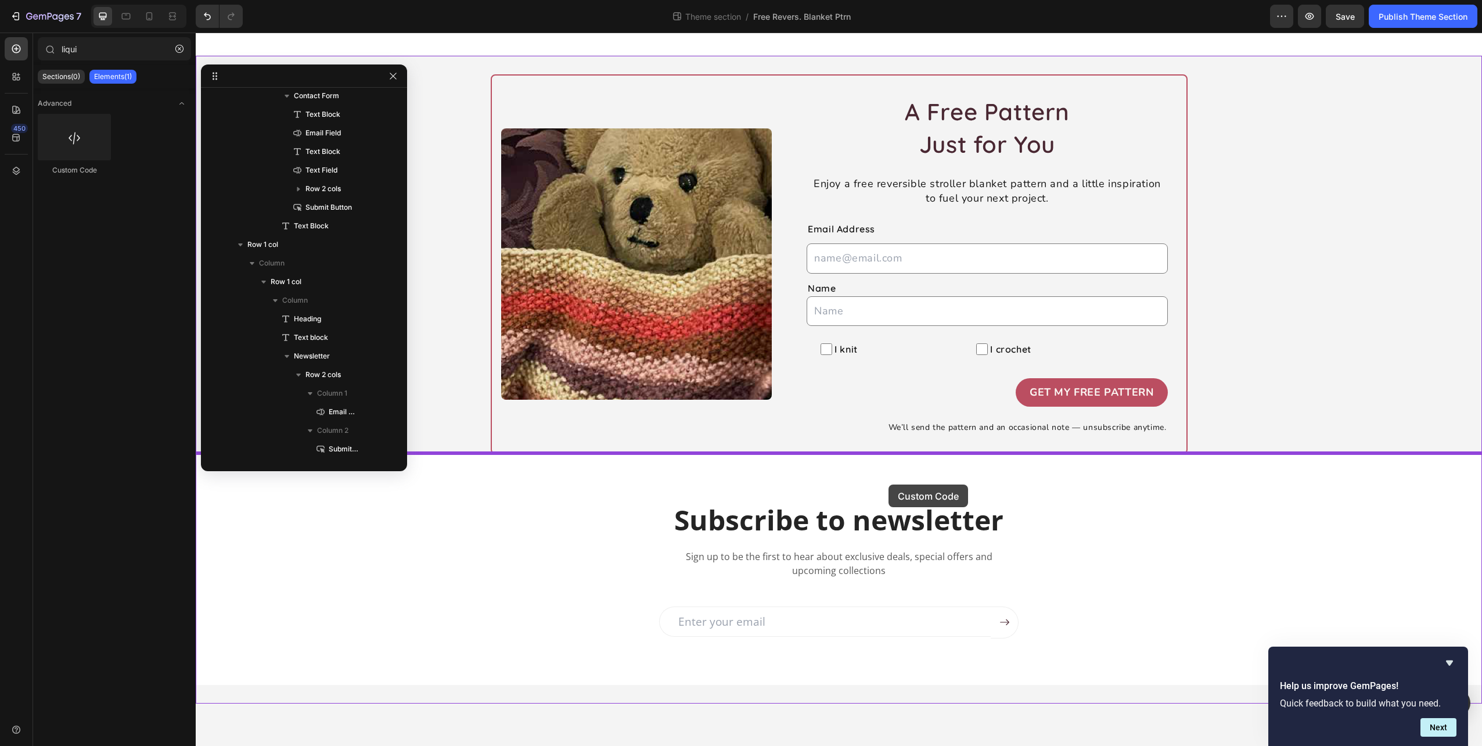
drag, startPoint x: 274, startPoint y: 182, endPoint x: 889, endPoint y: 484, distance: 684.8
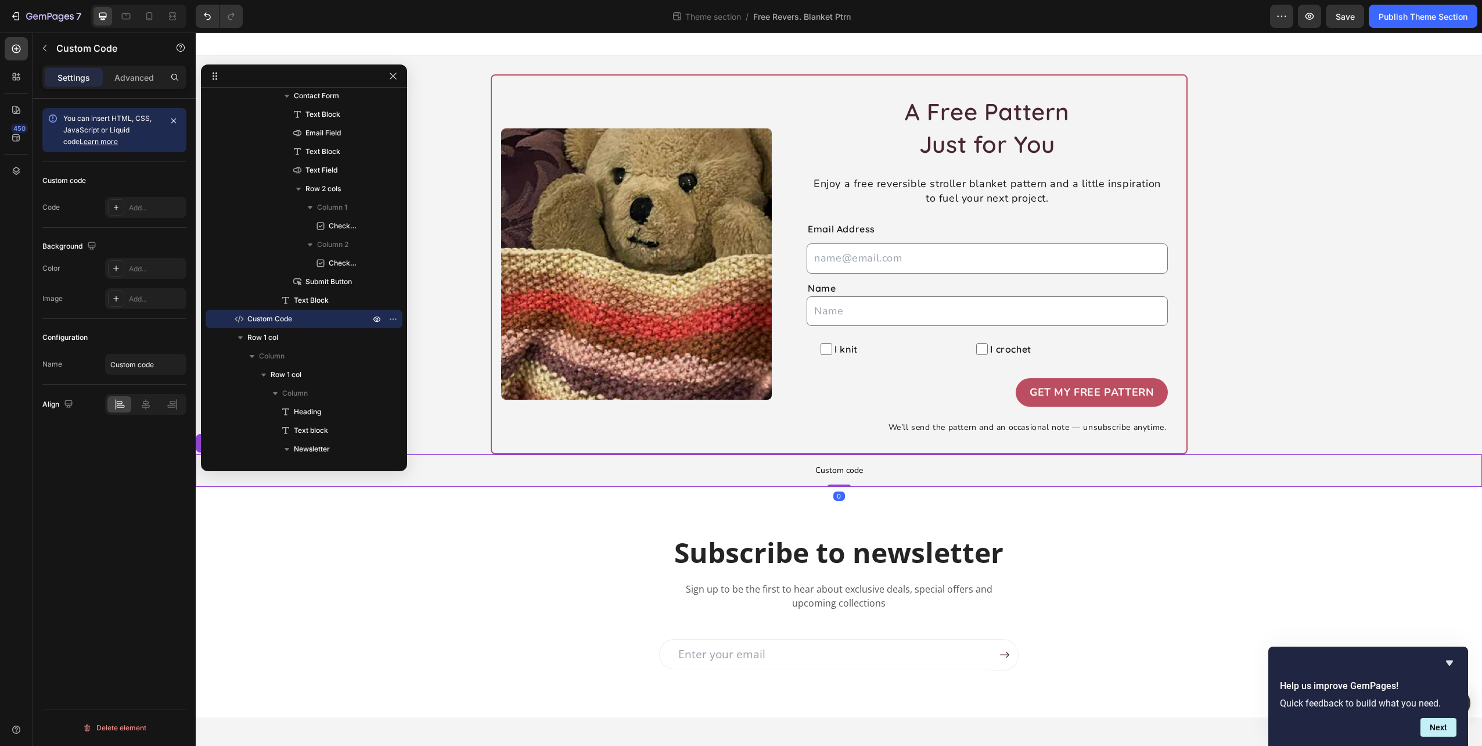
click at [817, 466] on span "Custom code" at bounding box center [839, 471] width 1287 height 14
click at [146, 208] on div "Add..." at bounding box center [156, 208] width 55 height 10
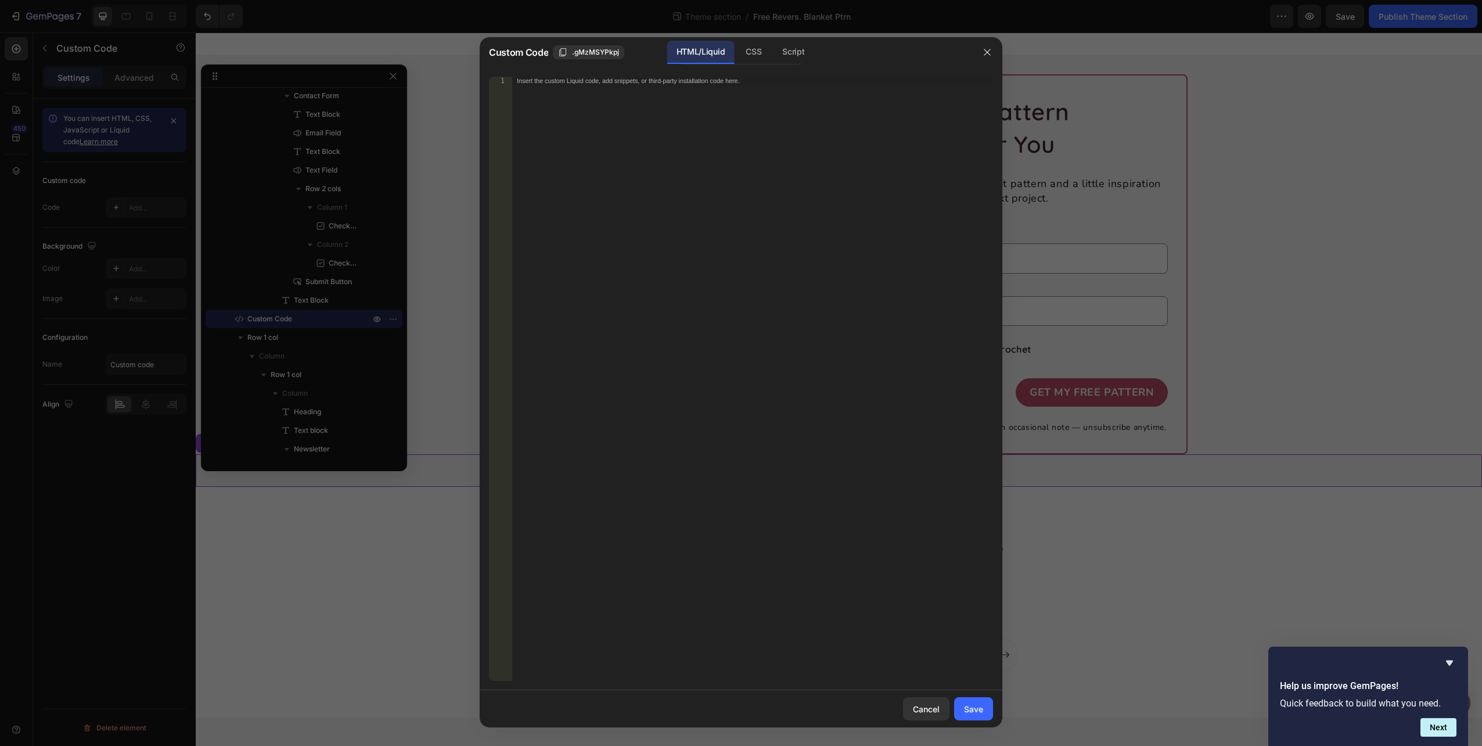
click at [643, 118] on div "Insert the custom Liquid code, add snippets, or third-party installation code h…" at bounding box center [752, 388] width 481 height 622
paste textarea "674301"
type textarea "674301"
drag, startPoint x: 569, startPoint y: 79, endPoint x: 458, endPoint y: 69, distance: 112.0
click at [458, 69] on div "Custom Code .gMzMSYPkpj HTML/Liquid CSS Script 674301 1 674301 הההההההההההההההה…" at bounding box center [741, 373] width 1482 height 746
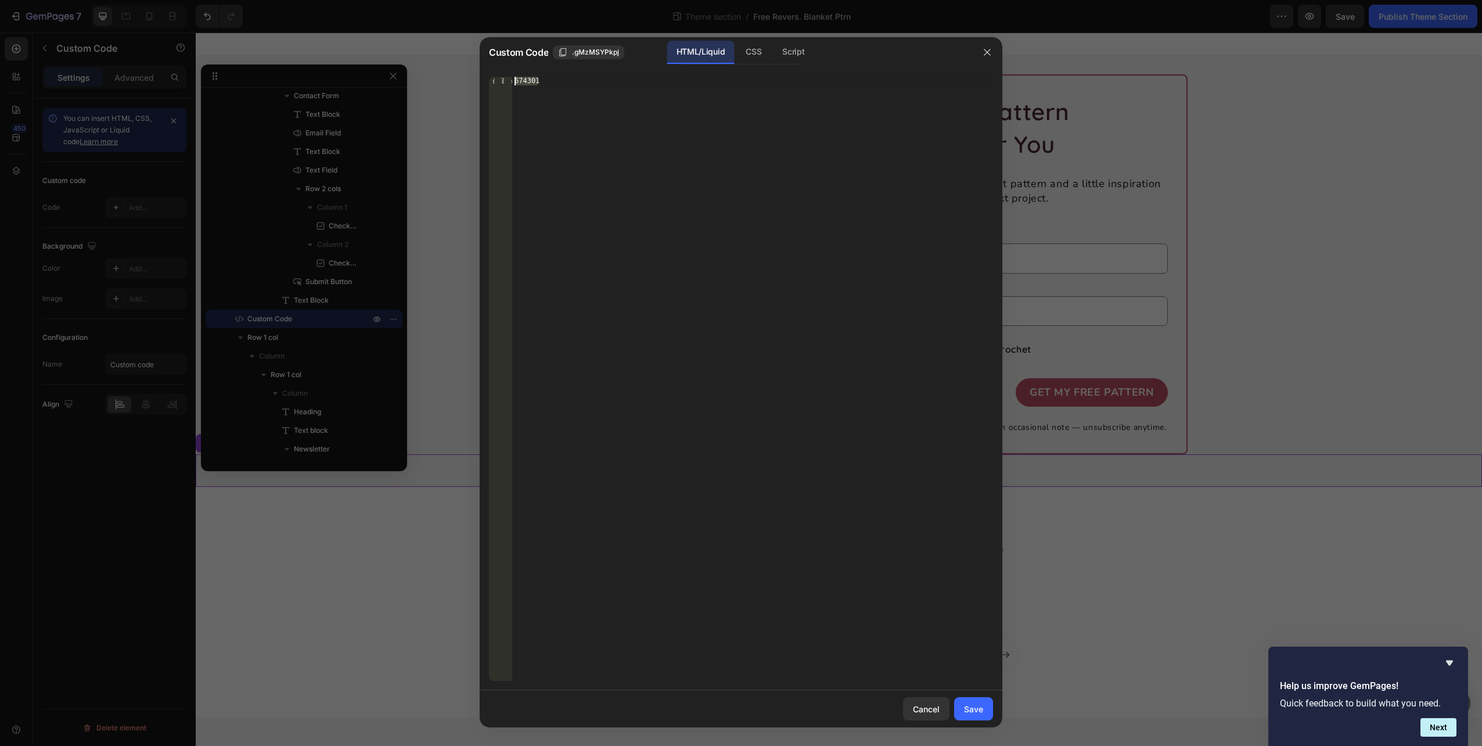
paste textarea
click at [978, 708] on div "Save" at bounding box center [973, 709] width 19 height 12
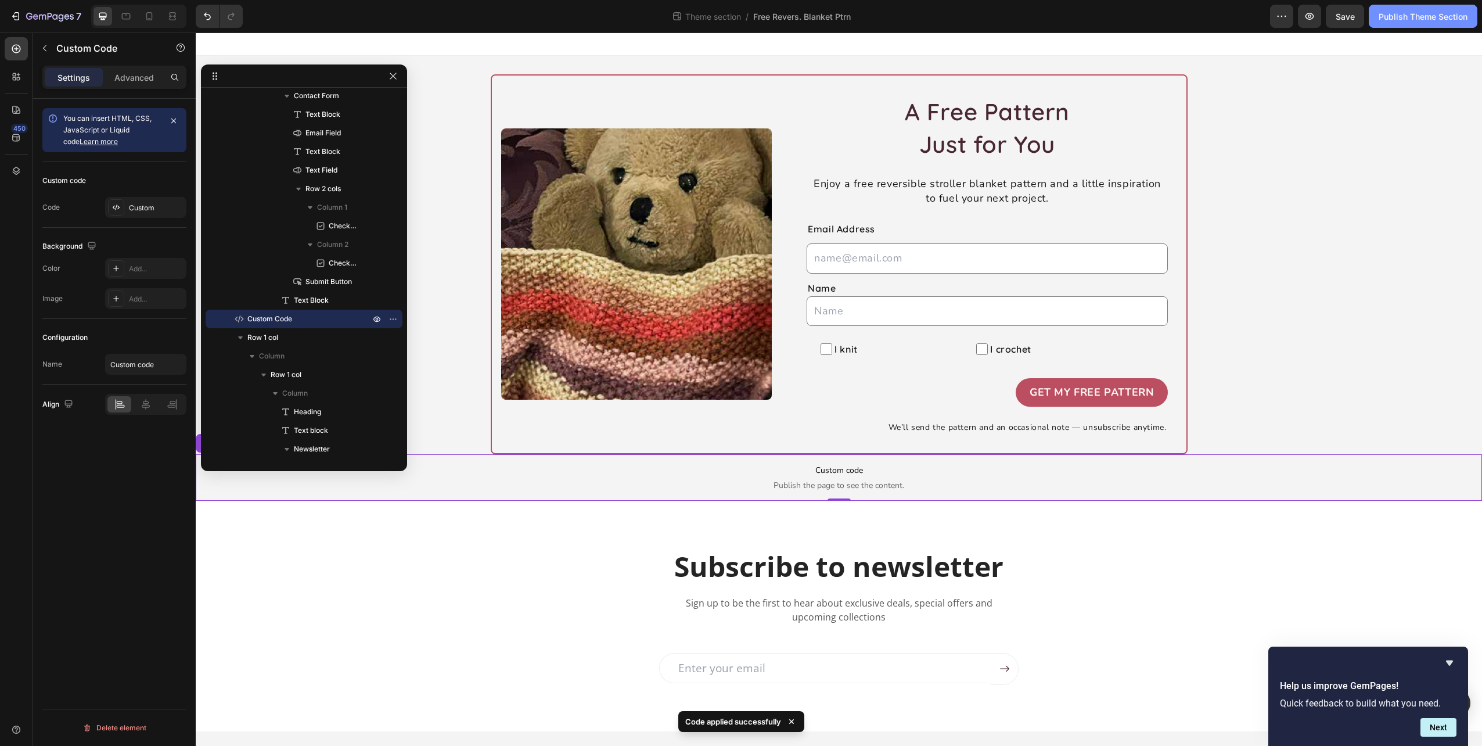
click at [1396, 13] on div "Publish Theme Section" at bounding box center [1423, 16] width 89 height 12
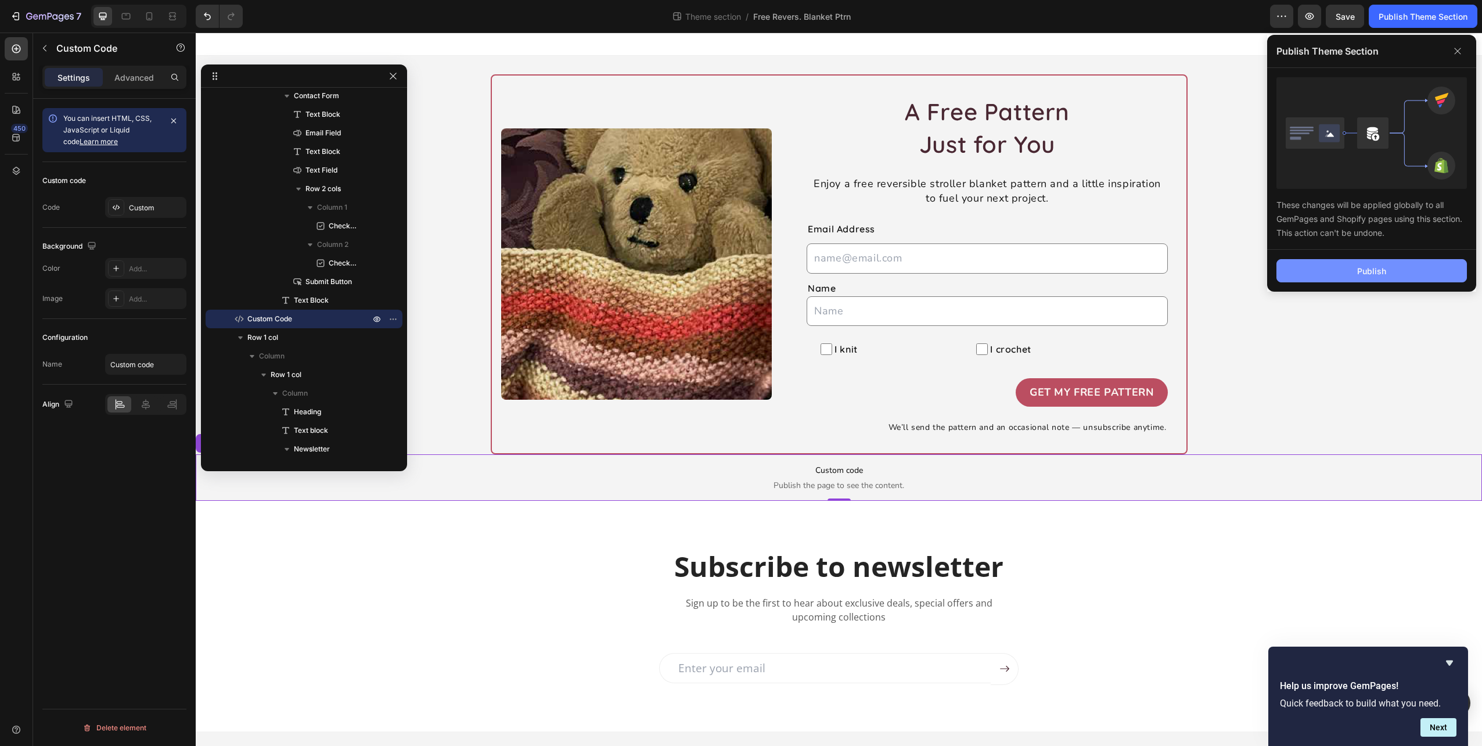
click at [1381, 265] on div "Publish" at bounding box center [1372, 271] width 29 height 12
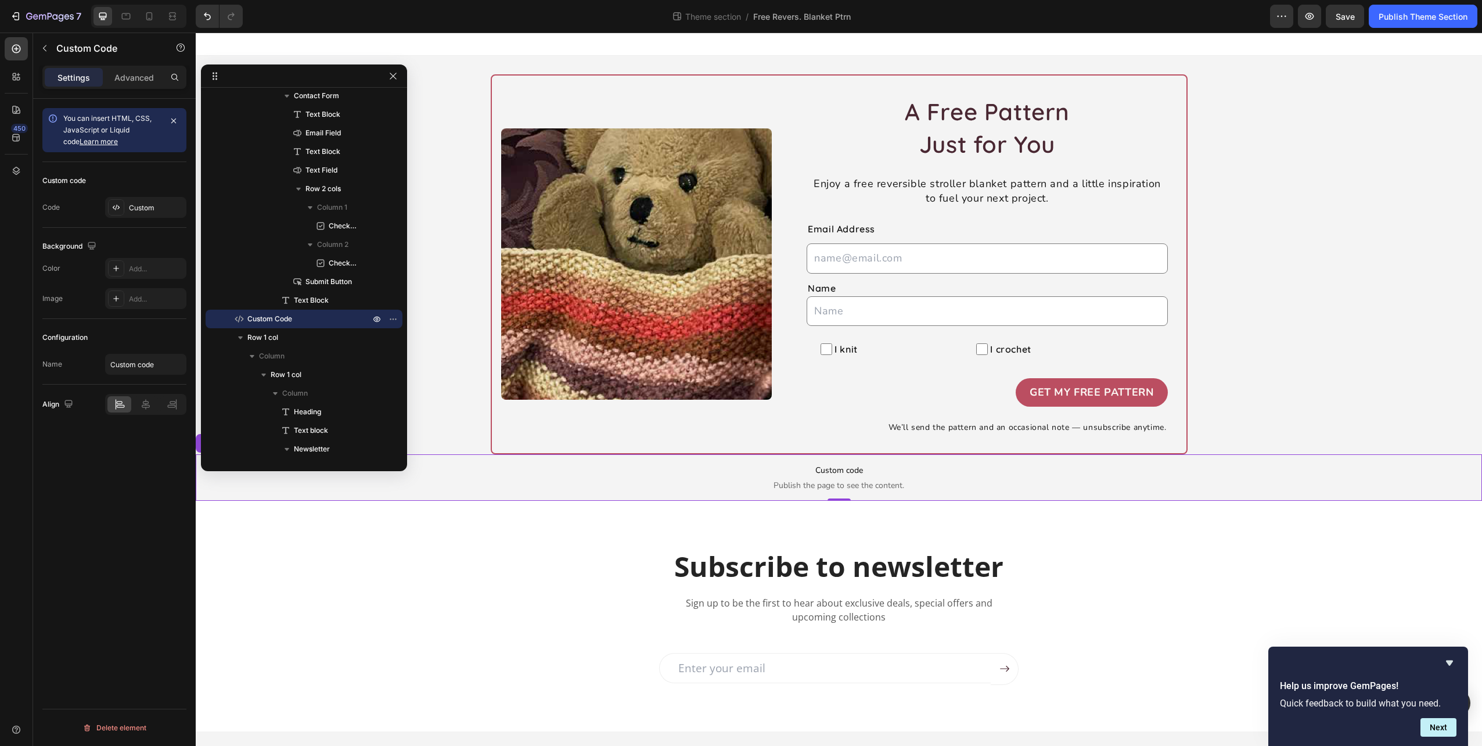
click at [894, 478] on p "Custom code Publish the page to see the content." at bounding box center [839, 477] width 1287 height 46
click at [837, 468] on span "Custom code" at bounding box center [839, 471] width 1287 height 14
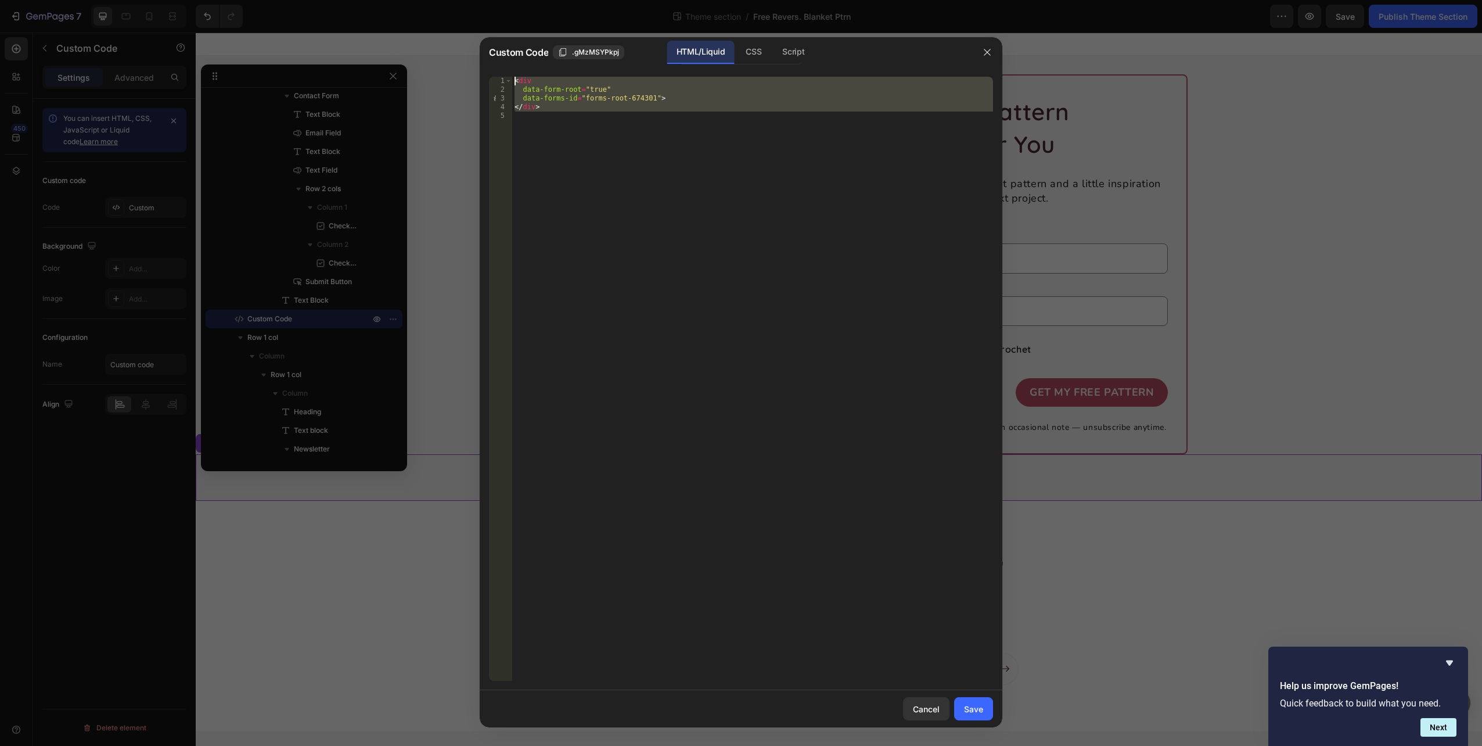
drag, startPoint x: 663, startPoint y: 143, endPoint x: 502, endPoint y: 70, distance: 176.8
click at [502, 70] on div "1 2 3 4 5 < div data-form-root = "true" data-forms-id = "forms-root-674301" > <…" at bounding box center [741, 378] width 523 height 623
paste textarea "id="omnisend-embedded-v2-68d747a3cd738ff721007bd2"></div>"
type textarea "<div id="omnisend-embedded-v2-68d747a3cd738ff721007bd2"></div>"
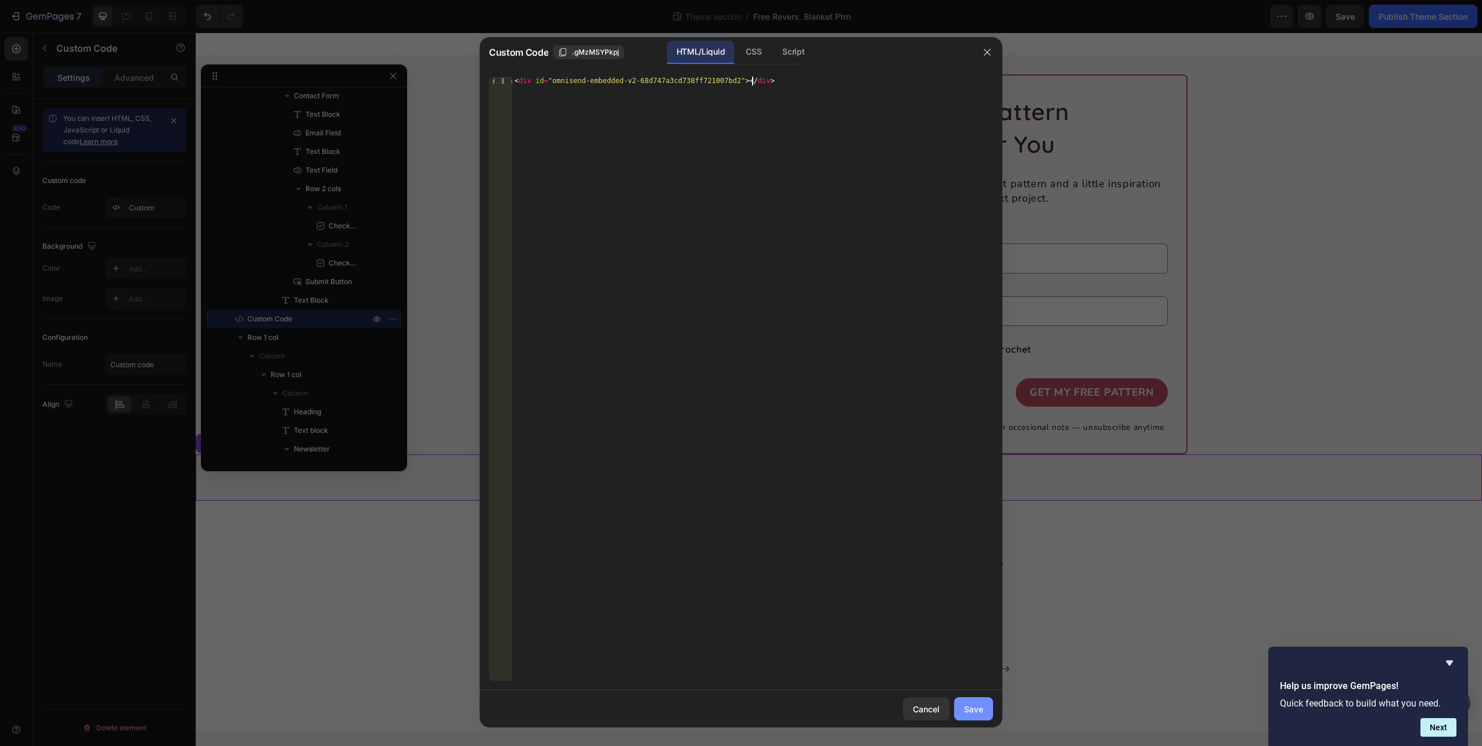
click at [975, 710] on div "Save" at bounding box center [973, 709] width 19 height 12
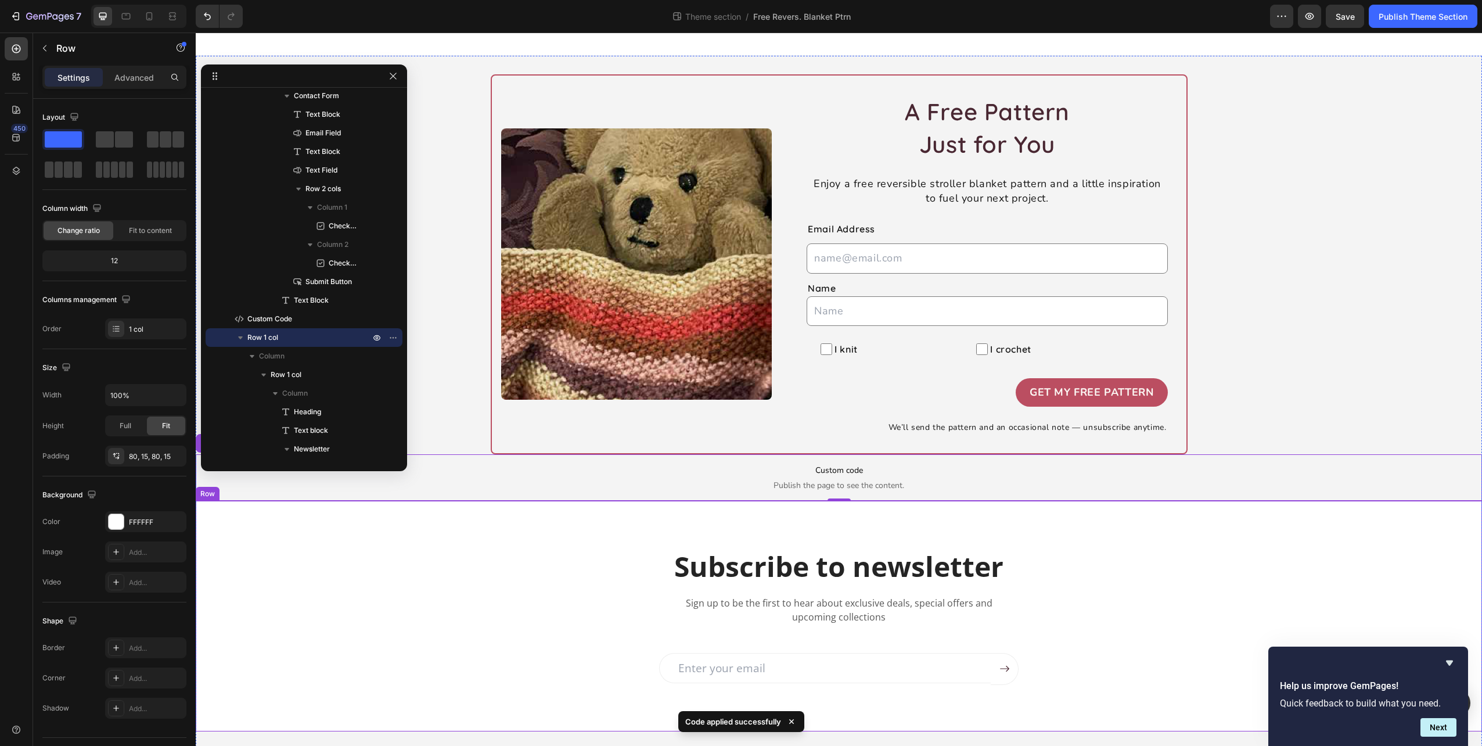
click at [1000, 523] on div "Subscribe to newsletter Heading Sign up to be the first to hear about exclusive…" at bounding box center [839, 616] width 1287 height 231
click at [393, 336] on icon "button" at bounding box center [393, 337] width 9 height 9
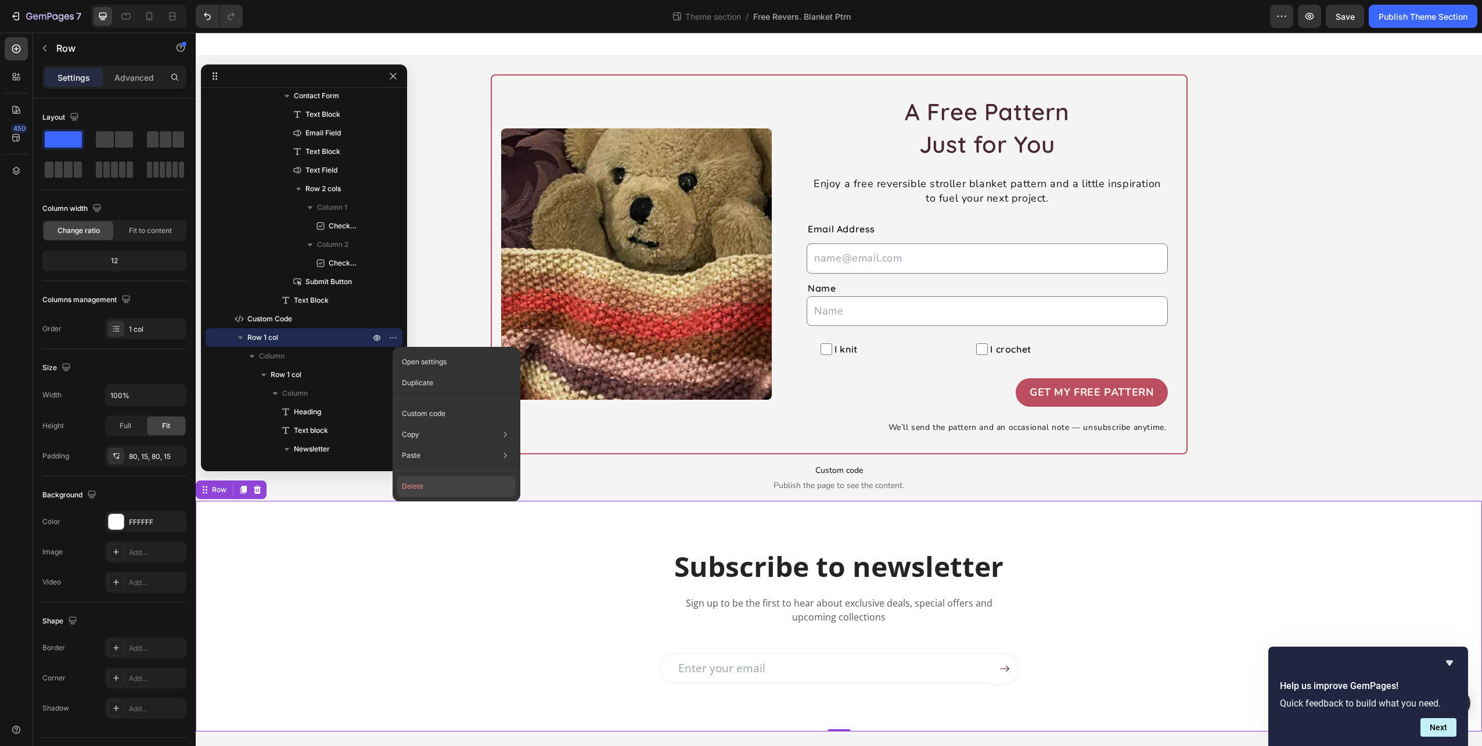
click at [415, 487] on button "Delete" at bounding box center [456, 486] width 119 height 21
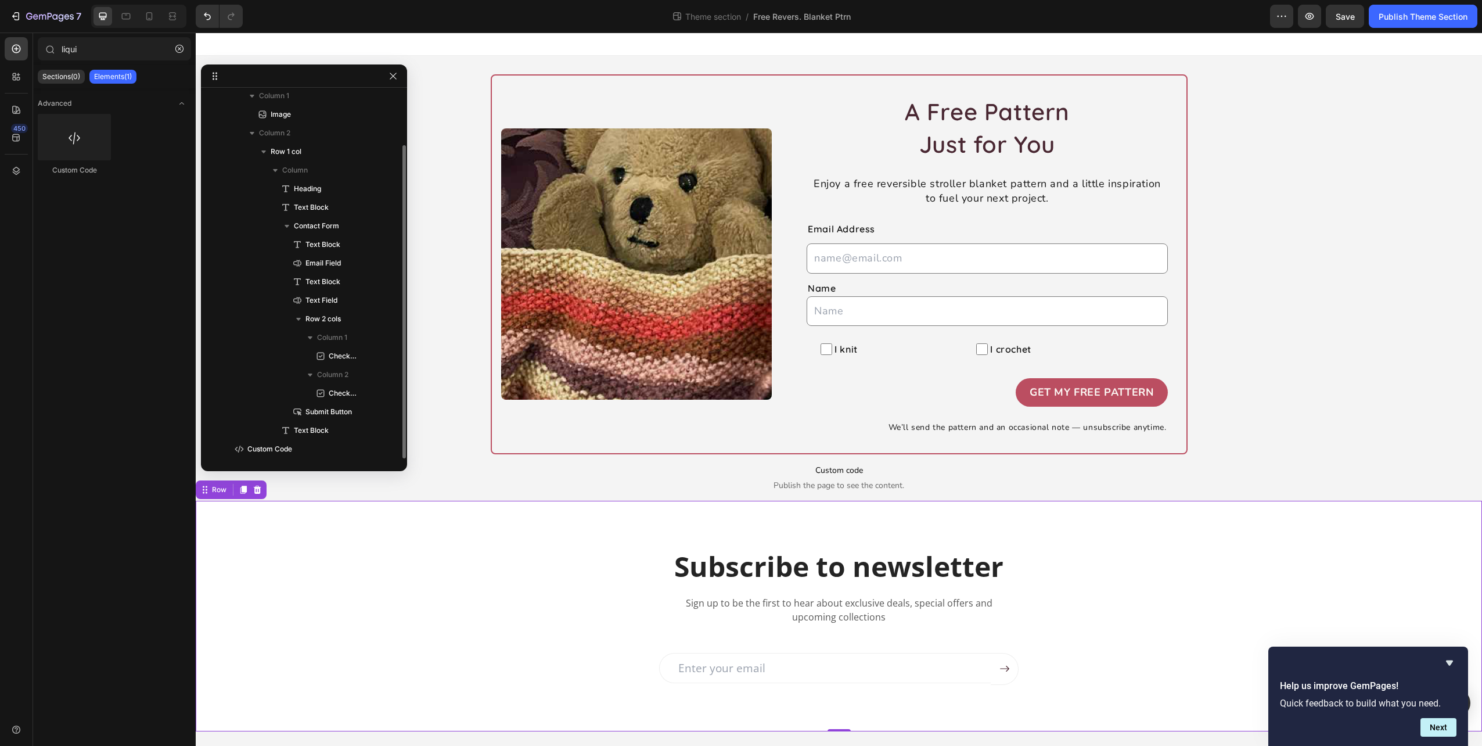
scroll to position [62, 0]
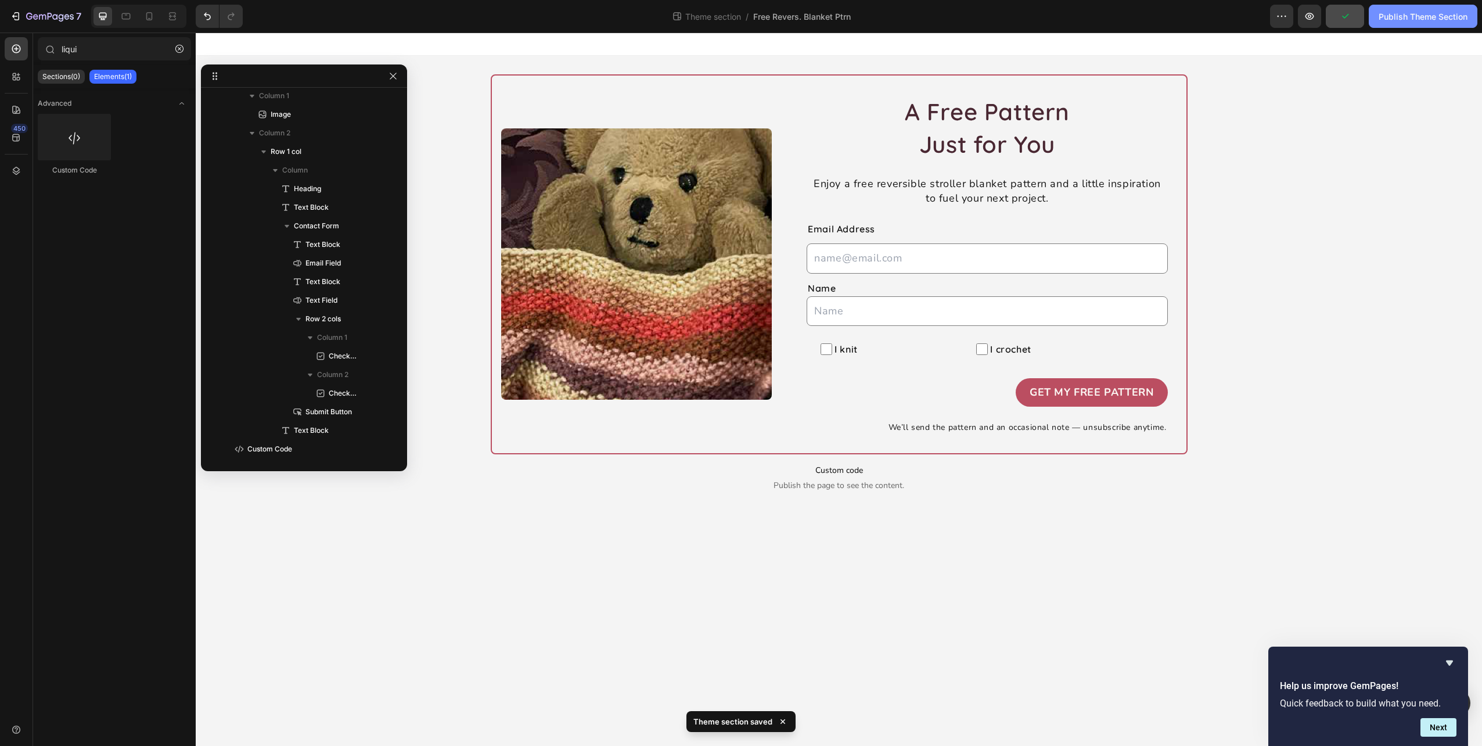
click at [1428, 8] on button "Publish Theme Section" at bounding box center [1423, 16] width 109 height 23
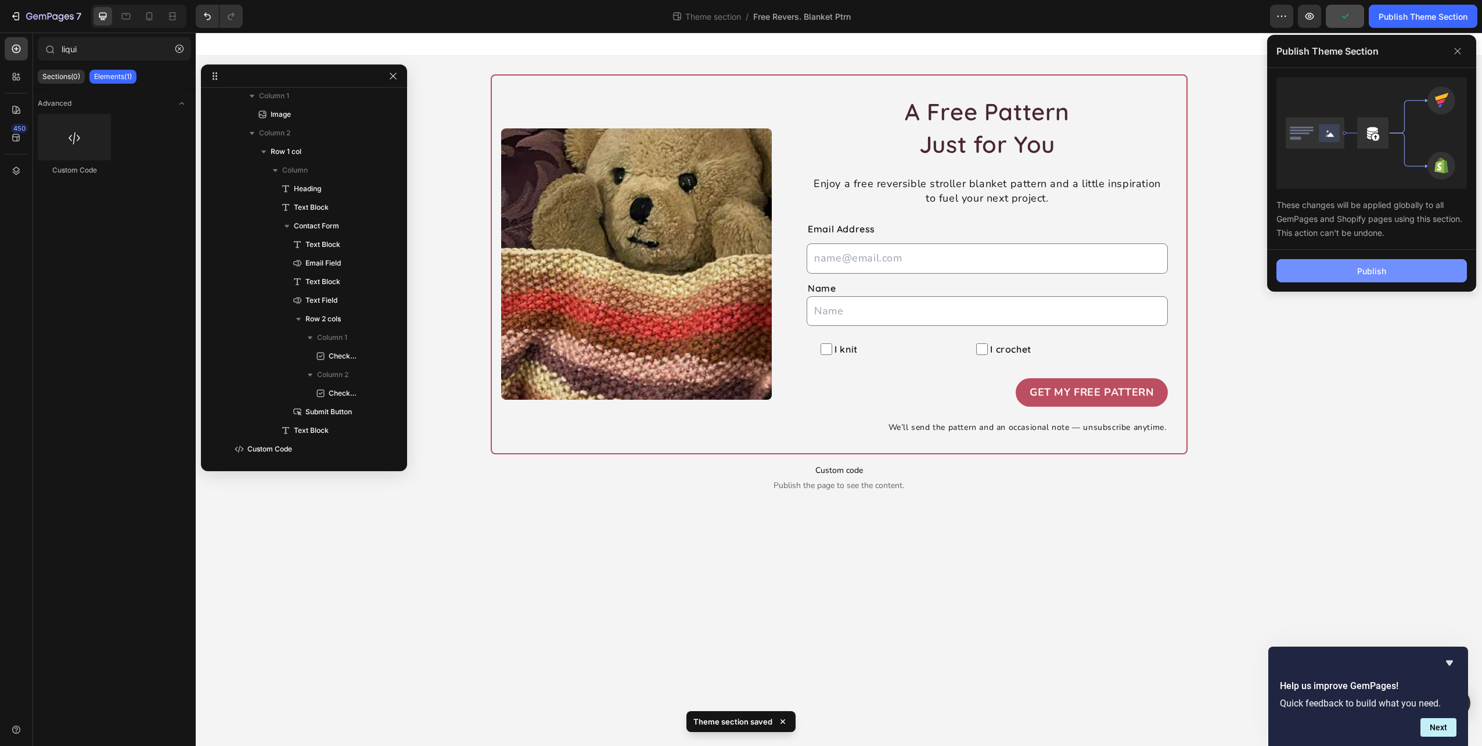
click at [1374, 269] on div "Publish" at bounding box center [1372, 271] width 29 height 12
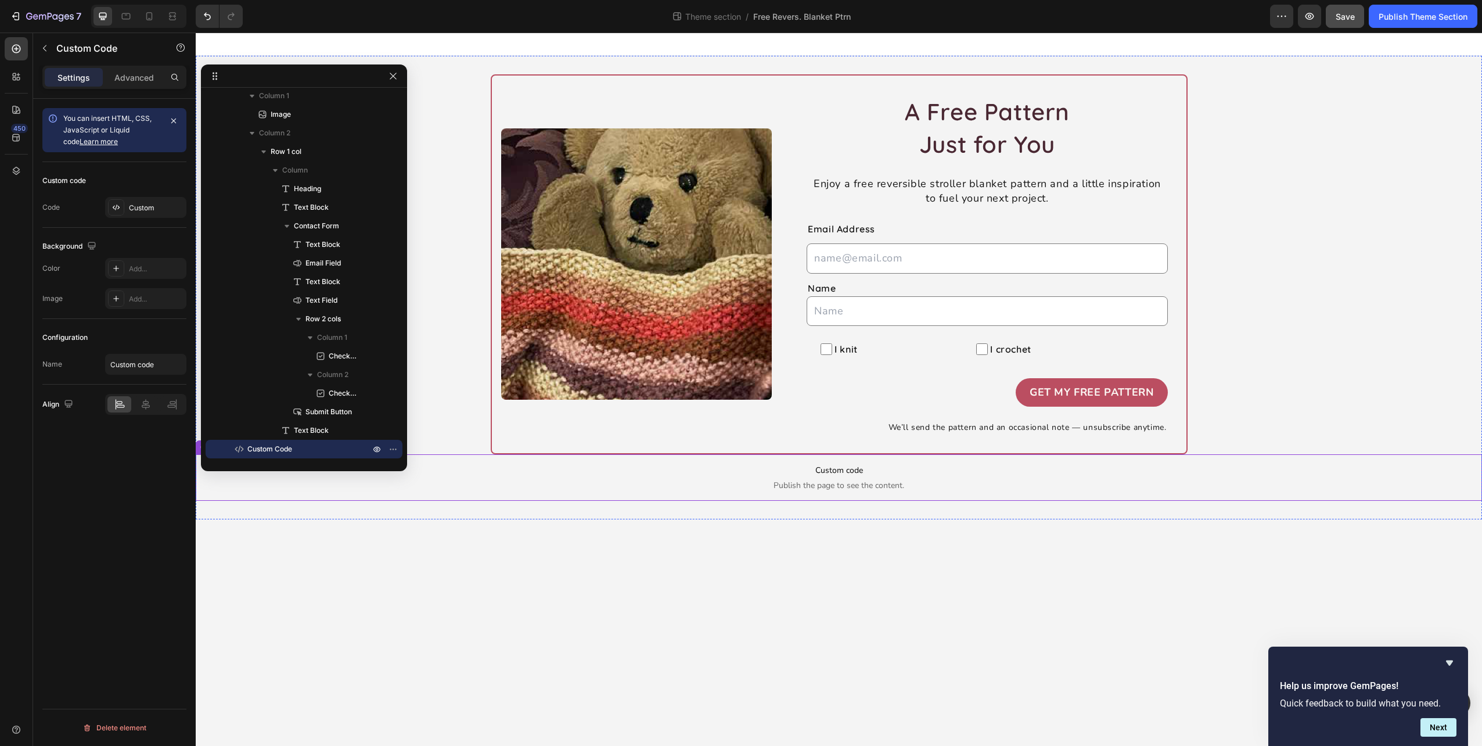
click at [900, 475] on span "Custom code" at bounding box center [839, 471] width 1287 height 14
click at [813, 480] on span "Publish the page to see the content." at bounding box center [839, 486] width 1287 height 12
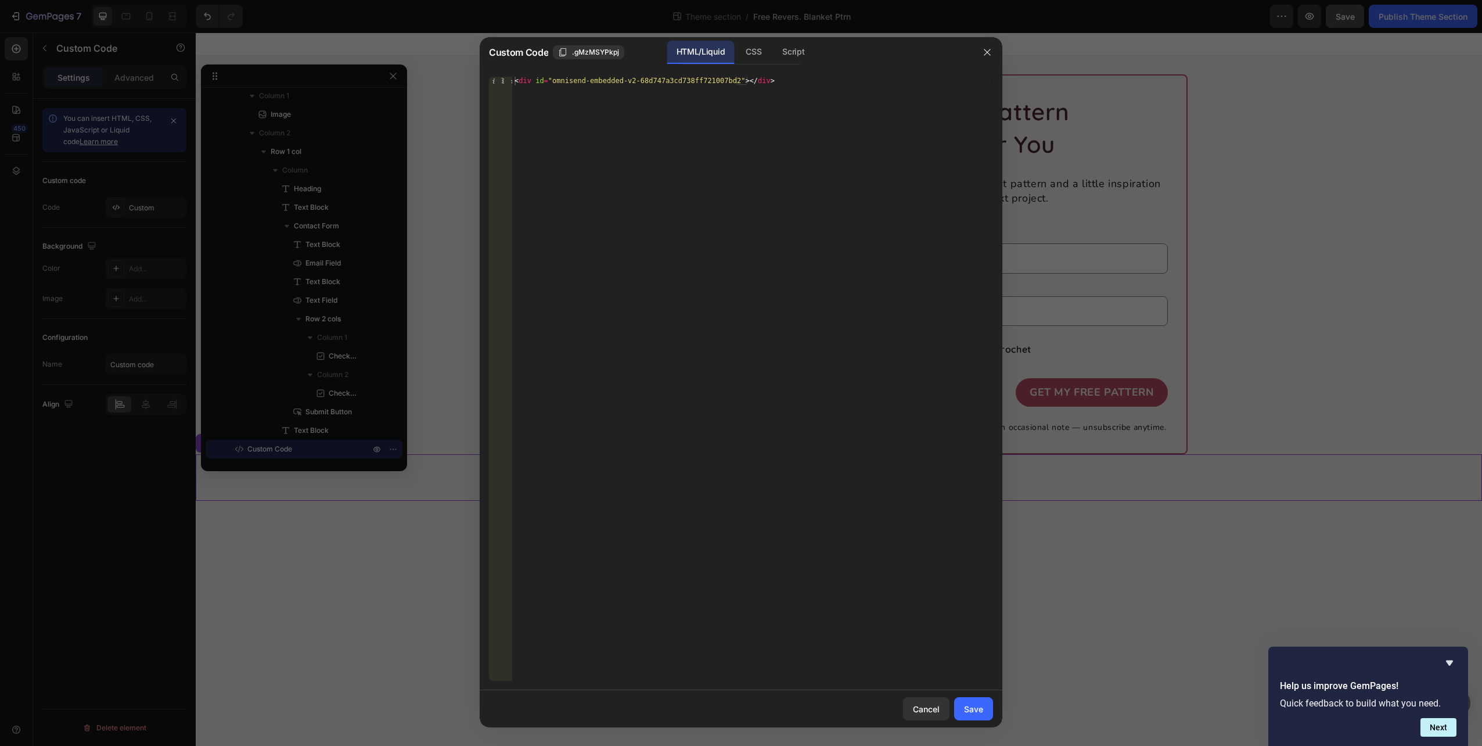
click at [780, 82] on div "< div id = "omnisend-embedded-v2-68d747a3cd738ff721007bd2" > </ div >" at bounding box center [752, 388] width 481 height 622
type textarea "<!--<div id="omnisend-embedded-v2-68d747a3cd738ff721007bd2"></div>-->"
click at [978, 709] on div "Save" at bounding box center [973, 709] width 19 height 12
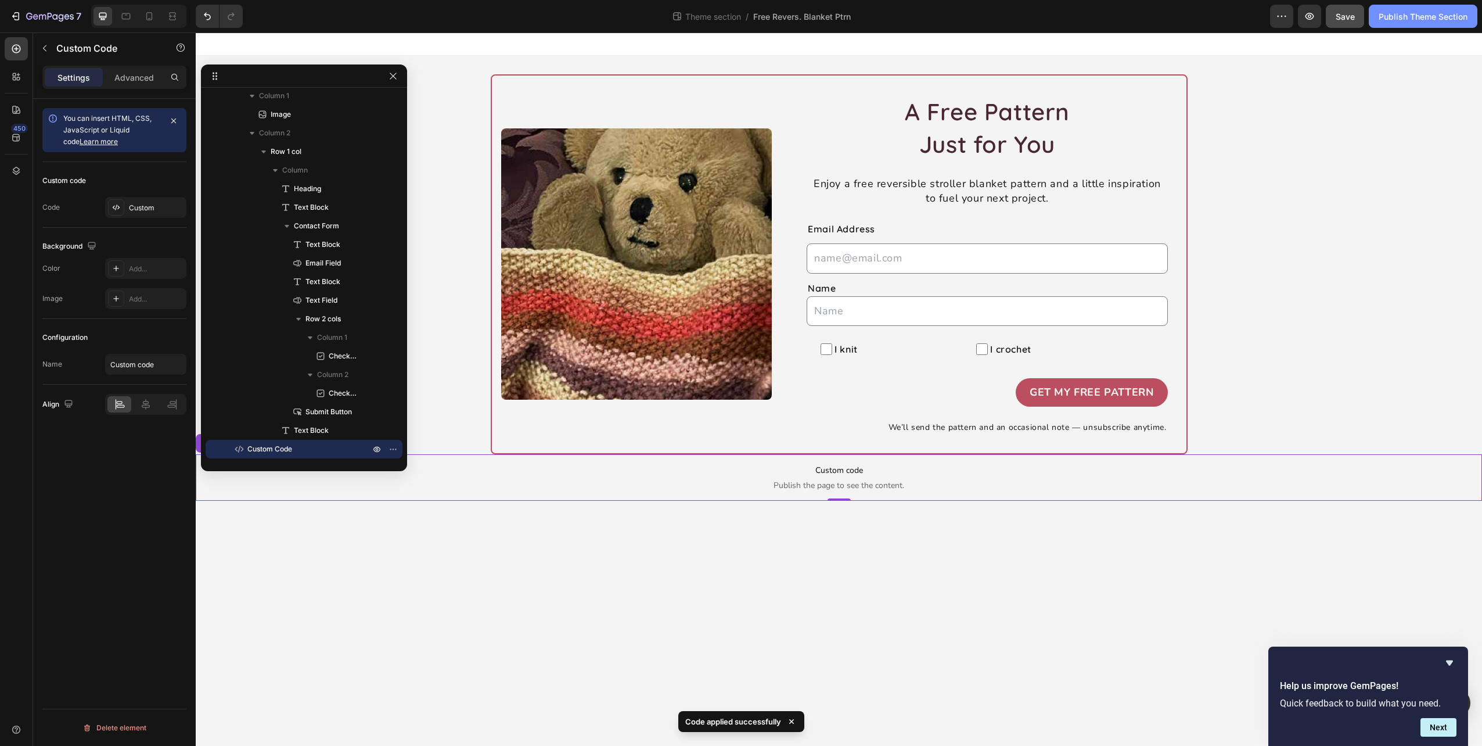
click at [1428, 14] on div "Publish Theme Section" at bounding box center [1423, 16] width 89 height 12
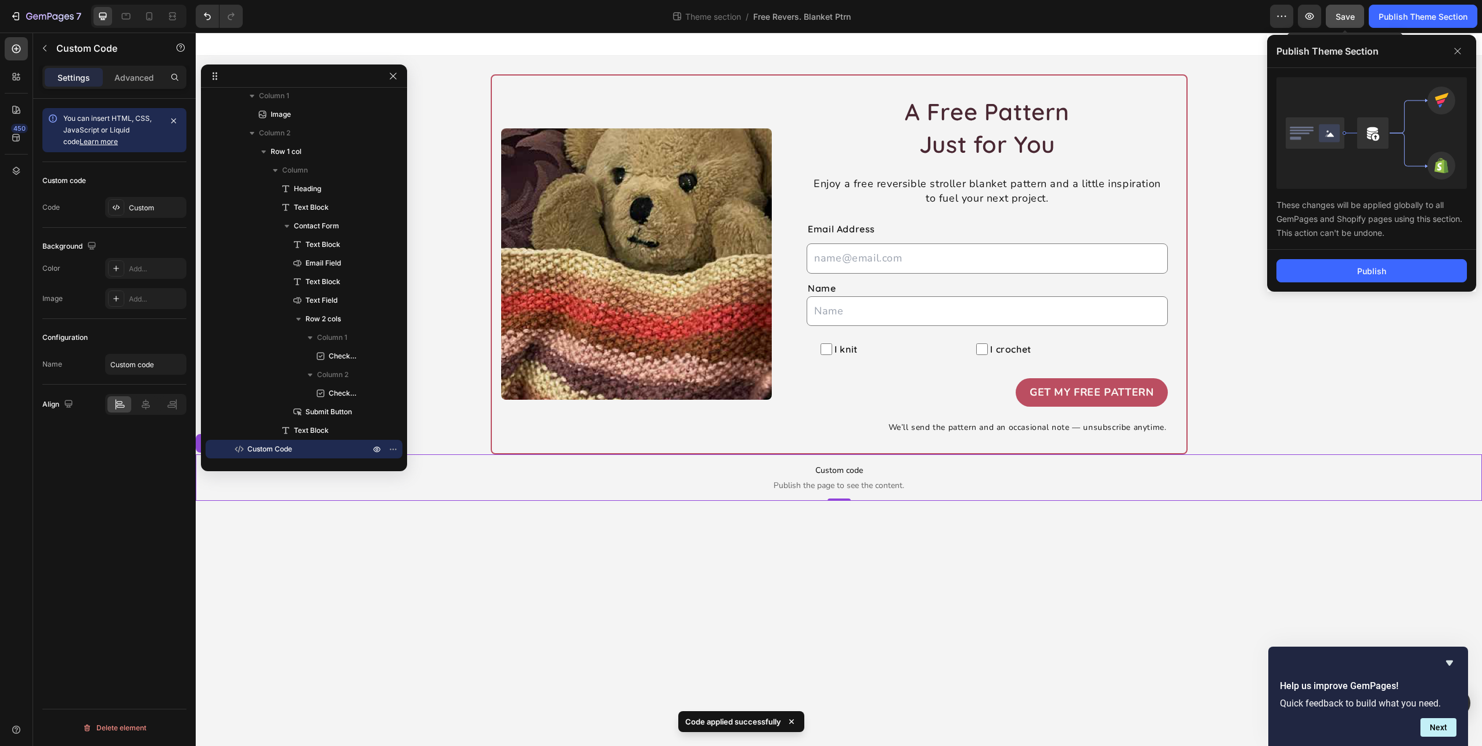
click at [1349, 9] on button "Save" at bounding box center [1345, 16] width 38 height 23
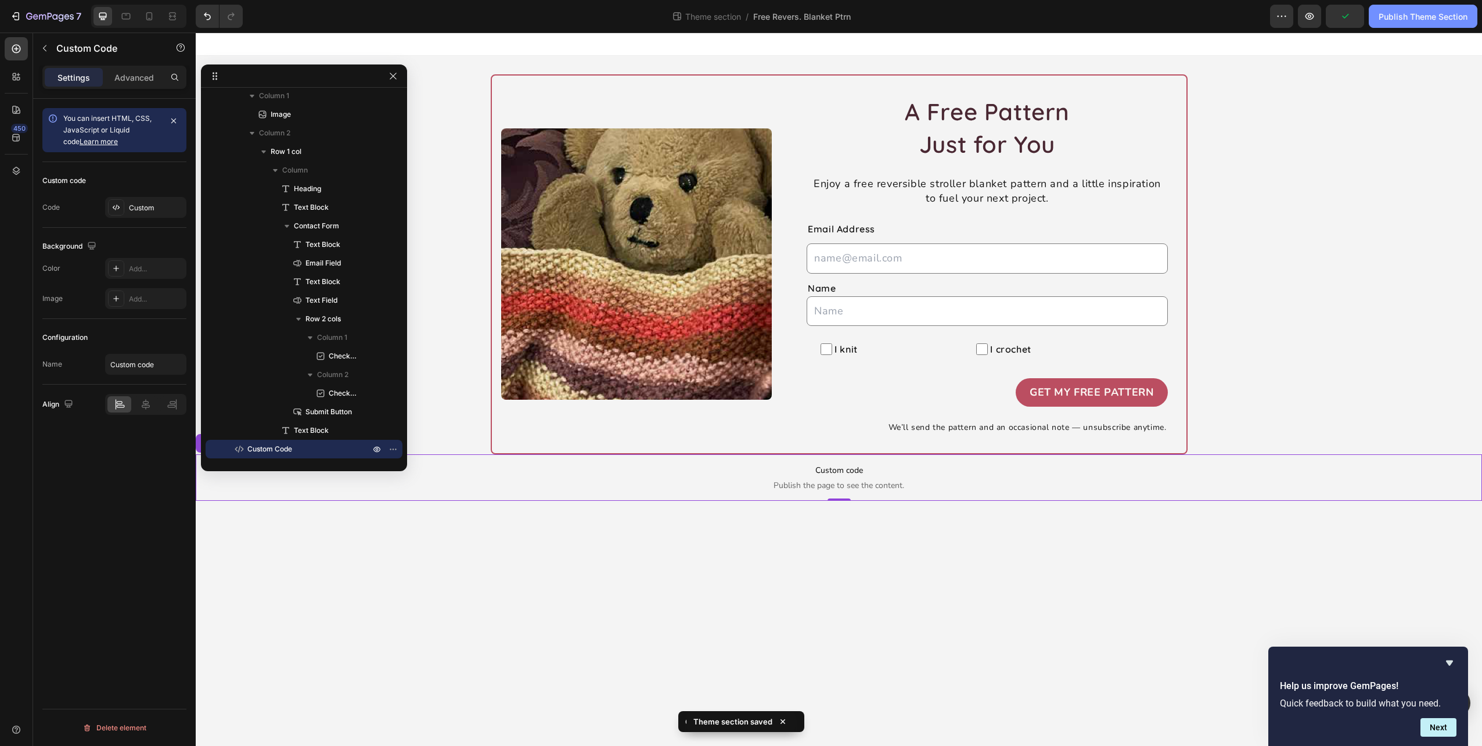
click at [1431, 13] on div "Publish Theme Section" at bounding box center [1423, 16] width 89 height 12
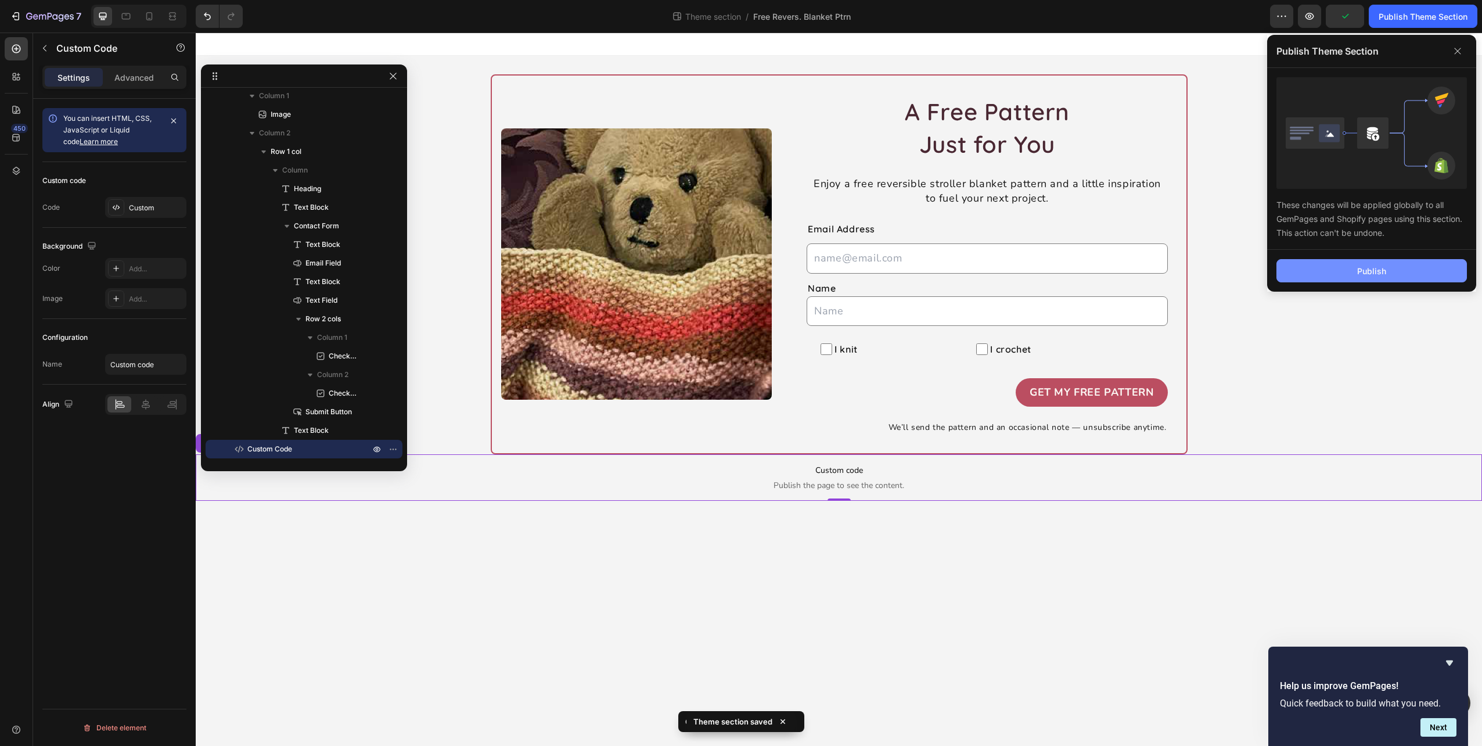
click at [1370, 272] on div "Publish" at bounding box center [1372, 271] width 29 height 12
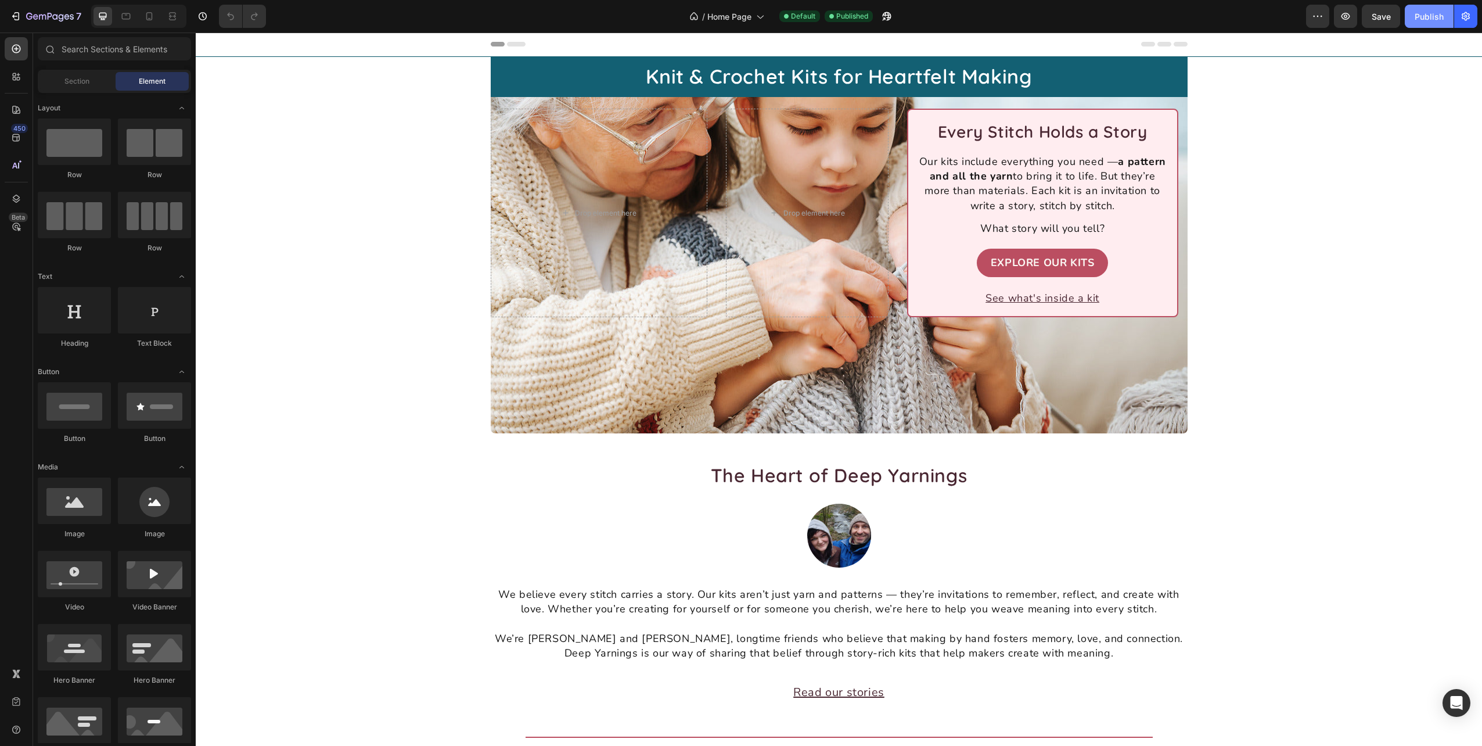
click at [1420, 15] on div "Publish" at bounding box center [1429, 16] width 29 height 12
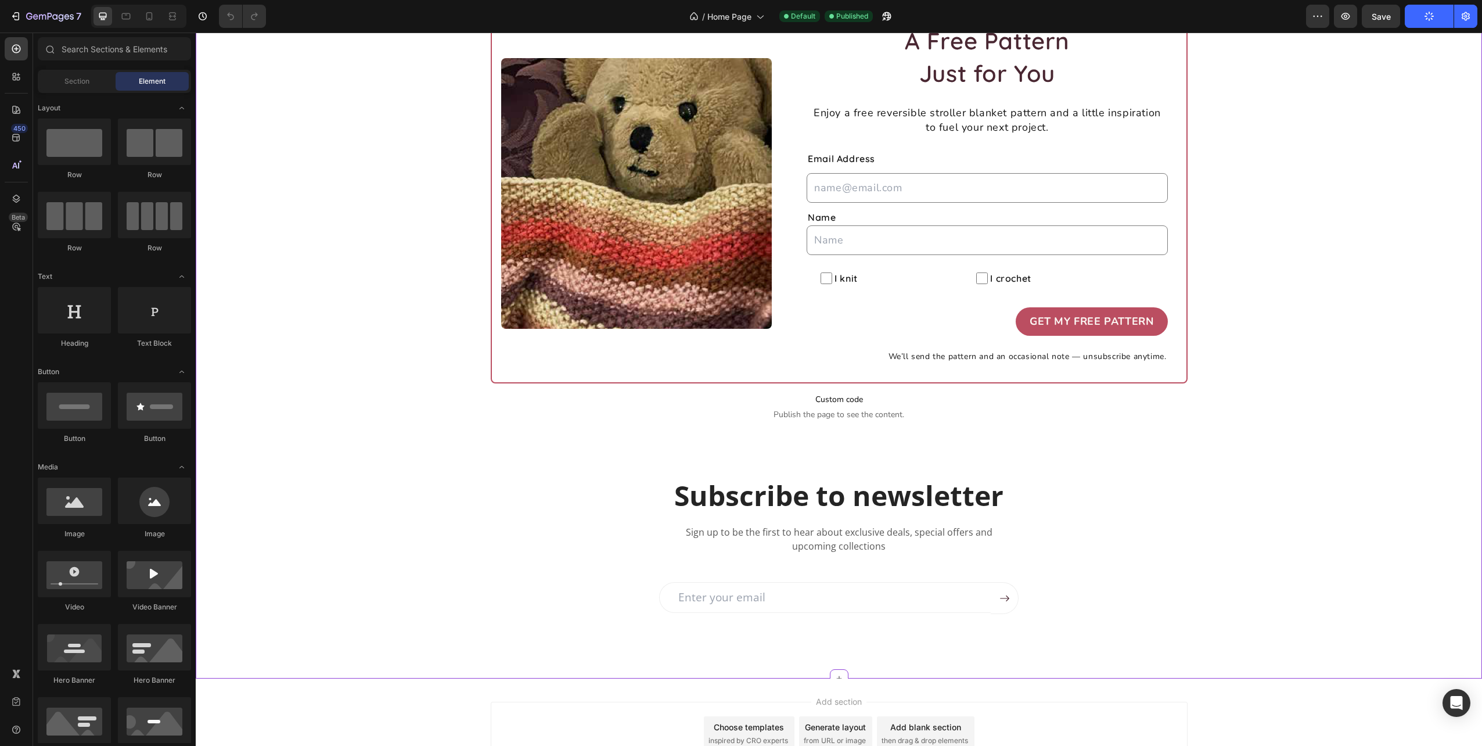
scroll to position [1452, 0]
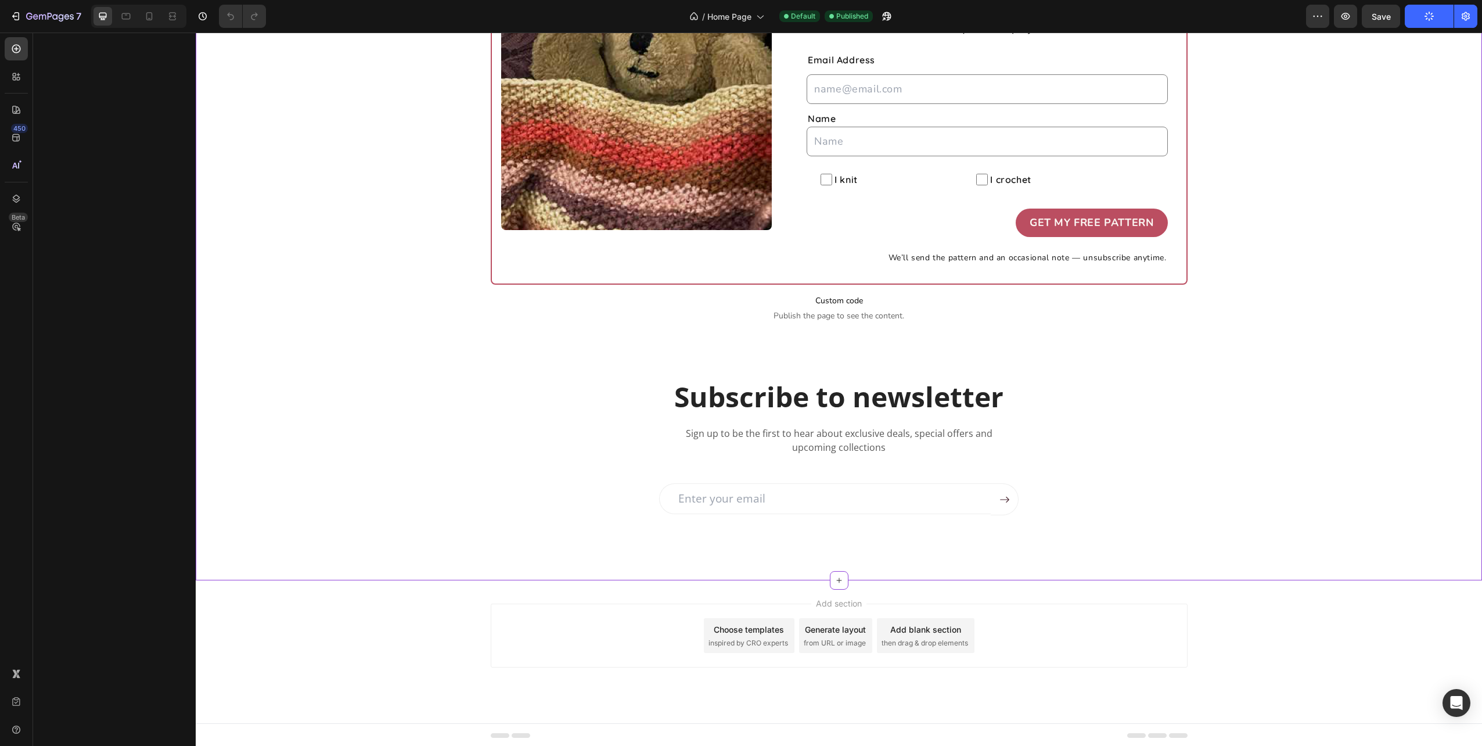
click at [960, 391] on p "Subscribe to newsletter" at bounding box center [839, 397] width 695 height 36
